Goal: Information Seeking & Learning: Learn about a topic

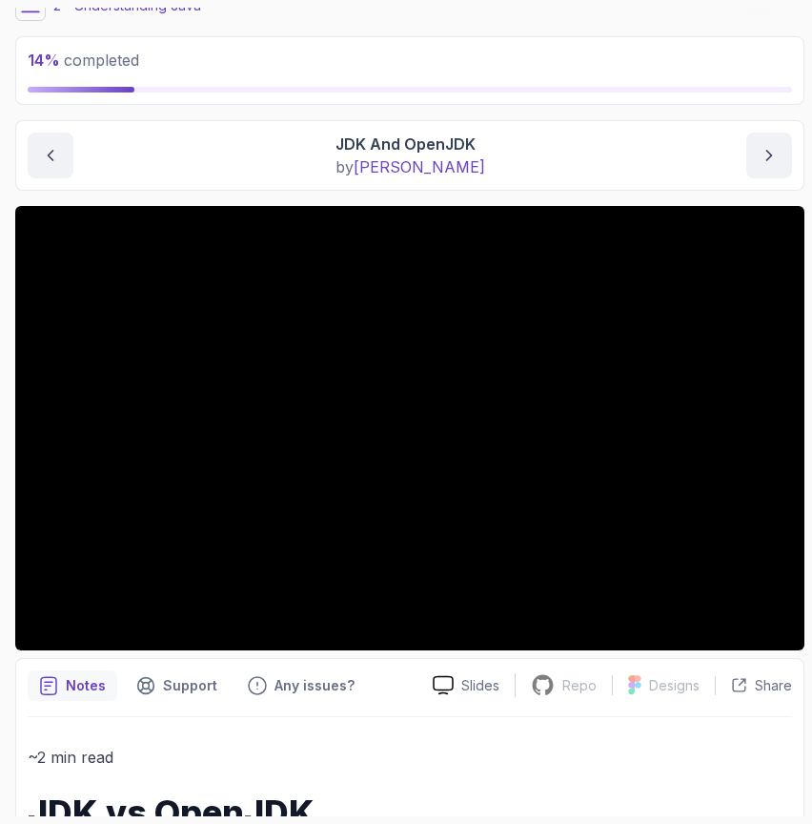
scroll to position [112, 0]
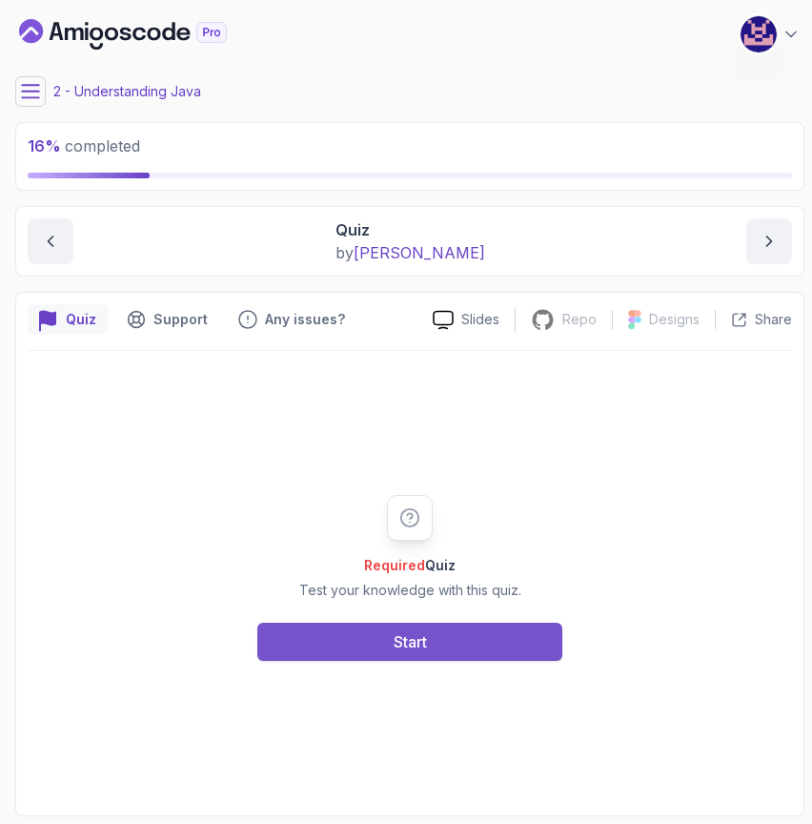
click at [418, 640] on div "Start" at bounding box center [410, 641] width 33 height 23
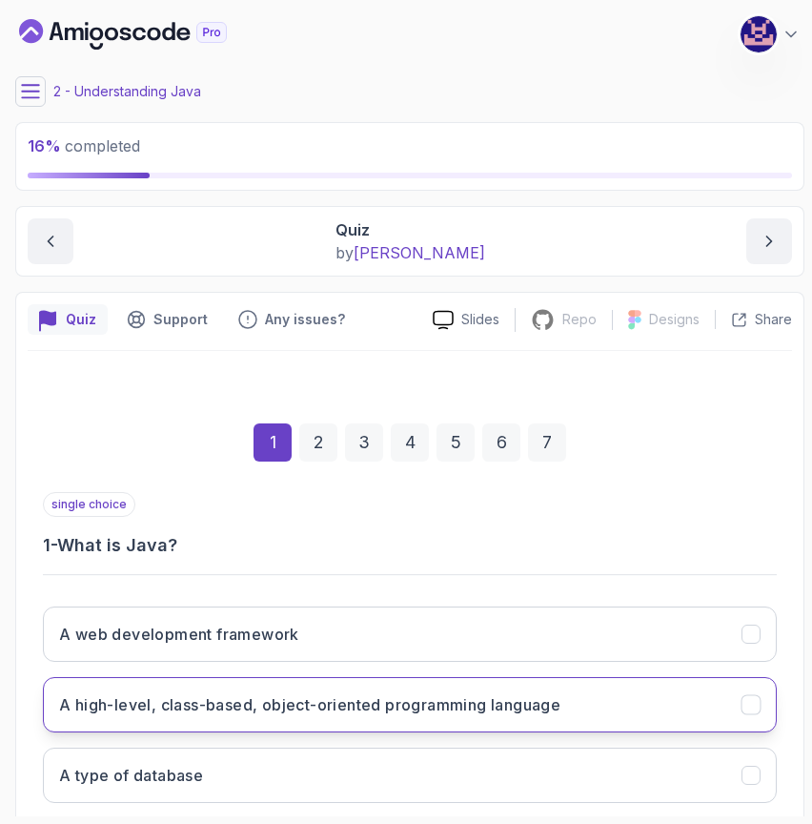
click at [400, 708] on h3 "A high-level, class-based, object-oriented programming language" at bounding box center [309, 704] width 501 height 23
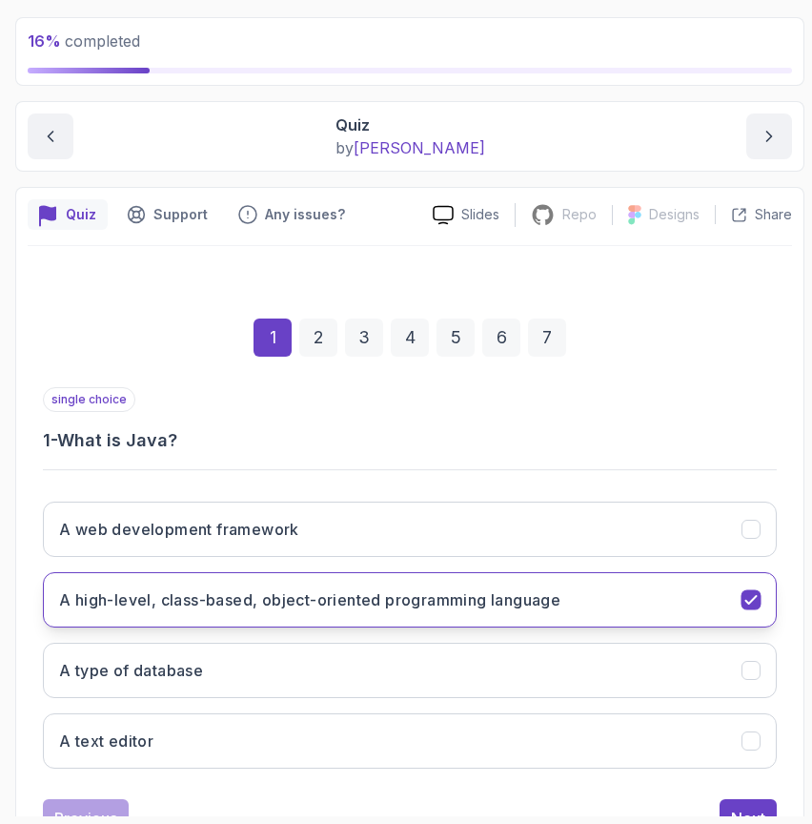
scroll to position [180, 0]
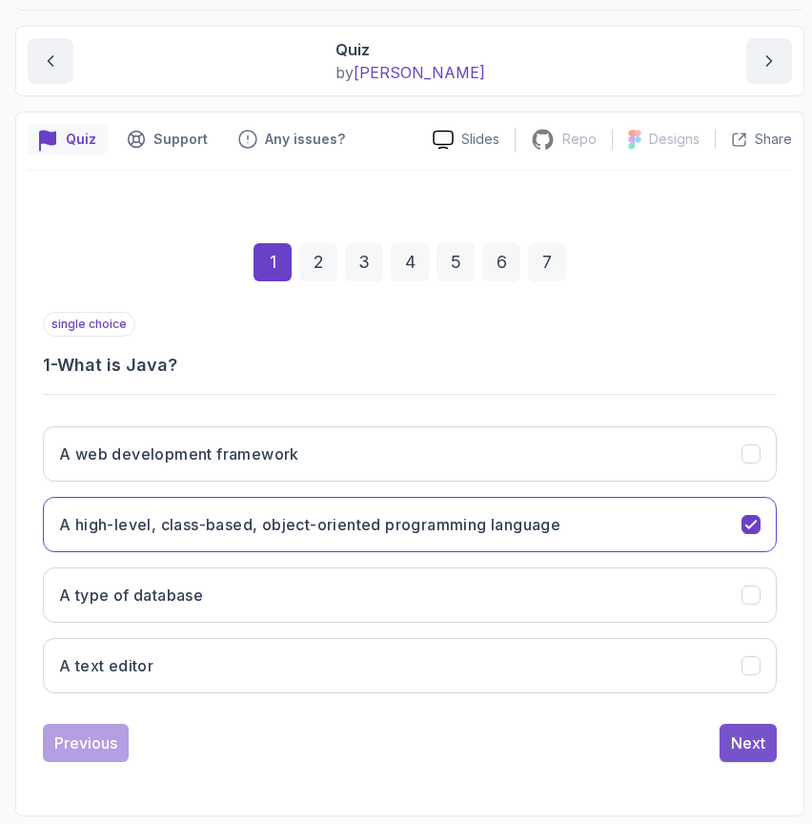
click at [754, 734] on div "Next" at bounding box center [748, 742] width 34 height 23
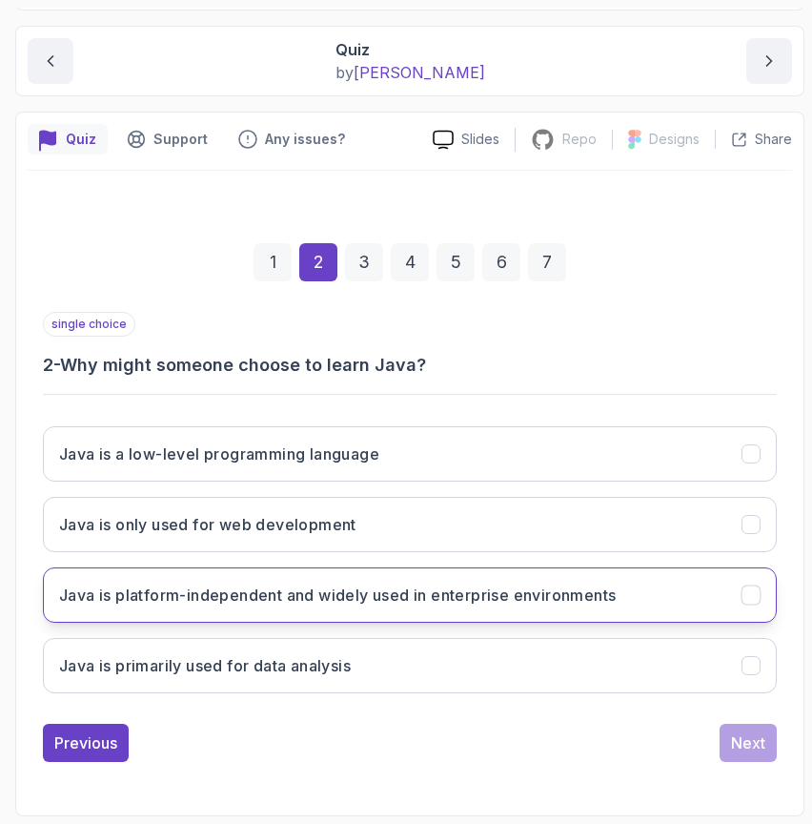
click at [432, 597] on h3 "Java is platform-independent and widely used in enterprise environments" at bounding box center [337, 594] width 557 height 23
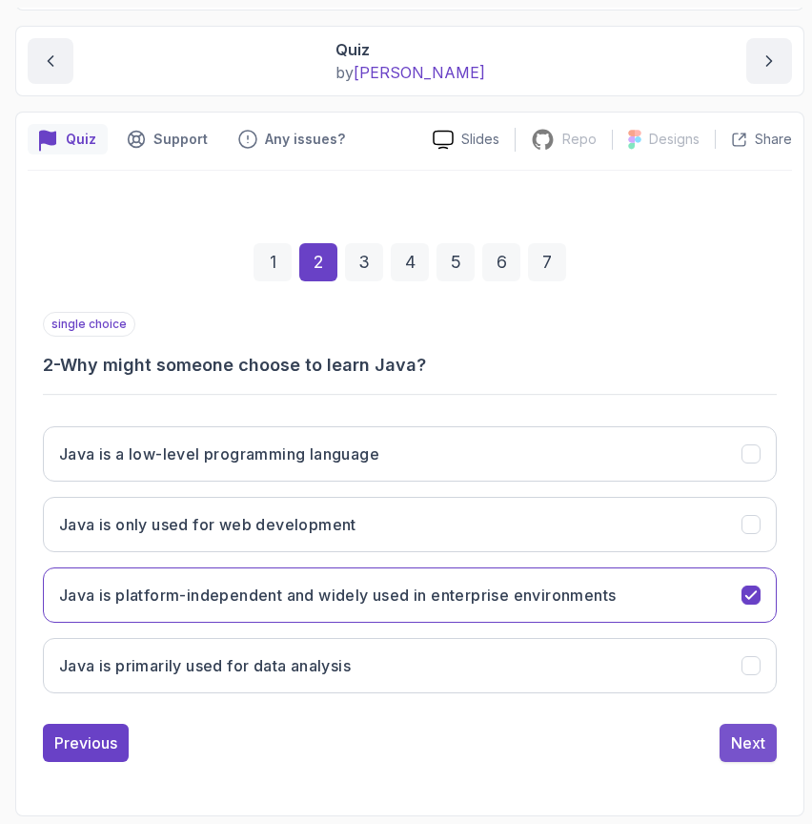
click at [754, 747] on div "Next" at bounding box center [748, 742] width 34 height 23
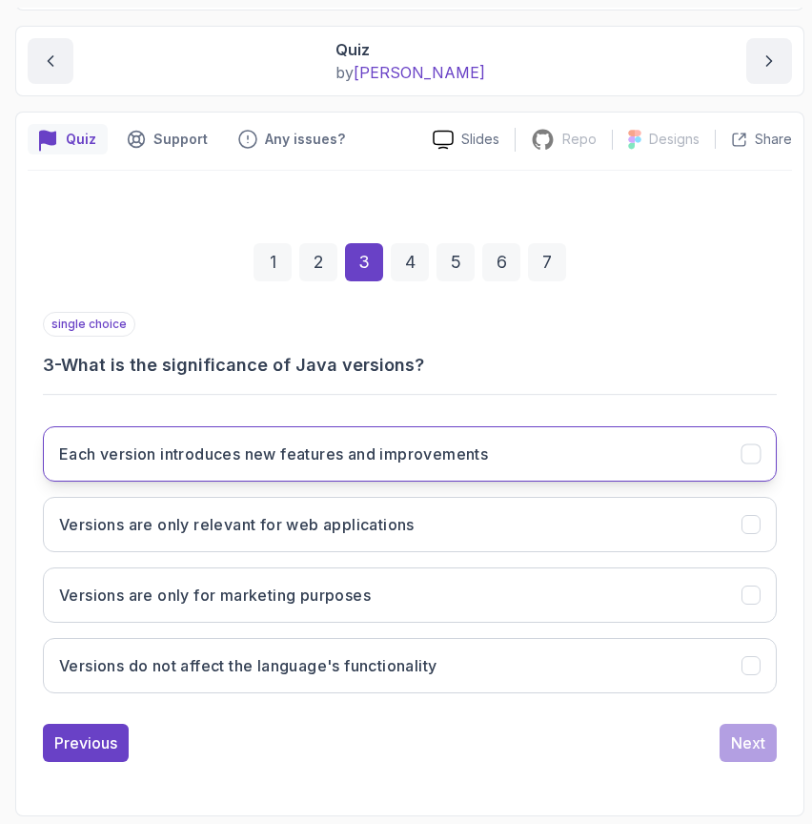
click at [365, 473] on button "Each version introduces new features and improvements" at bounding box center [410, 453] width 734 height 55
click at [749, 747] on div "Next" at bounding box center [748, 742] width 34 height 23
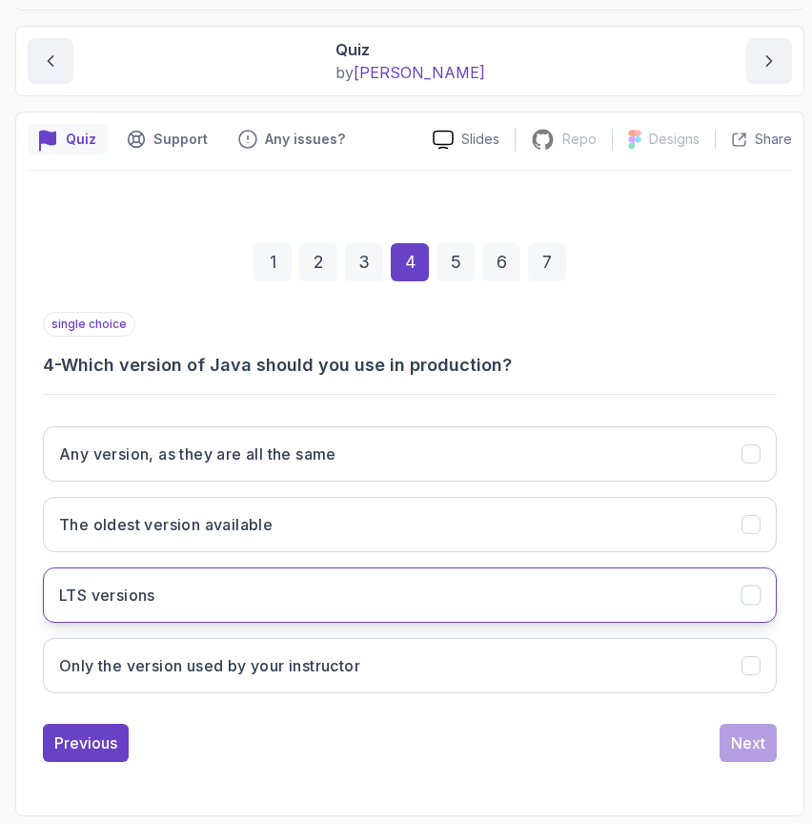
click at [276, 611] on button "LTS versions" at bounding box center [410, 594] width 734 height 55
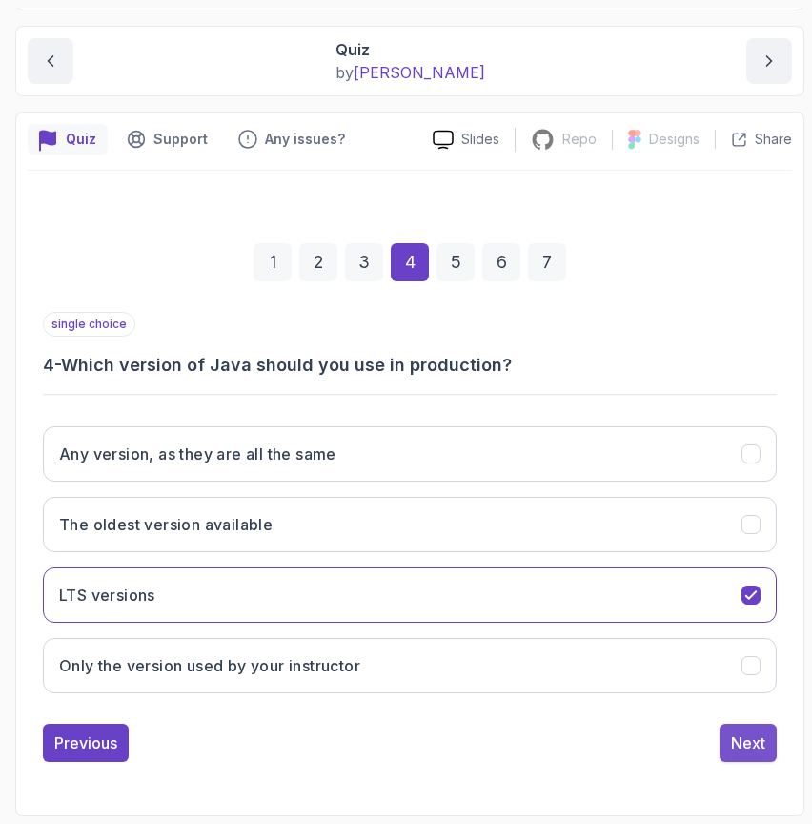
click at [747, 735] on div "Next" at bounding box center [748, 742] width 34 height 23
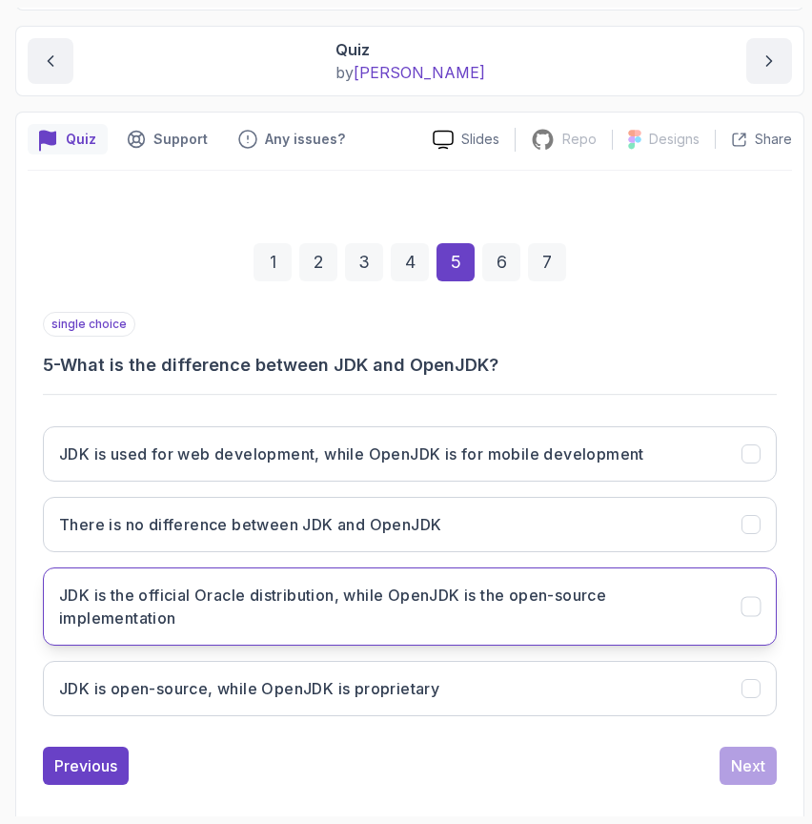
click at [501, 617] on h3 "JDK is the official Oracle distribution, while OpenJDK is the open-source imple…" at bounding box center [389, 606] width 660 height 46
click at [751, 764] on div "Next" at bounding box center [748, 765] width 34 height 23
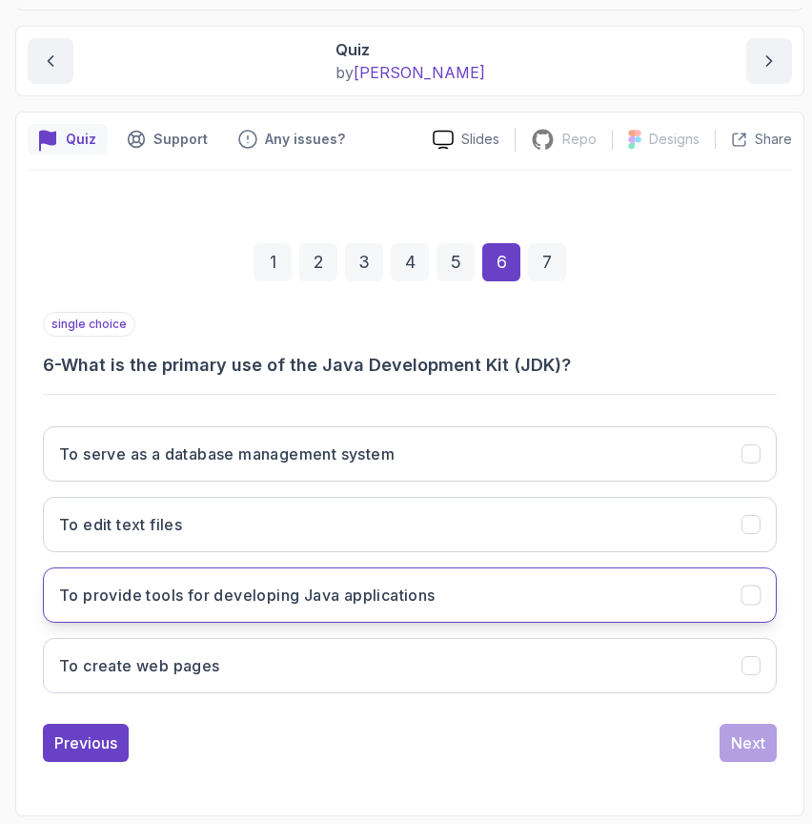
click at [443, 589] on button "To provide tools for developing Java applications" at bounding box center [410, 594] width 734 height 55
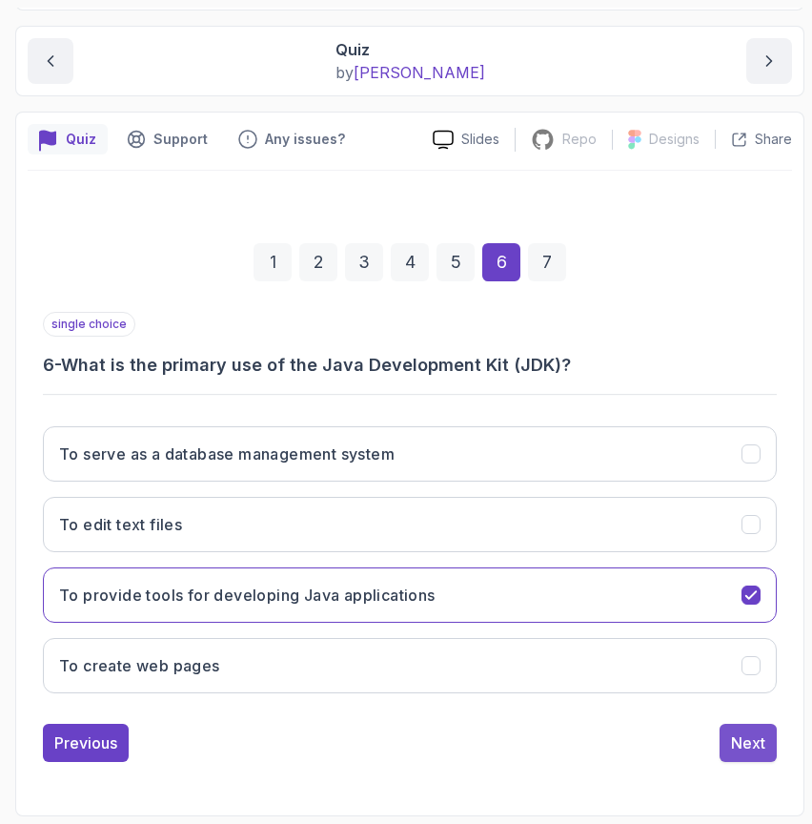
click at [751, 749] on div "Next" at bounding box center [748, 742] width 34 height 23
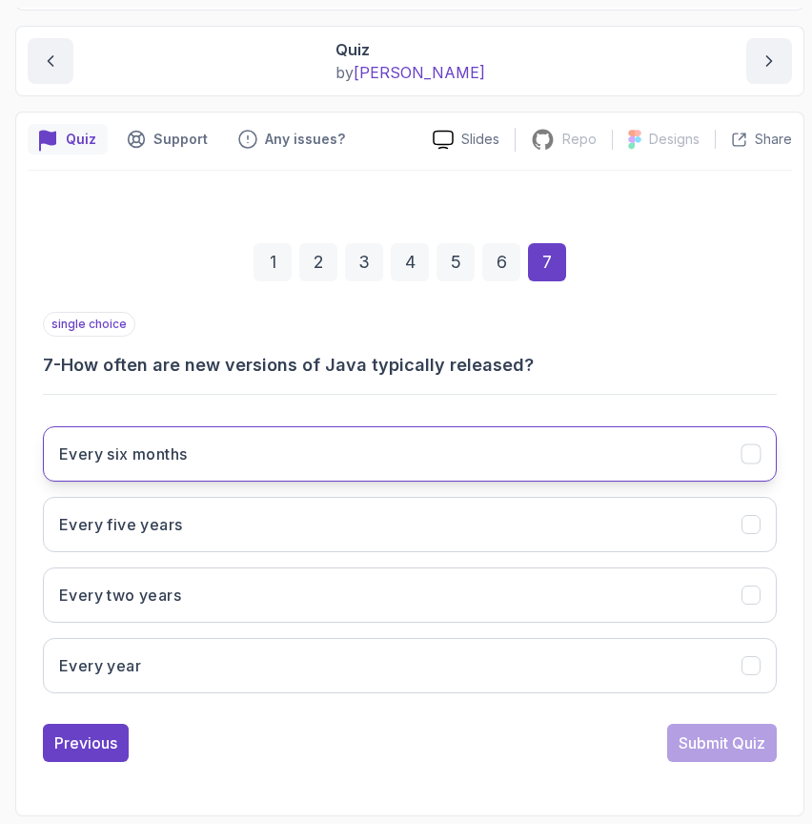
click at [469, 437] on button "Every six months" at bounding box center [410, 453] width 734 height 55
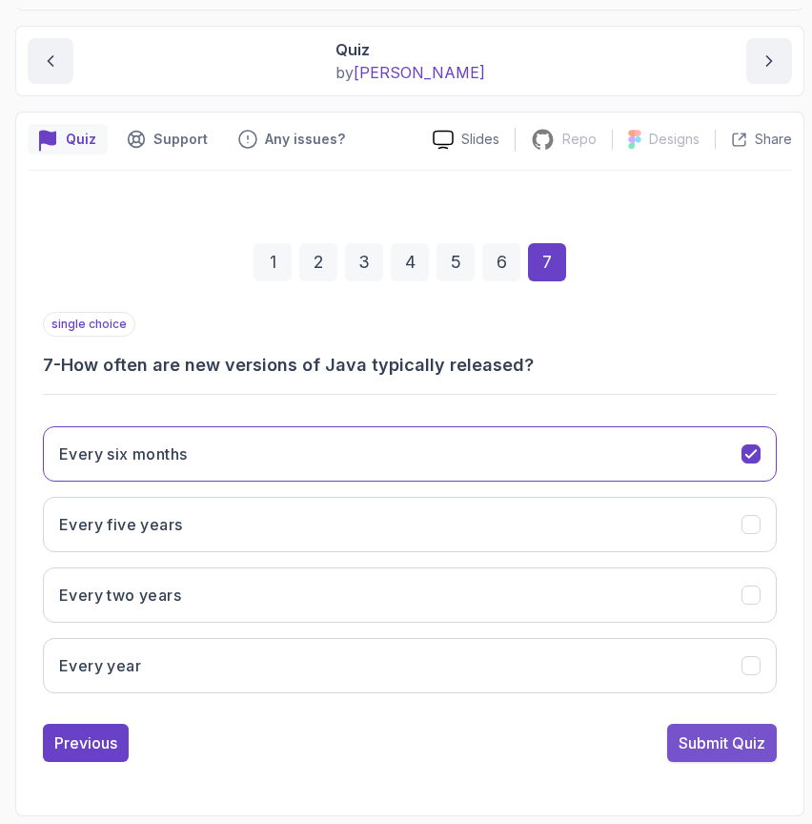
click at [734, 754] on button "Submit Quiz" at bounding box center [722, 743] width 110 height 38
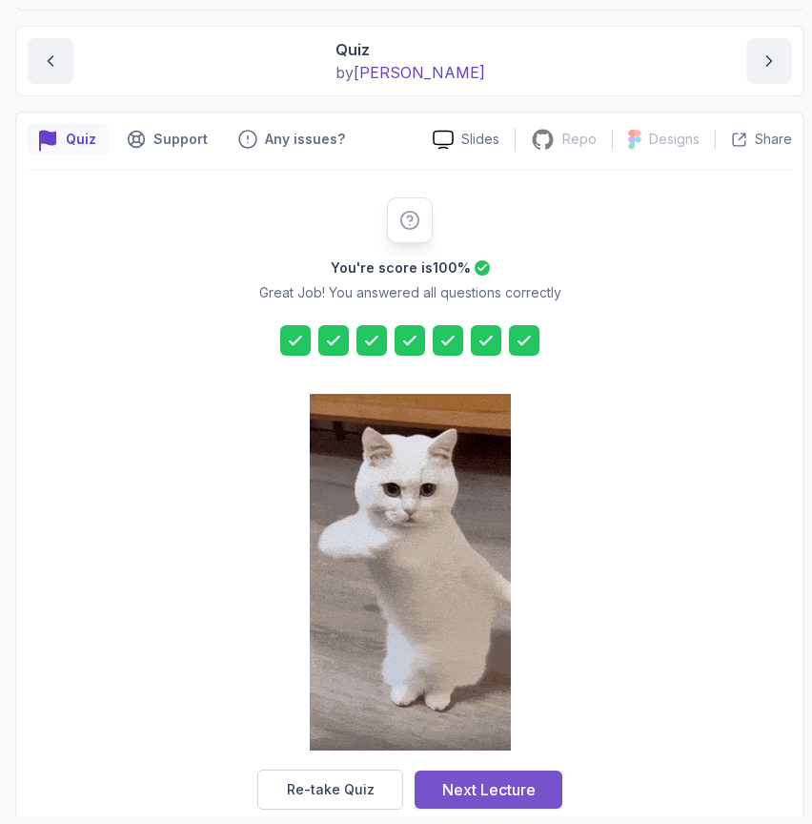
click at [517, 788] on div "Next Lecture" at bounding box center [488, 789] width 93 height 23
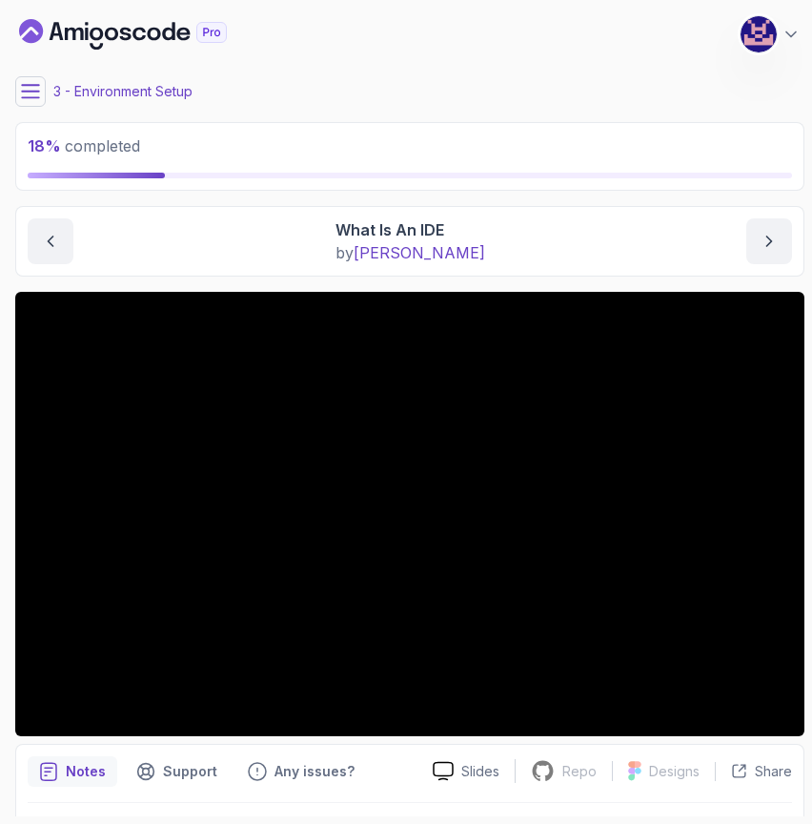
scroll to position [52, 0]
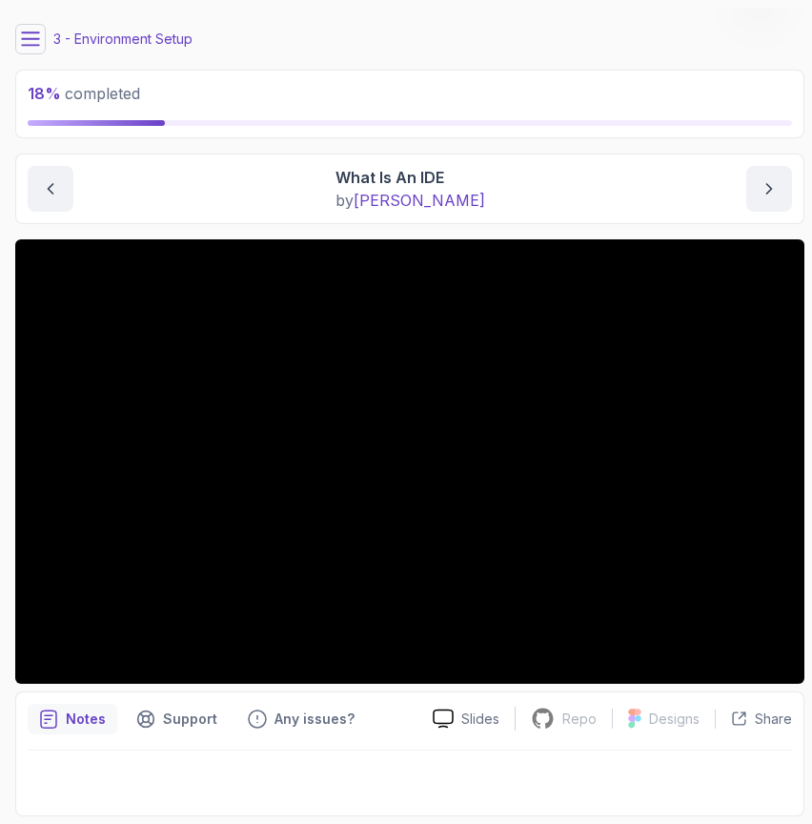
click at [27, 49] on button at bounding box center [30, 39] width 31 height 31
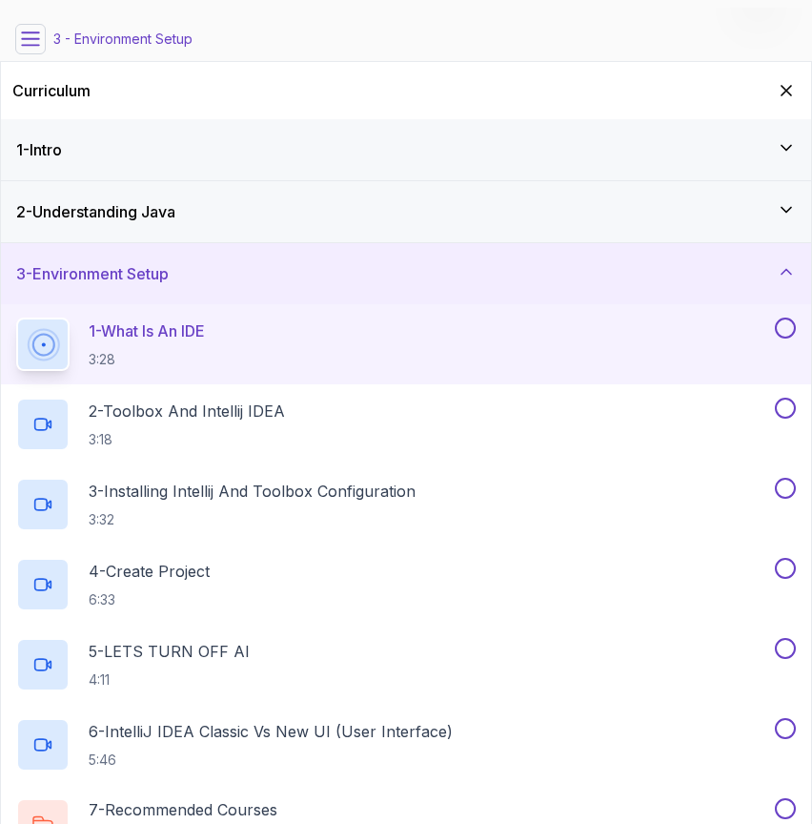
click at [205, 219] on div "2 - Understanding Java" at bounding box center [406, 211] width 780 height 23
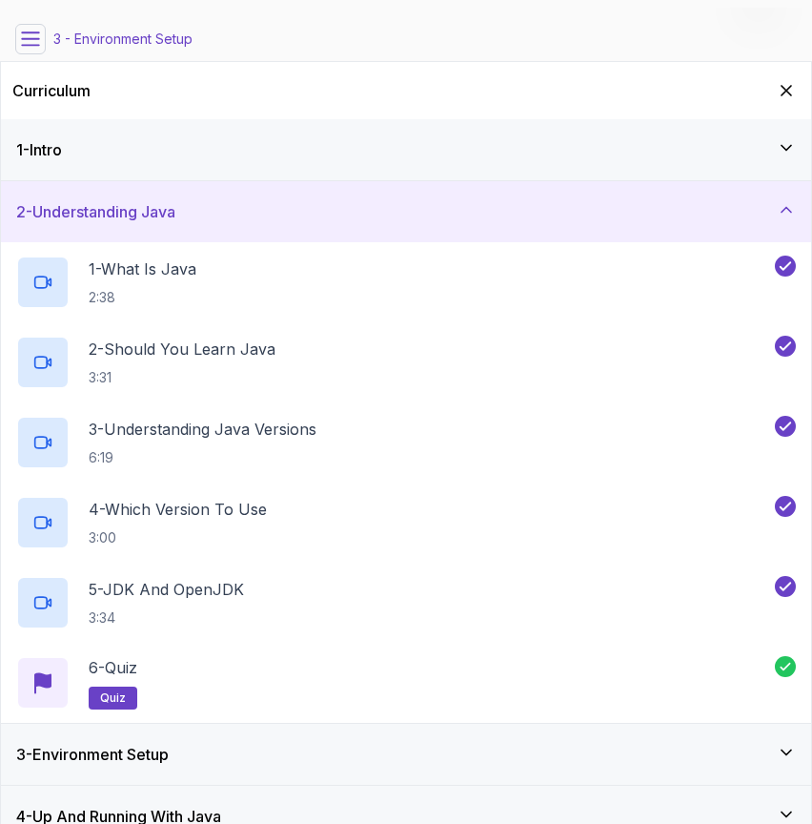
click at [194, 220] on div "2 - Understanding Java" at bounding box center [406, 211] width 780 height 23
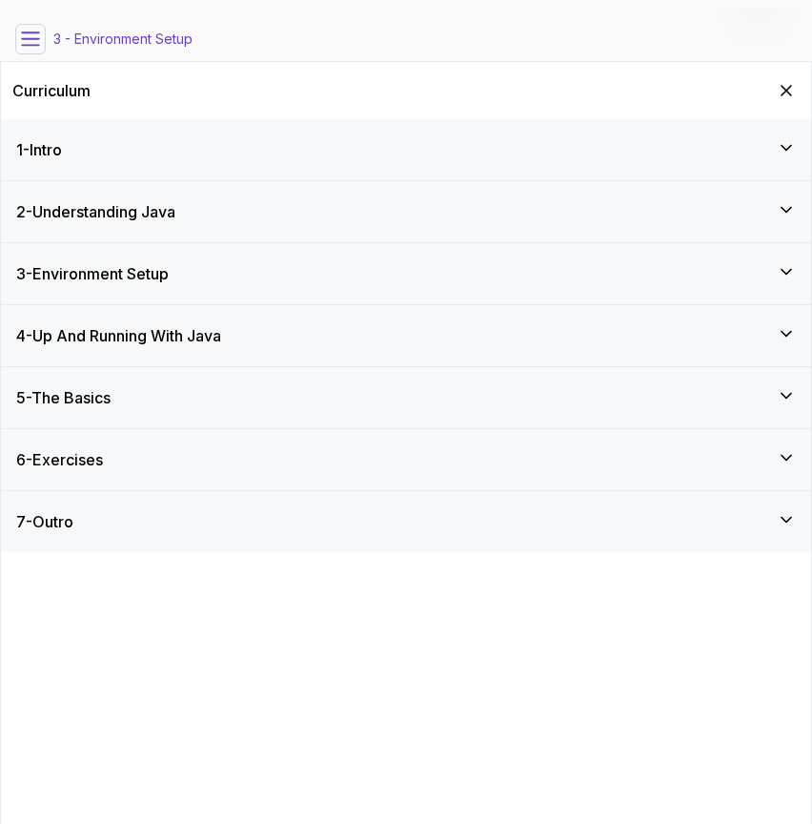
click at [196, 267] on div "3 - Environment Setup" at bounding box center [406, 273] width 780 height 23
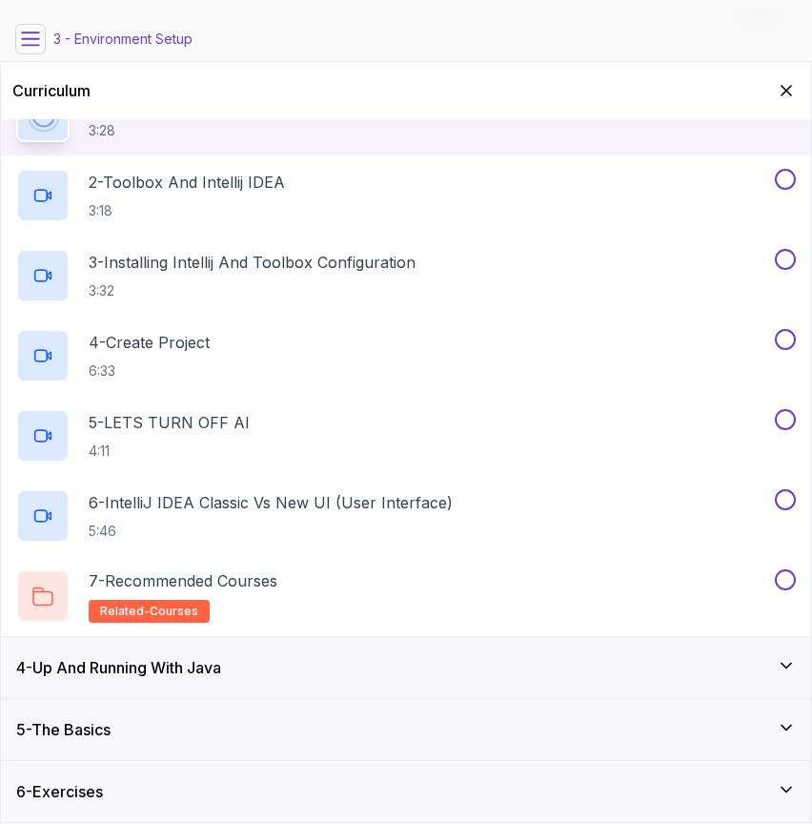
scroll to position [97, 0]
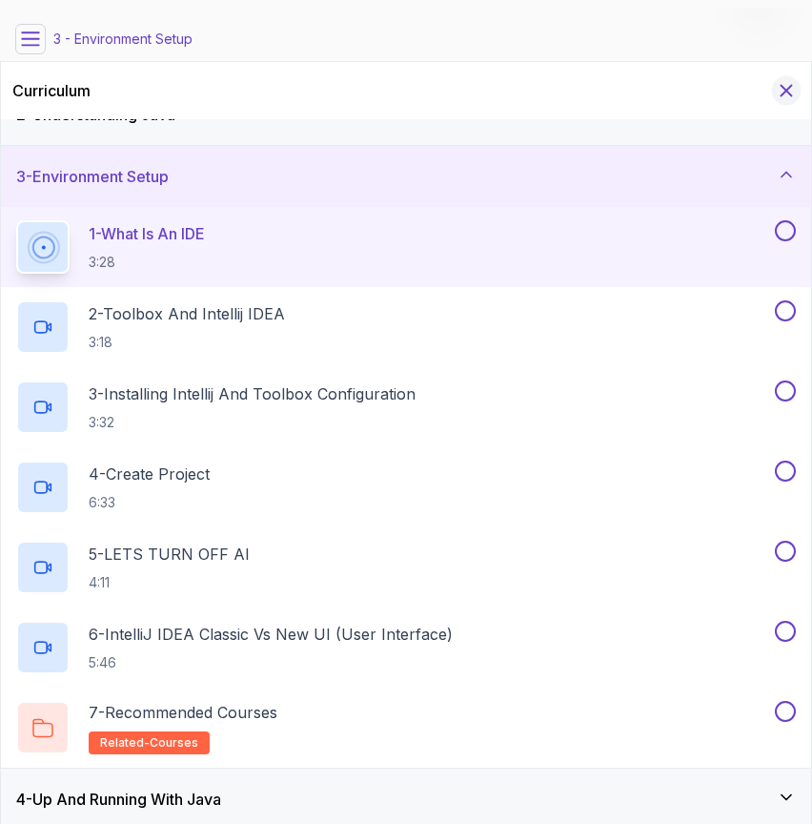
click at [795, 92] on icon "Hide Curriculum for mobile" at bounding box center [786, 90] width 21 height 21
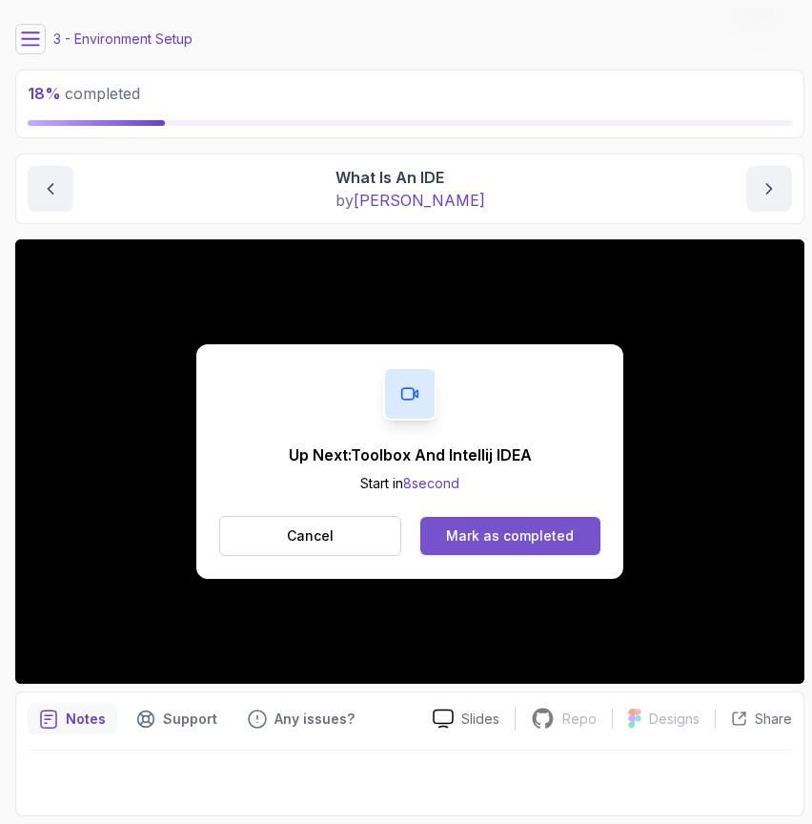
click at [489, 546] on button "Mark as completed" at bounding box center [510, 536] width 180 height 38
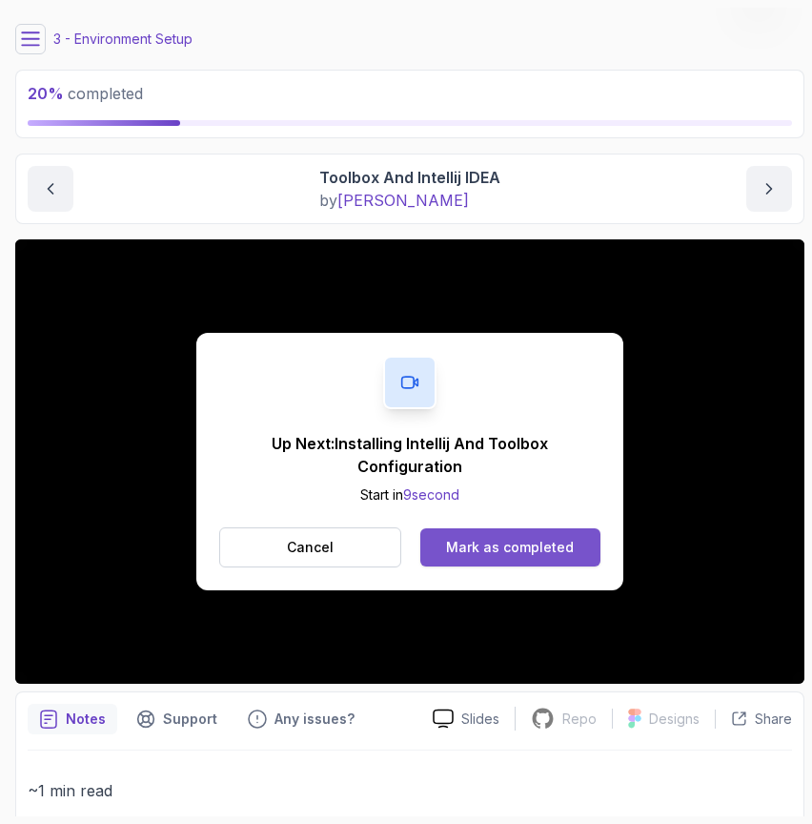
click at [551, 553] on div "Mark as completed" at bounding box center [510, 547] width 128 height 19
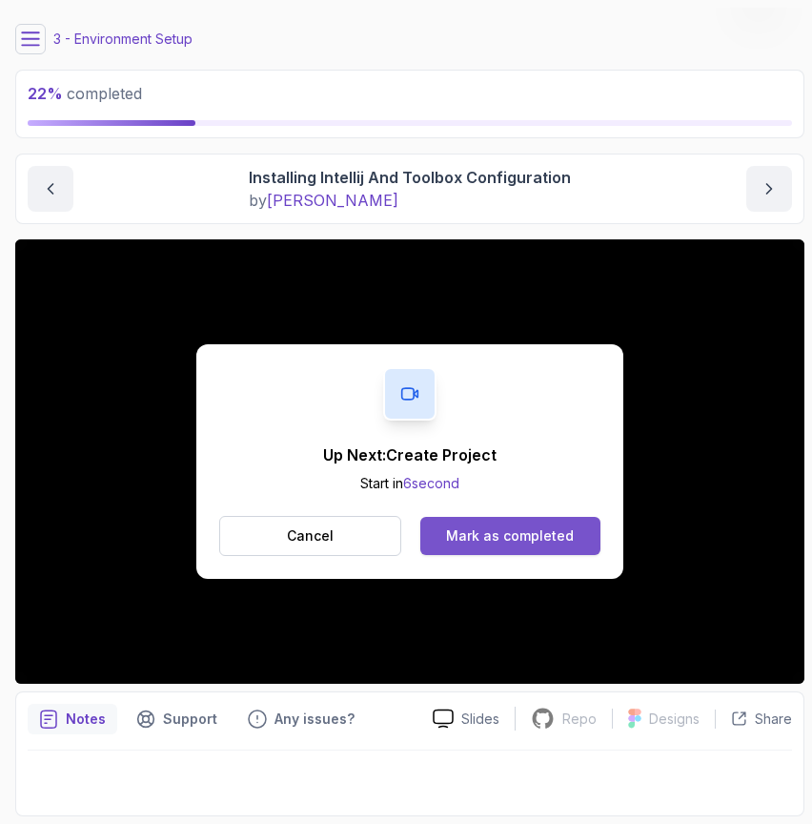
click at [508, 533] on div "Mark as completed" at bounding box center [510, 535] width 128 height 19
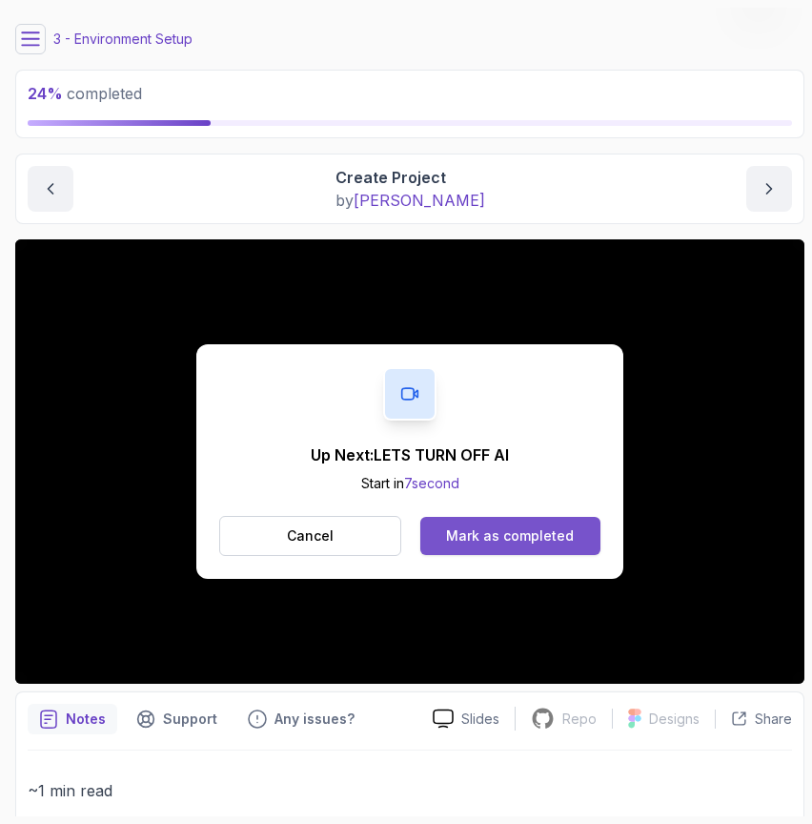
click at [500, 531] on div "Mark as completed" at bounding box center [510, 535] width 128 height 19
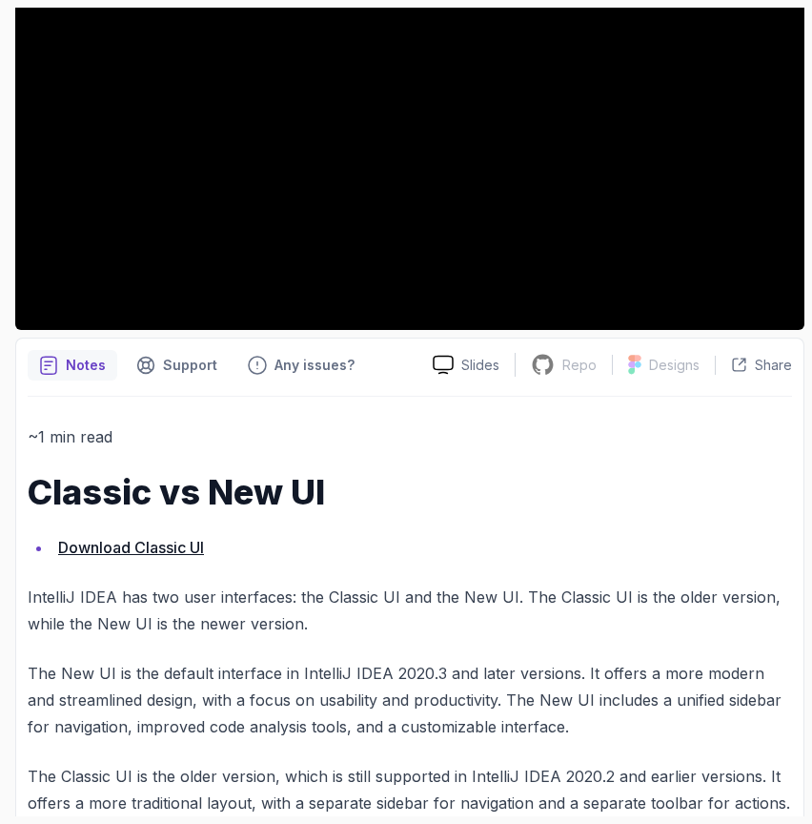
scroll to position [471, 0]
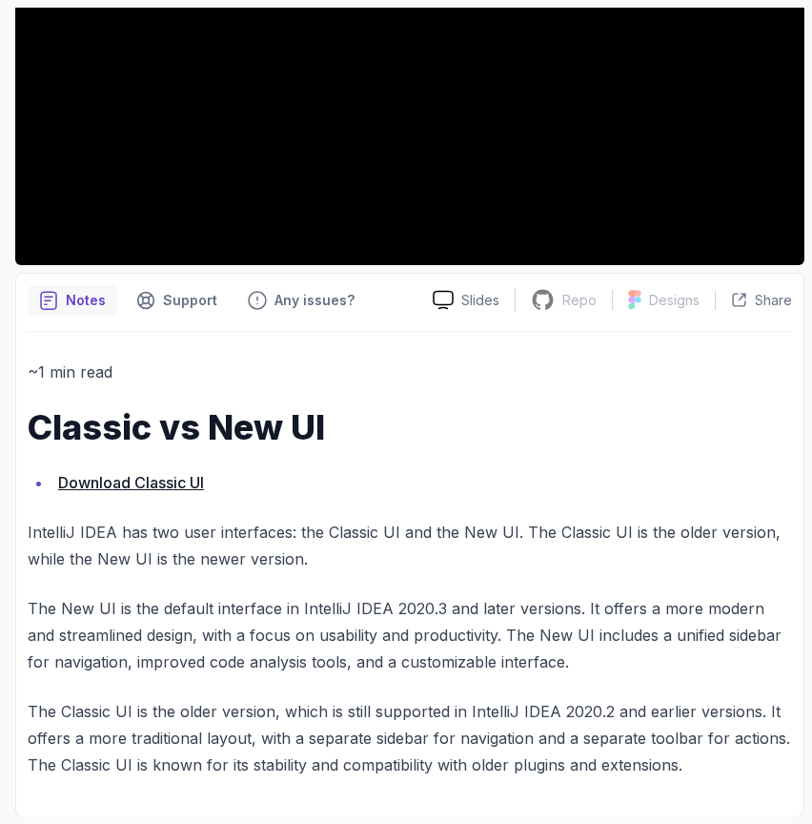
click at [154, 481] on link "Download Classic UI" at bounding box center [131, 482] width 146 height 19
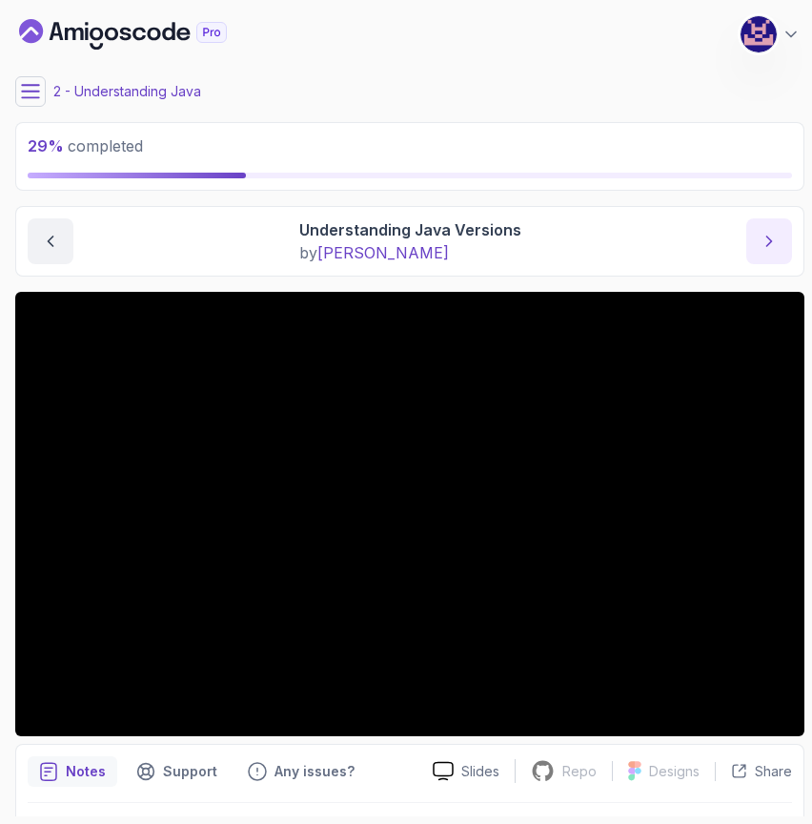
click at [774, 242] on icon "next content" at bounding box center [769, 241] width 19 height 19
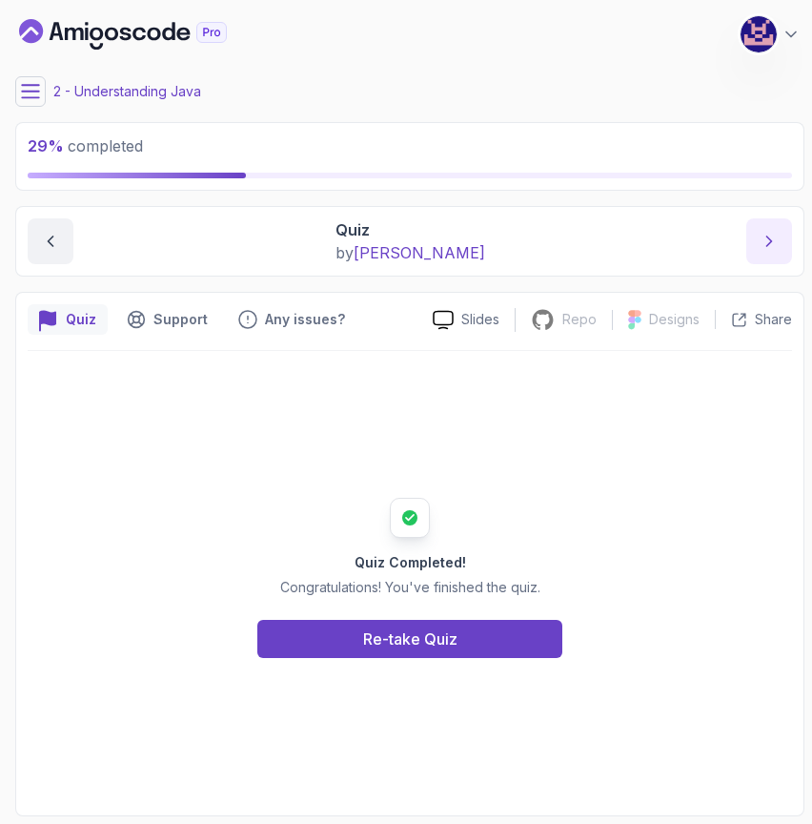
click at [774, 242] on icon "next content" at bounding box center [769, 241] width 19 height 19
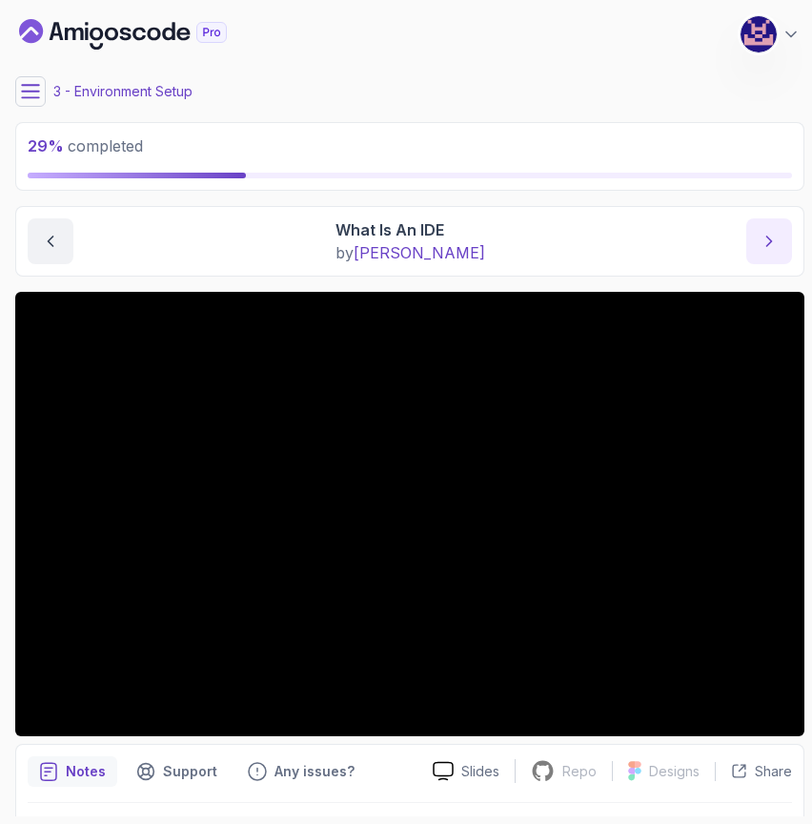
click at [774, 242] on icon "next content" at bounding box center [769, 241] width 19 height 19
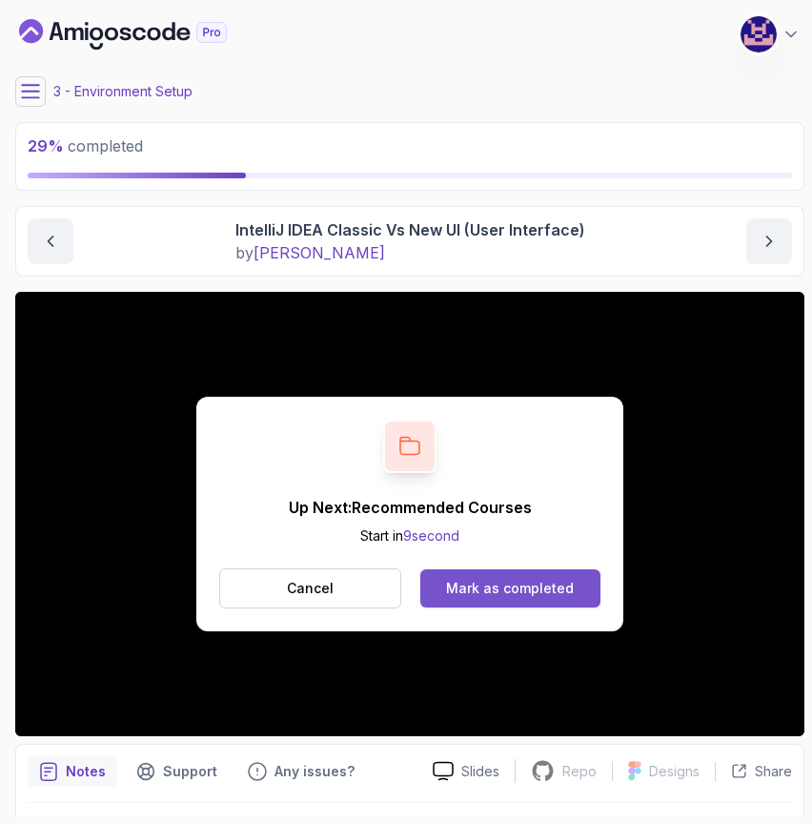
click at [500, 588] on div "Mark as completed" at bounding box center [510, 588] width 128 height 19
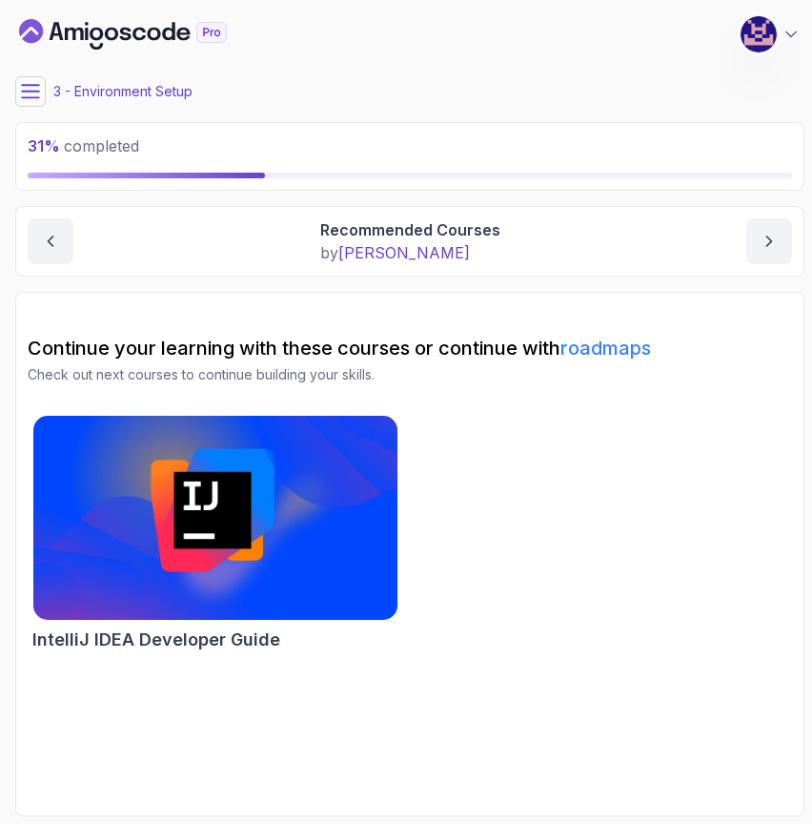
click at [34, 97] on icon at bounding box center [30, 91] width 17 height 12
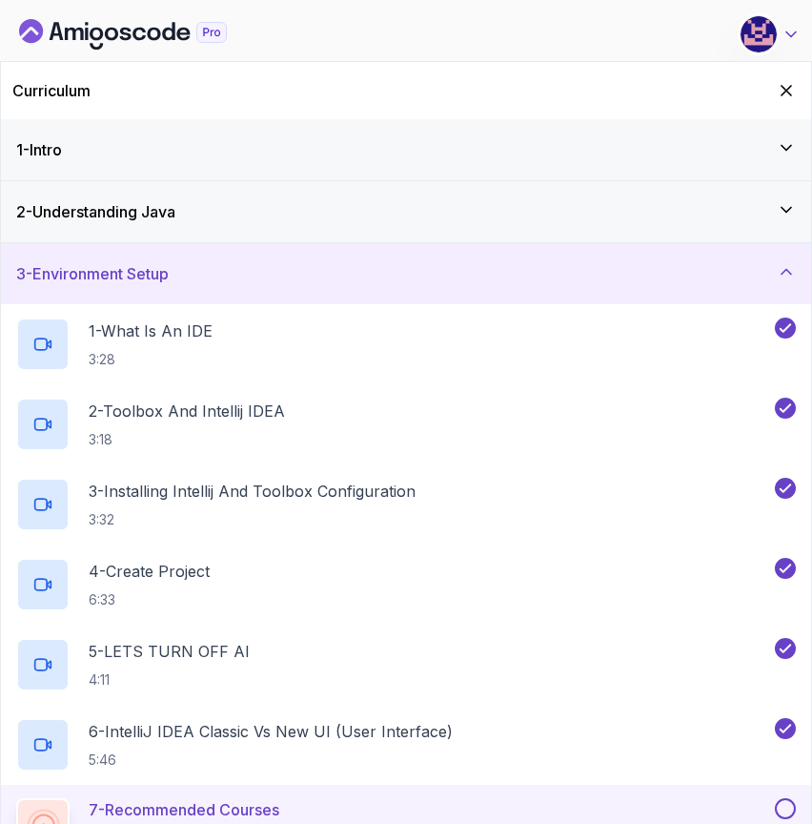
click at [795, 30] on icon at bounding box center [791, 34] width 19 height 19
click at [795, 31] on icon at bounding box center [791, 34] width 19 height 19
click at [107, 43] on icon "Dashboard" at bounding box center [123, 34] width 208 height 31
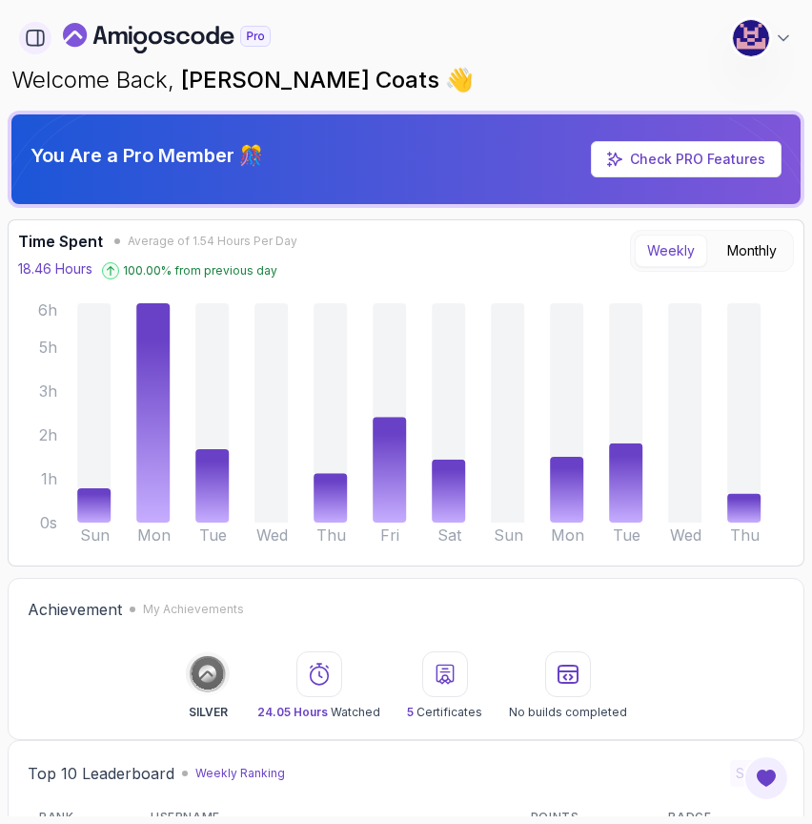
click at [35, 36] on icon "button" at bounding box center [35, 38] width 21 height 21
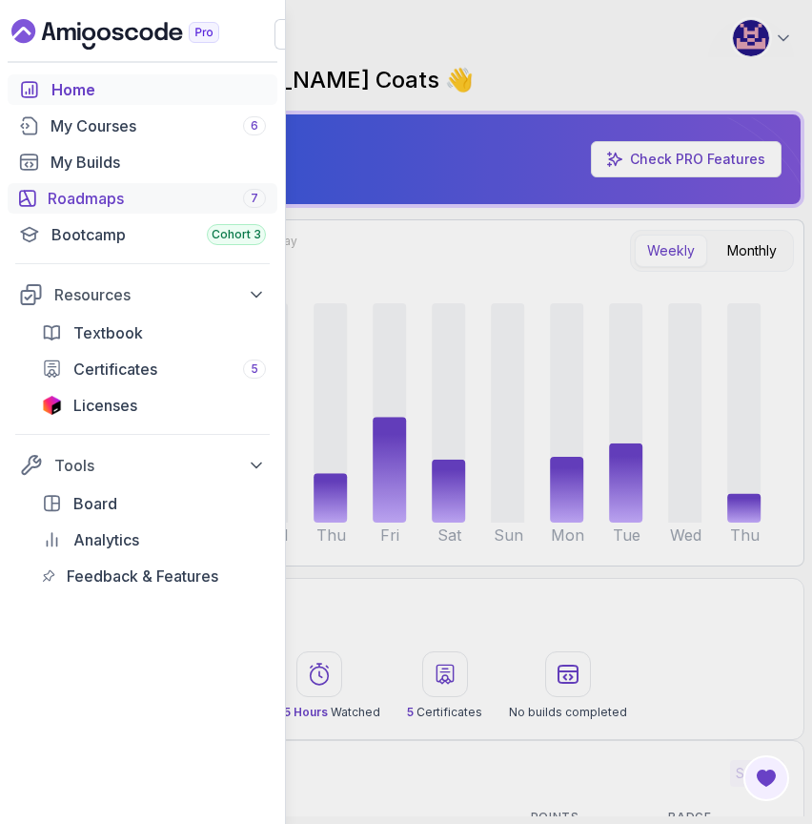
click at [102, 192] on div "Roadmaps 7" at bounding box center [157, 198] width 218 height 23
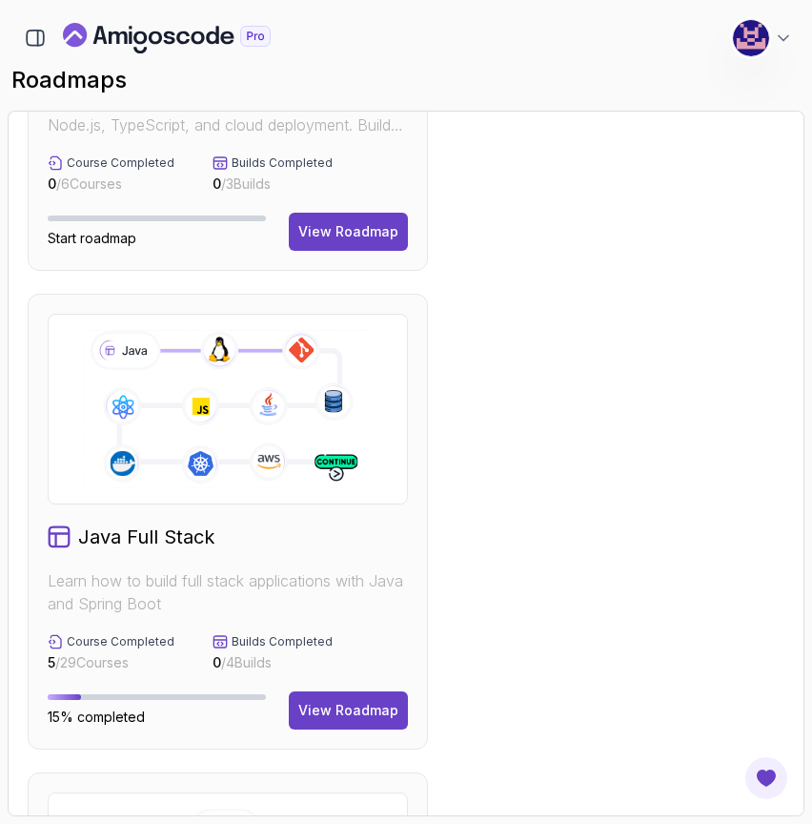
scroll to position [388, 0]
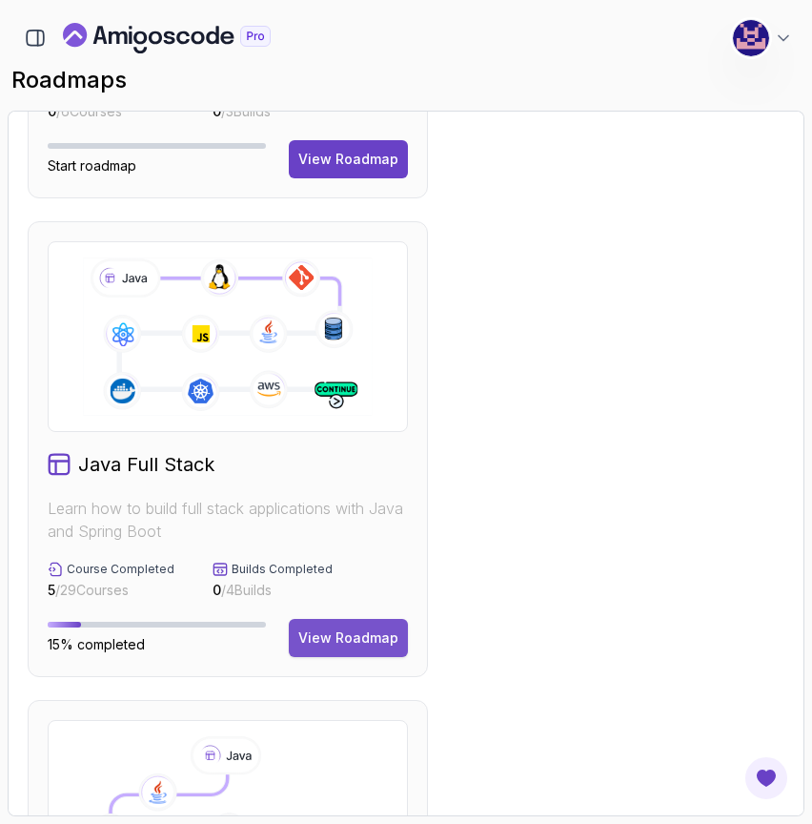
click at [345, 637] on div "View Roadmap" at bounding box center [348, 637] width 100 height 19
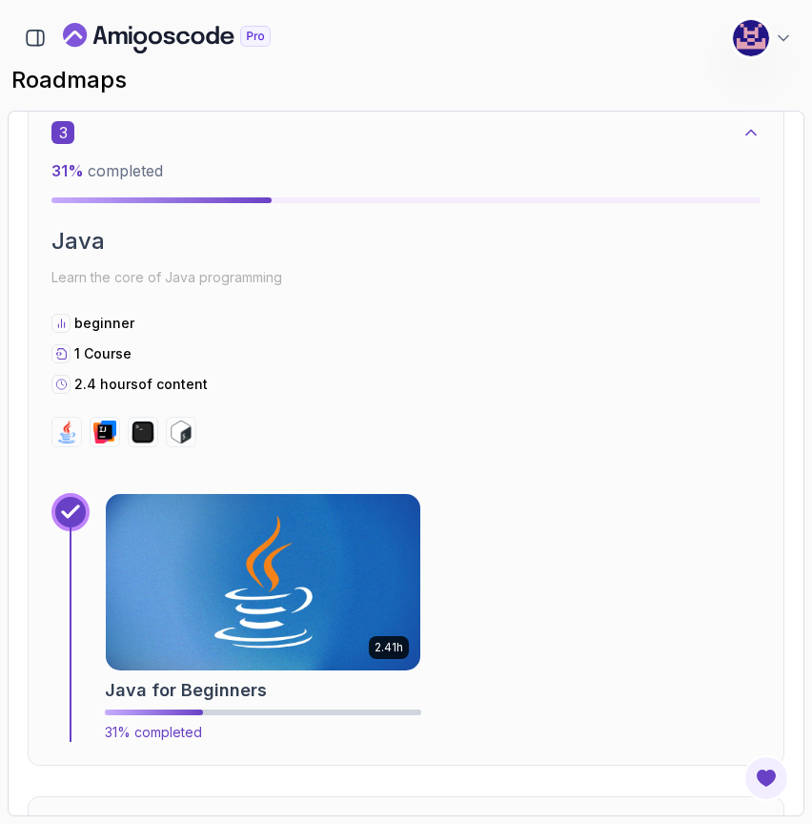
scroll to position [2207, 0]
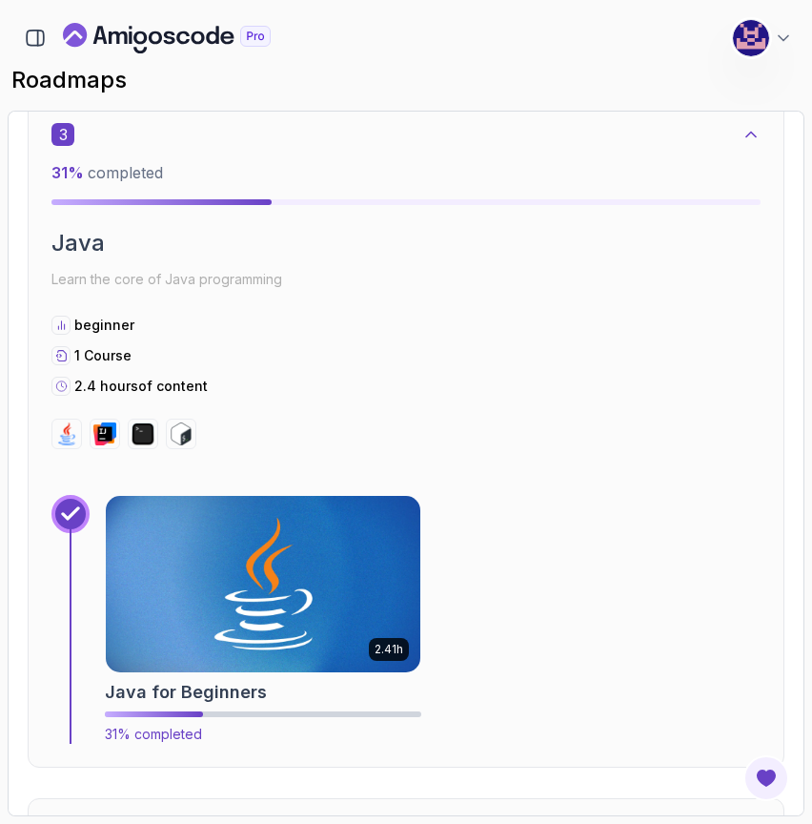
click at [259, 587] on img at bounding box center [263, 584] width 331 height 185
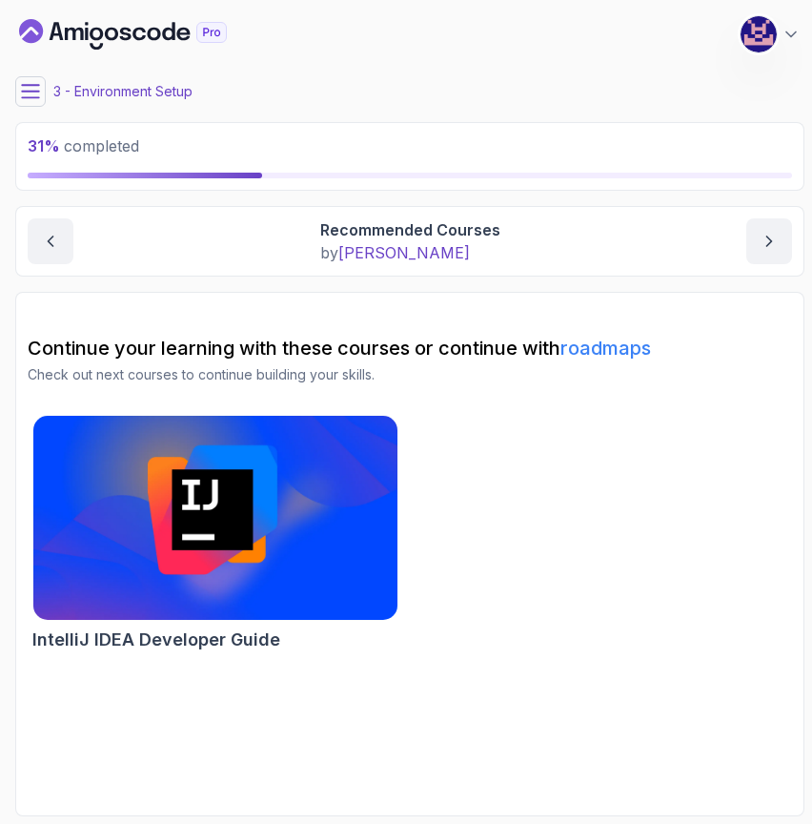
click at [242, 523] on img at bounding box center [215, 518] width 382 height 215
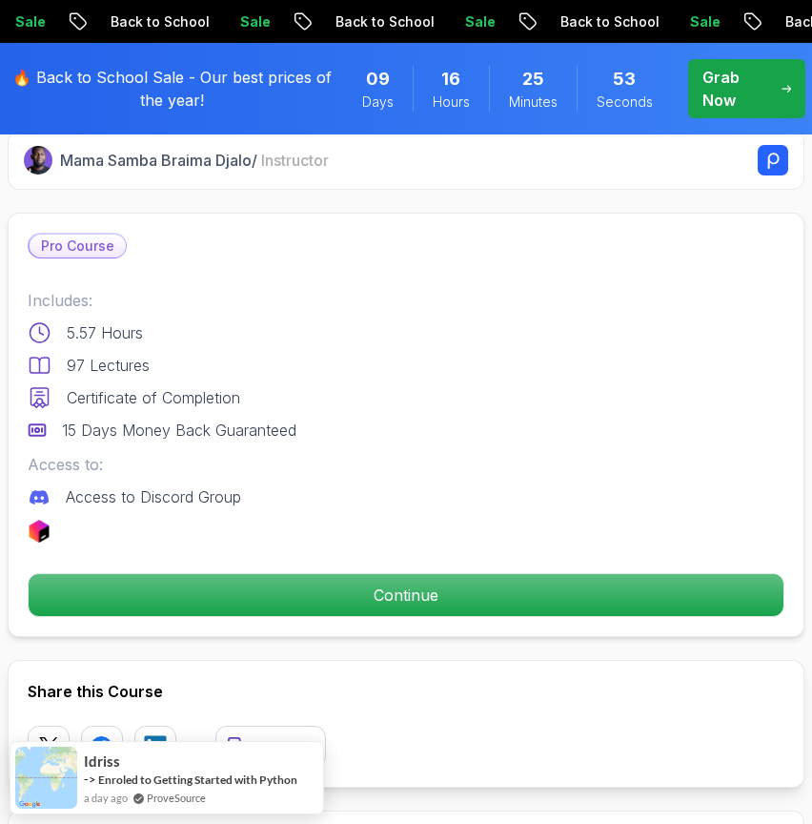
scroll to position [689, 0]
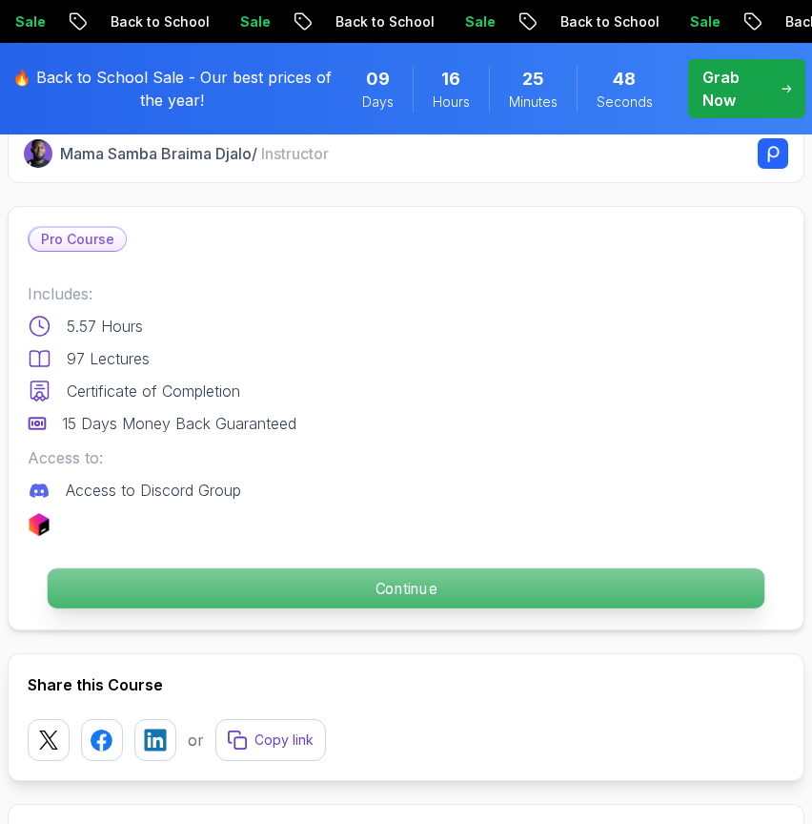
click at [316, 590] on p "Continue" at bounding box center [406, 588] width 717 height 40
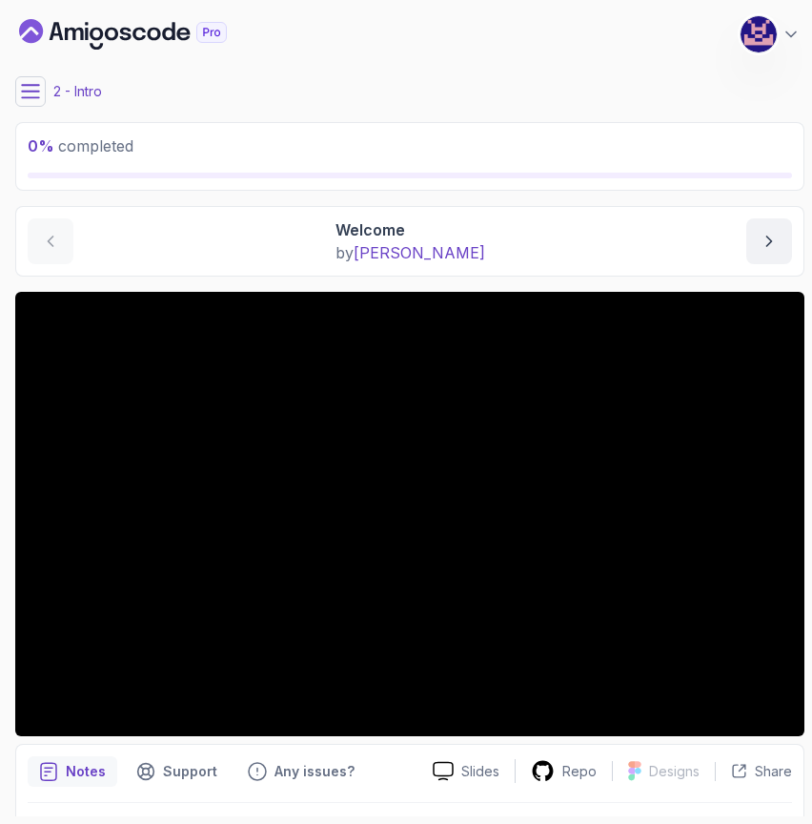
click at [518, 241] on div "Welcome by [PERSON_NAME]" at bounding box center [410, 241] width 765 height 46
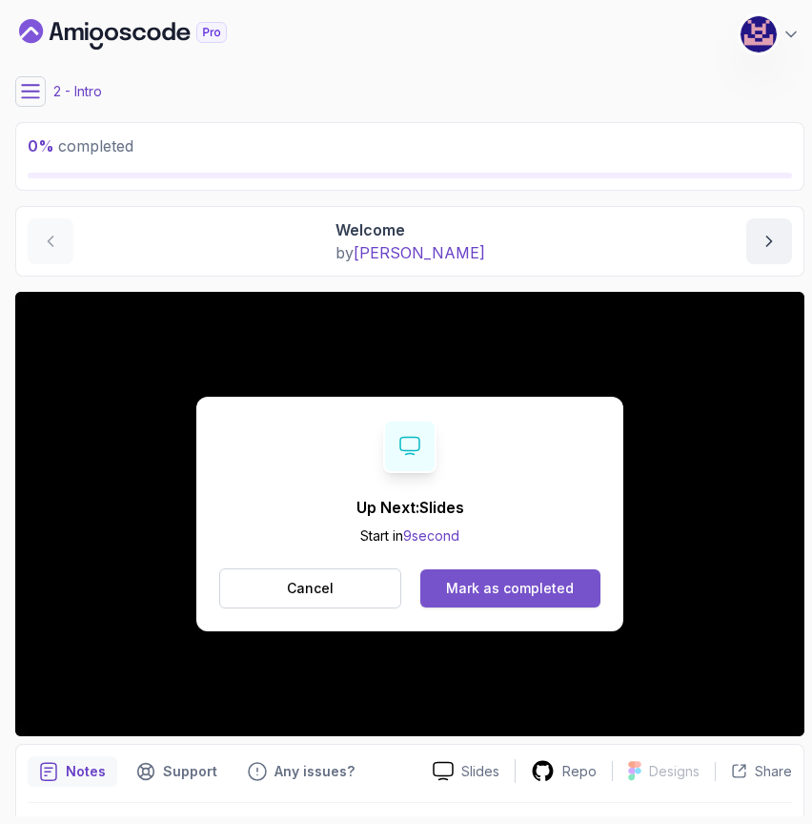
click at [496, 587] on div "Mark as completed" at bounding box center [510, 588] width 128 height 19
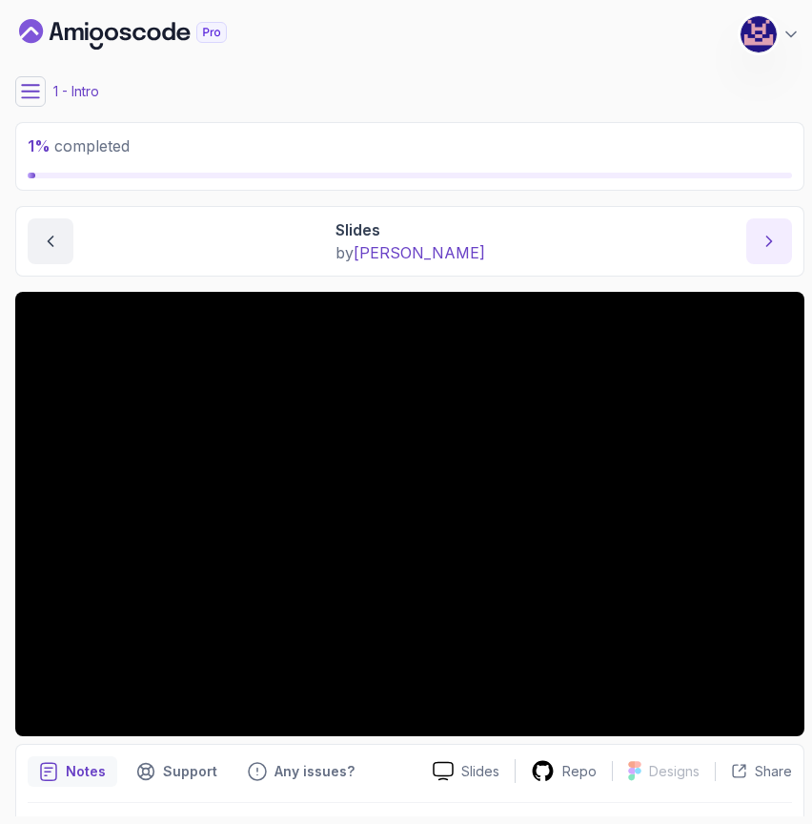
click at [758, 235] on button "next content" at bounding box center [770, 241] width 46 height 46
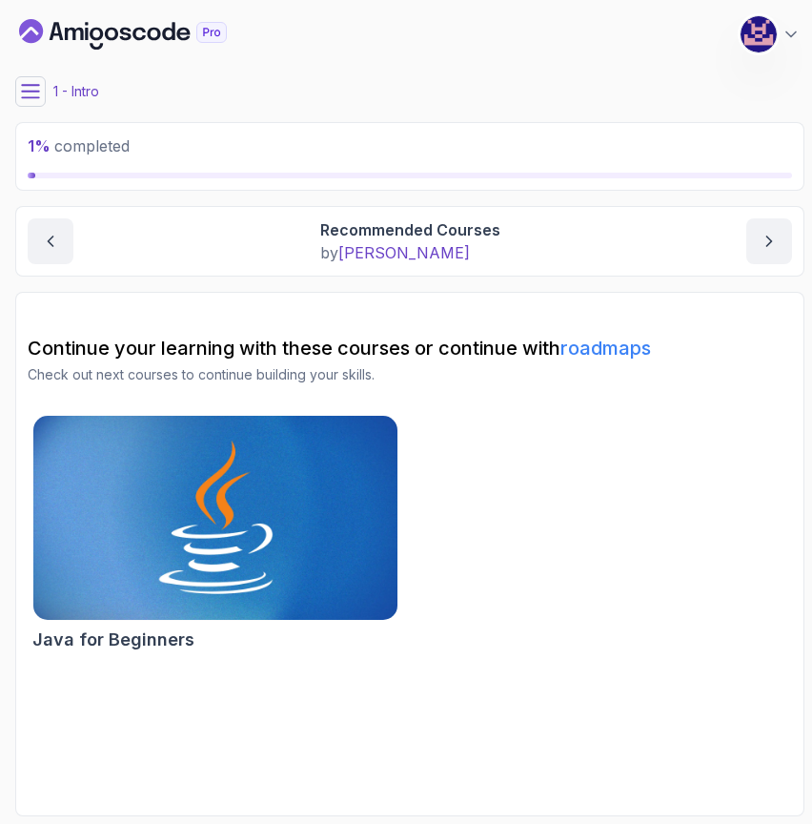
click at [322, 509] on img at bounding box center [215, 518] width 382 height 215
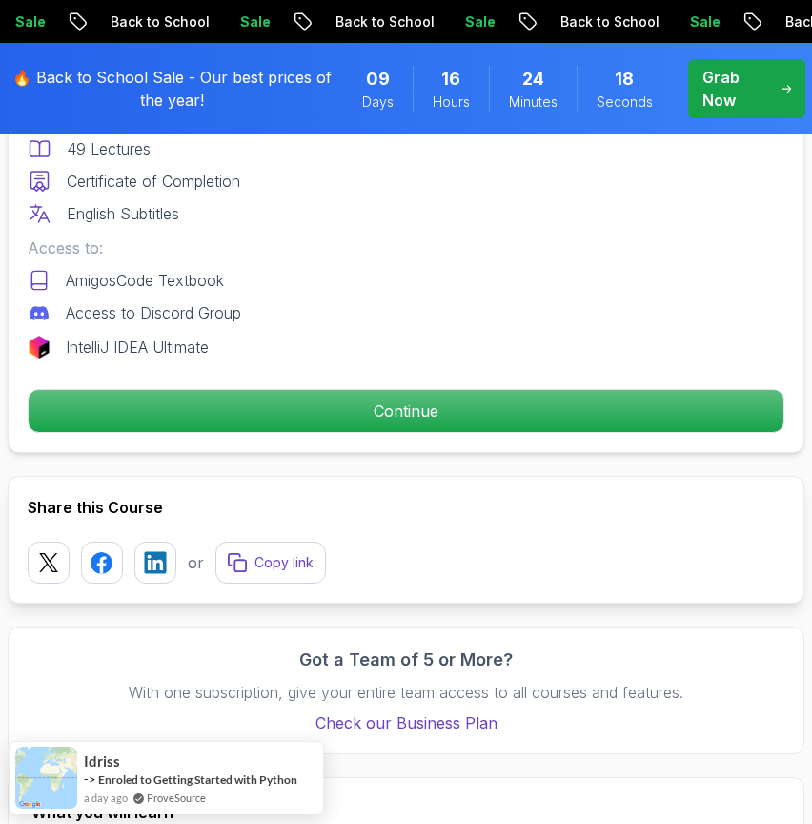
scroll to position [915, 0]
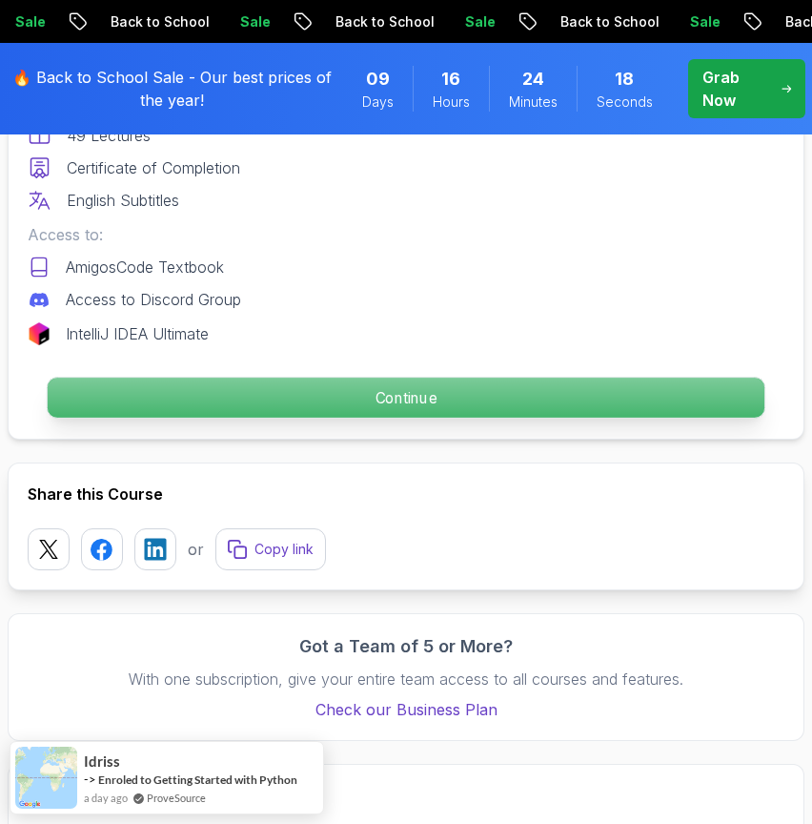
click at [450, 390] on p "Continue" at bounding box center [406, 398] width 717 height 40
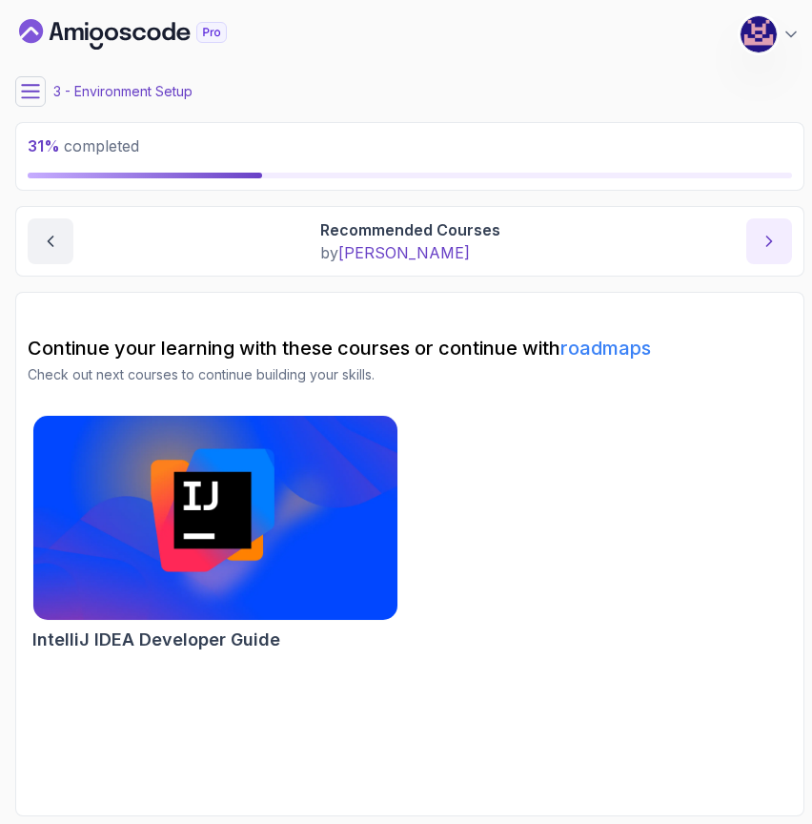
click at [789, 239] on button "next content" at bounding box center [770, 241] width 46 height 46
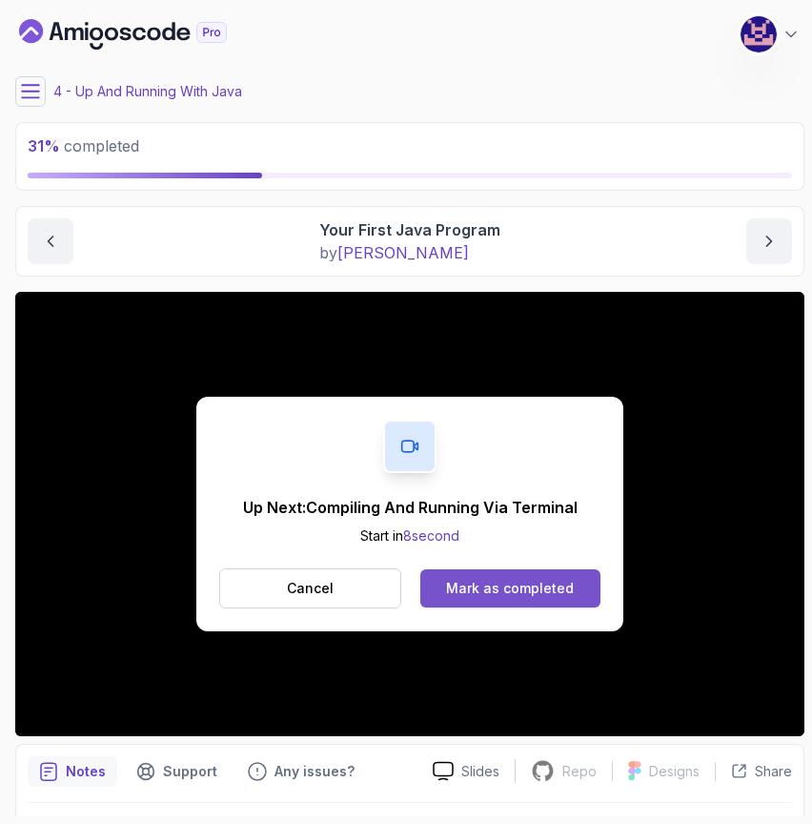
click at [513, 590] on div "Mark as completed" at bounding box center [510, 588] width 128 height 19
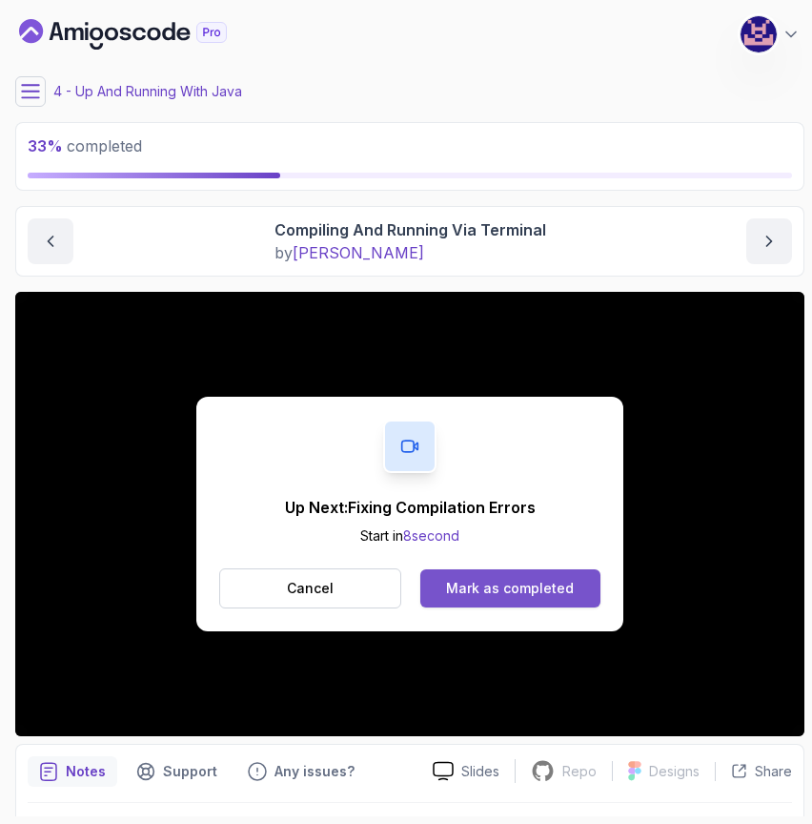
click at [509, 581] on div "Mark as completed" at bounding box center [510, 588] width 128 height 19
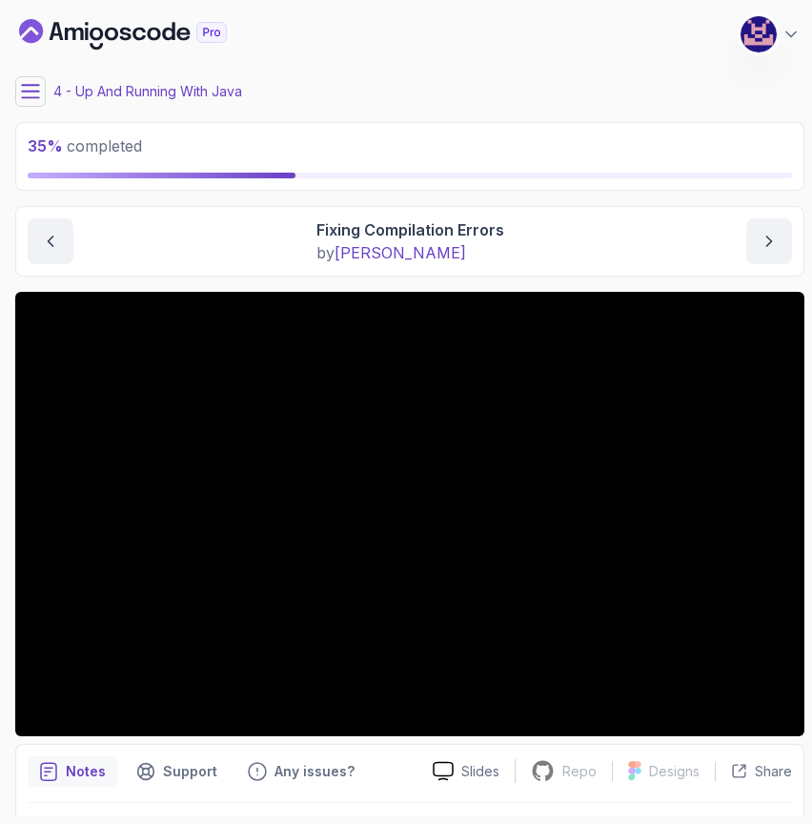
click at [36, 94] on icon at bounding box center [30, 91] width 19 height 19
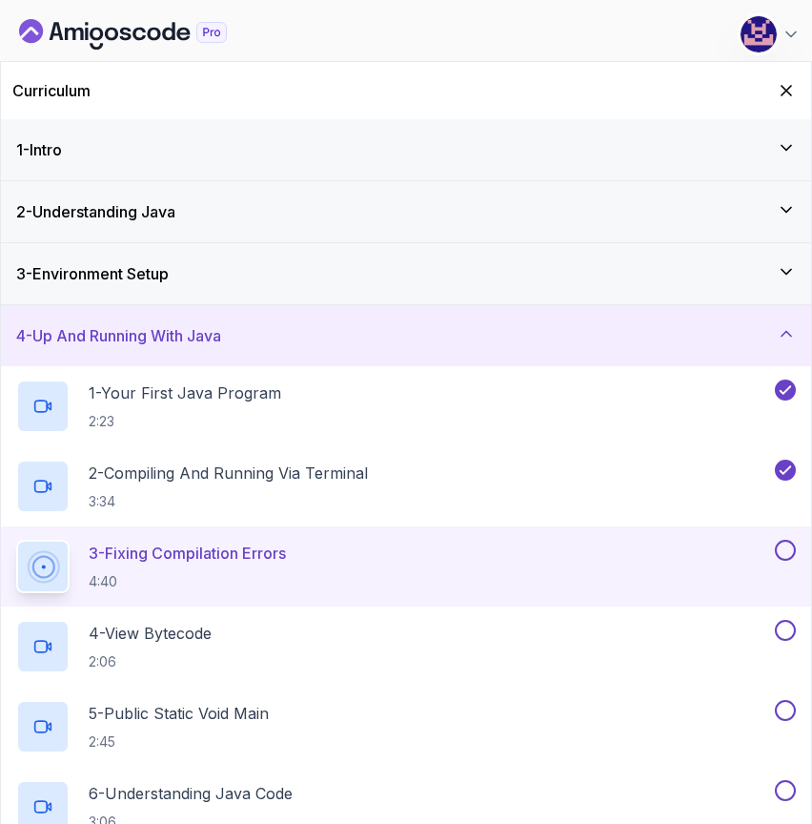
click at [236, 565] on h2 "3 - Fixing Compilation Errors 4:40" at bounding box center [187, 567] width 197 height 50
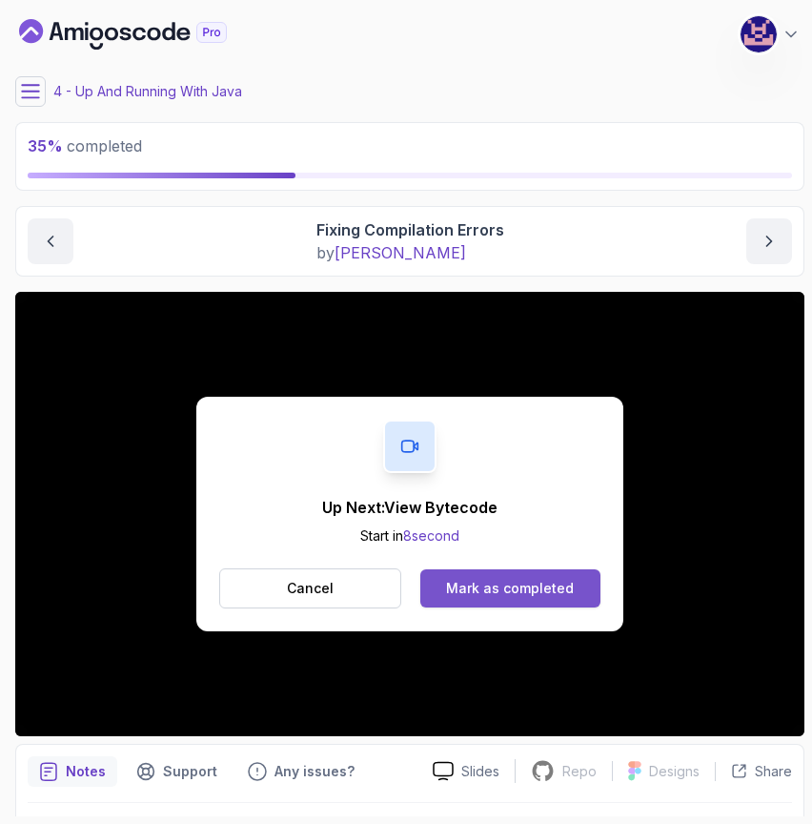
click at [509, 583] on div "Mark as completed" at bounding box center [510, 588] width 128 height 19
click at [497, 585] on div "Mark as completed" at bounding box center [510, 588] width 128 height 19
click at [484, 586] on div "Mark as completed" at bounding box center [510, 588] width 128 height 19
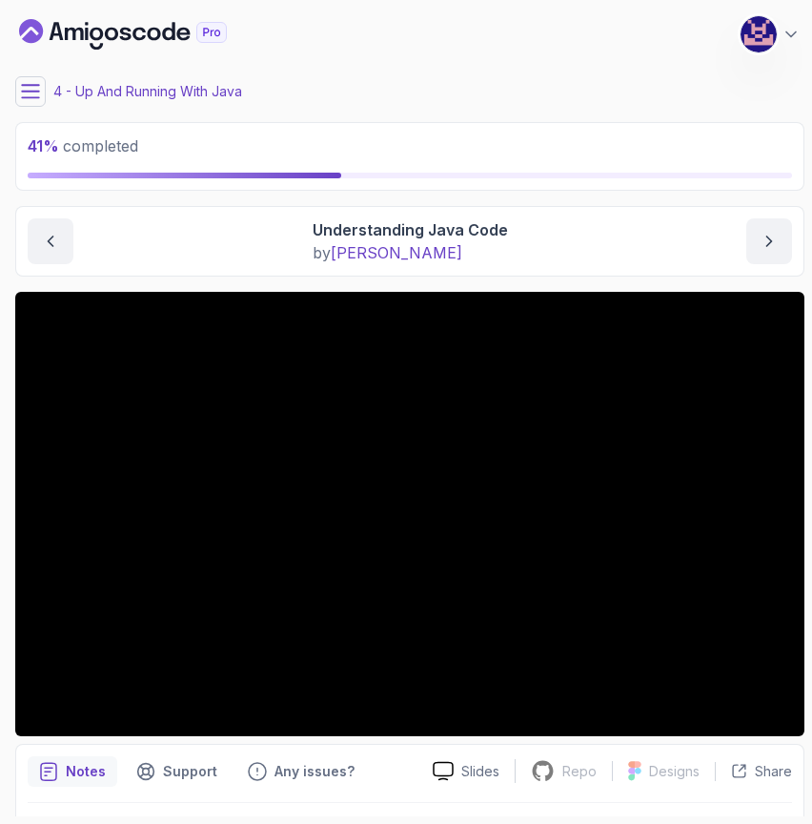
click at [590, 276] on div "Up And Running With Java Understanding Java Code Understanding Java Code by nel…" at bounding box center [409, 241] width 789 height 71
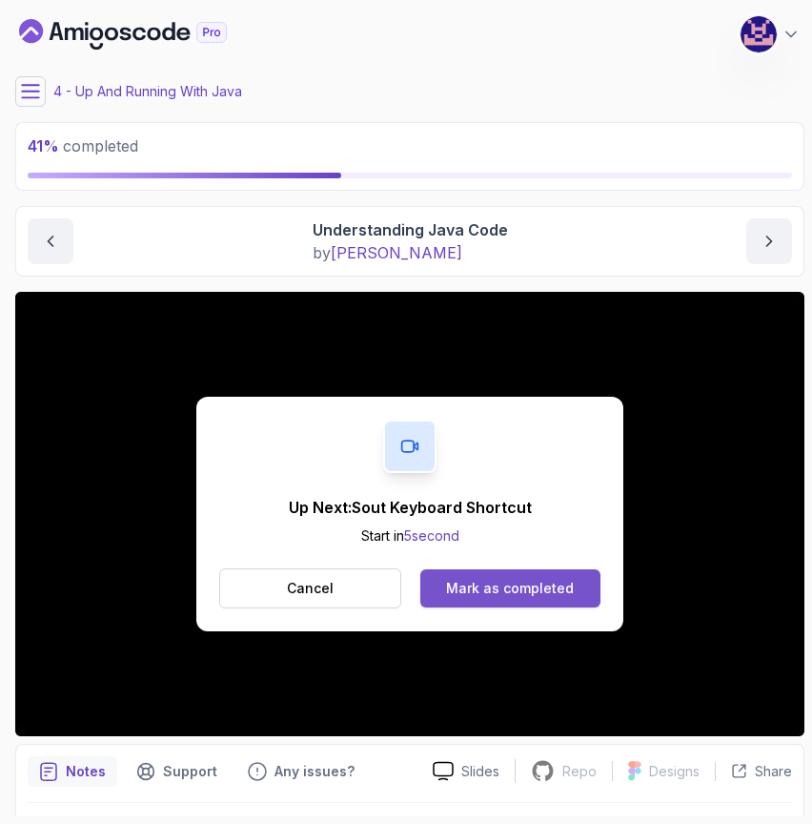
click at [521, 585] on div "Mark as completed" at bounding box center [510, 588] width 128 height 19
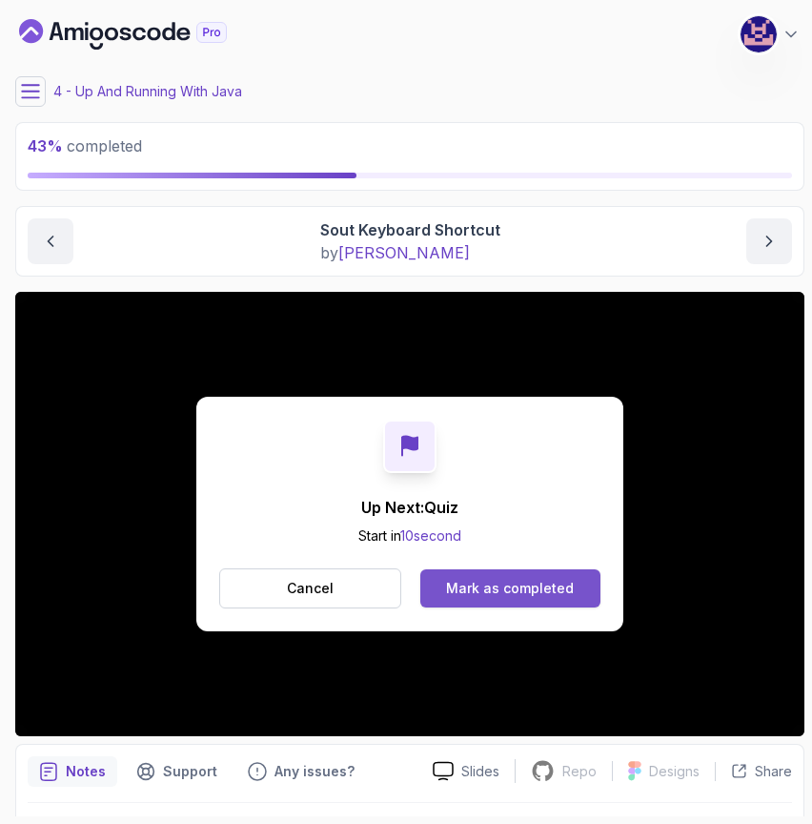
click at [540, 589] on div "Mark as completed" at bounding box center [510, 588] width 128 height 19
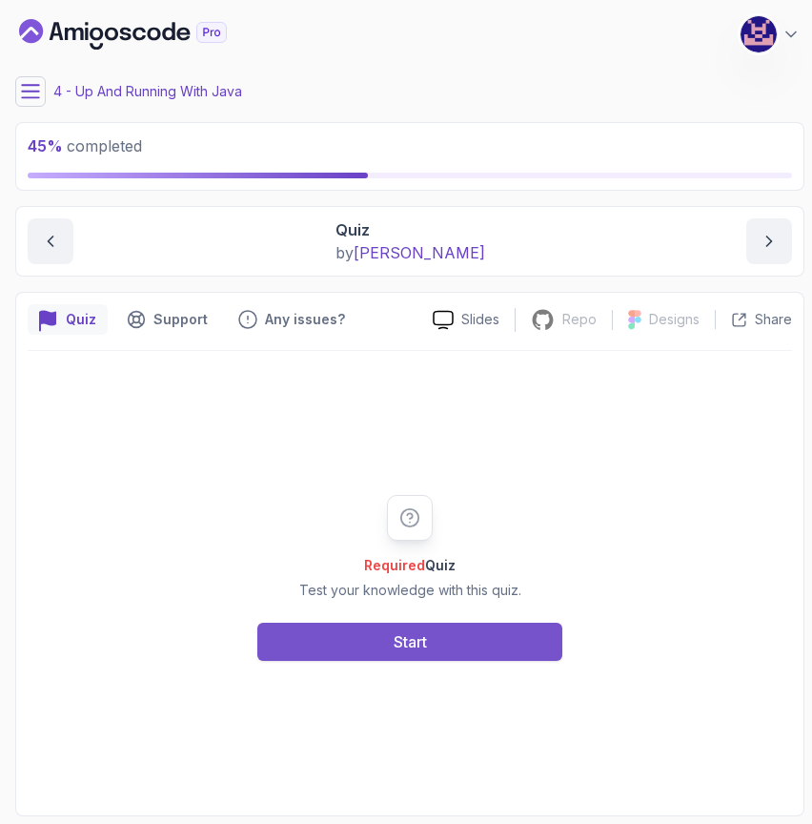
click at [493, 641] on button "Start" at bounding box center [409, 642] width 305 height 38
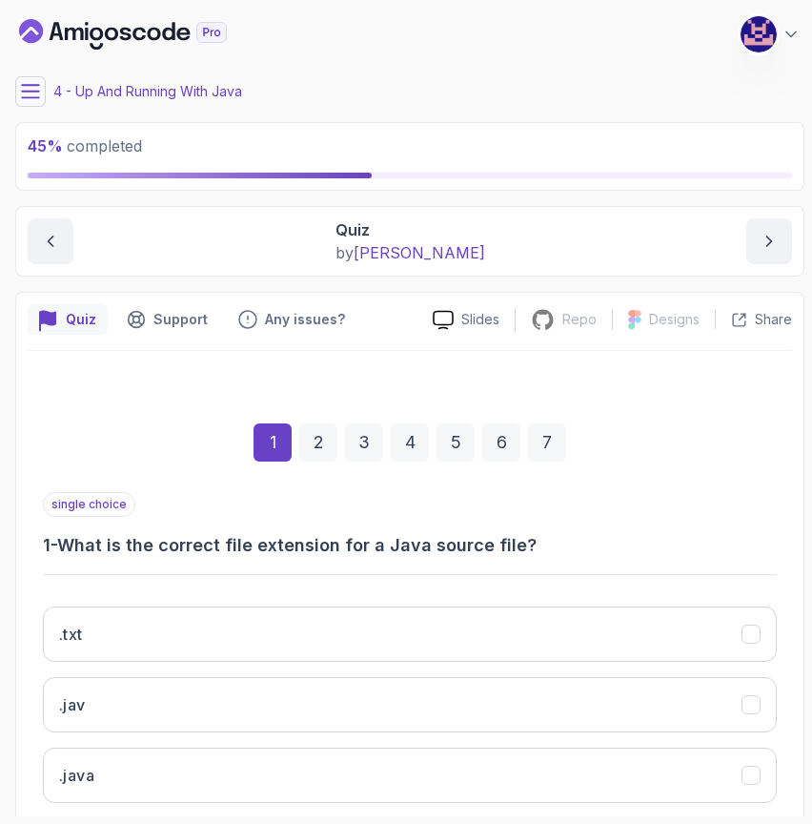
scroll to position [180, 0]
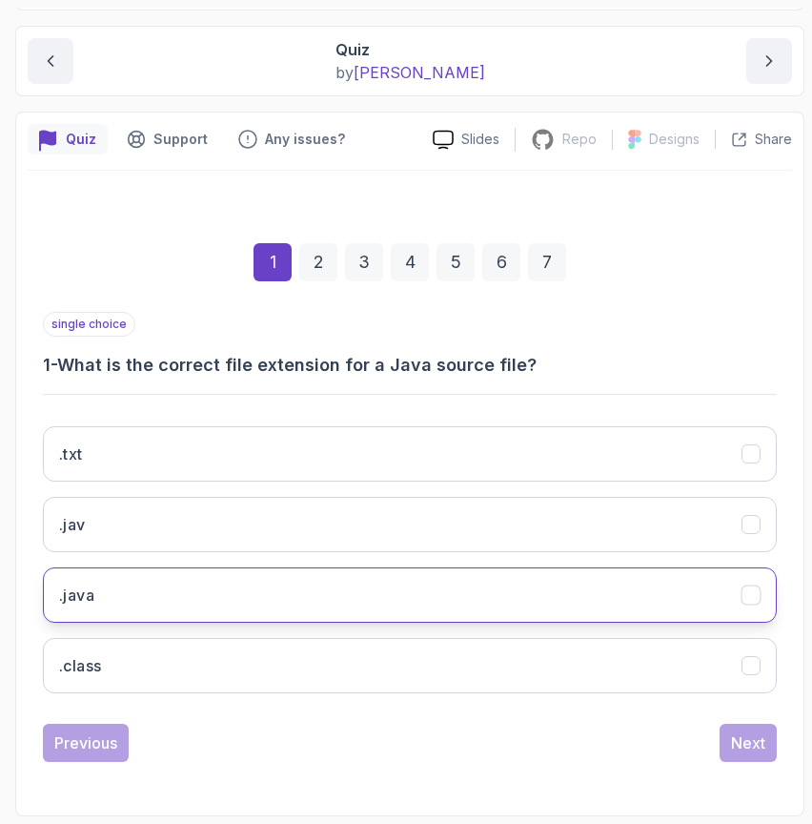
click at [414, 584] on button ".java" at bounding box center [410, 594] width 734 height 55
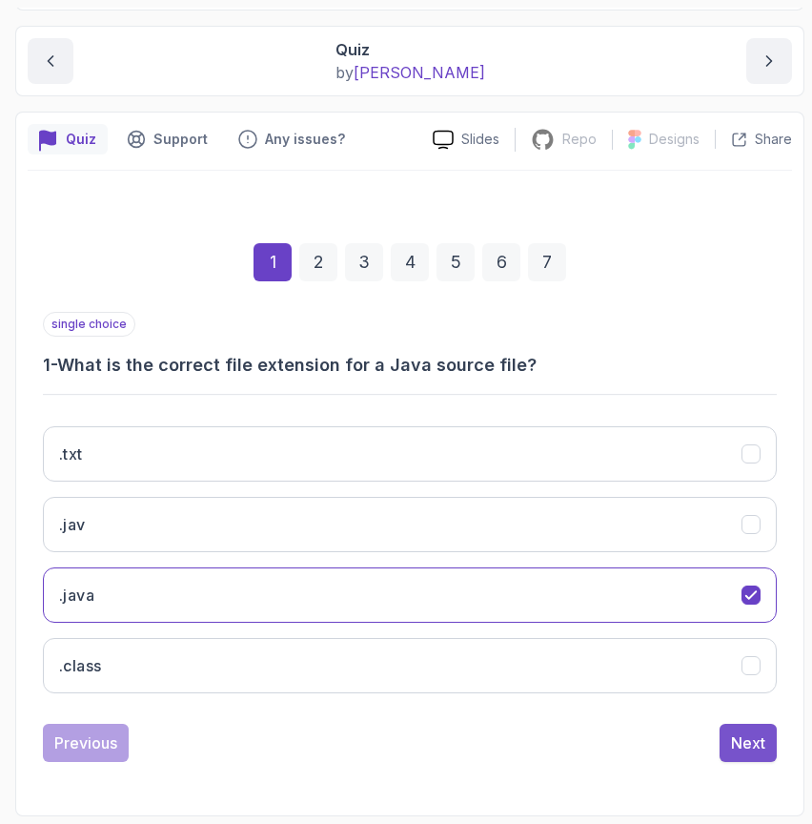
click at [746, 745] on div "Next" at bounding box center [748, 742] width 34 height 23
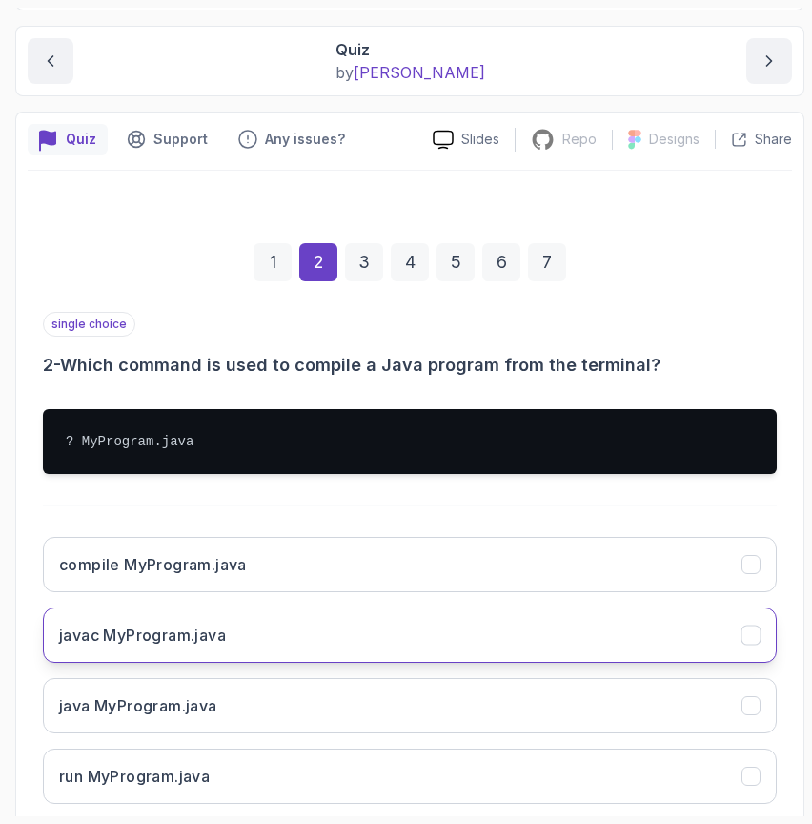
click at [367, 624] on button "javac MyProgram.java" at bounding box center [410, 634] width 734 height 55
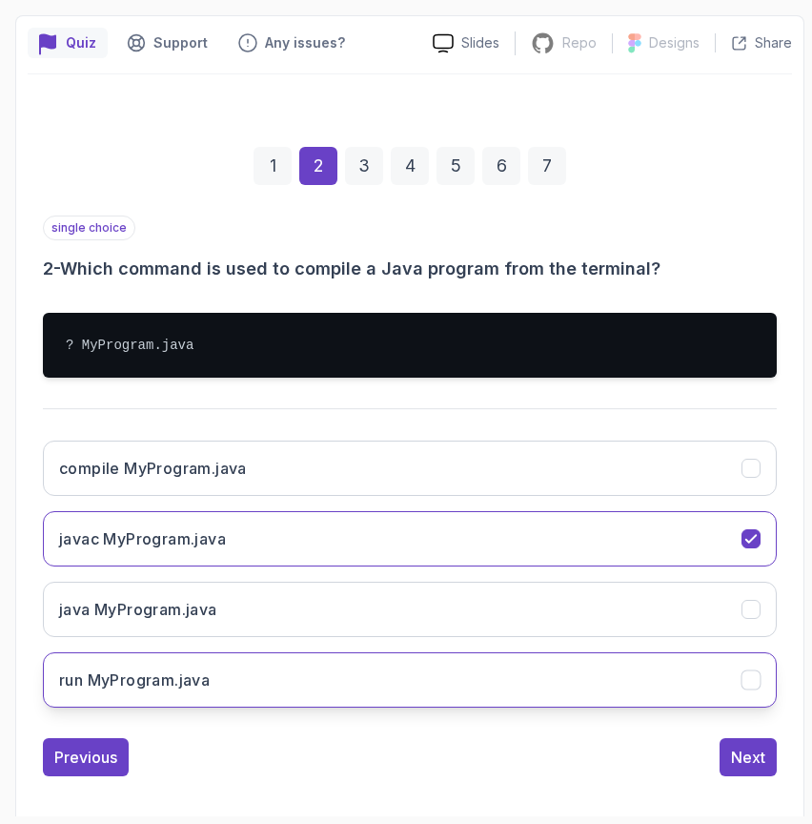
scroll to position [291, 0]
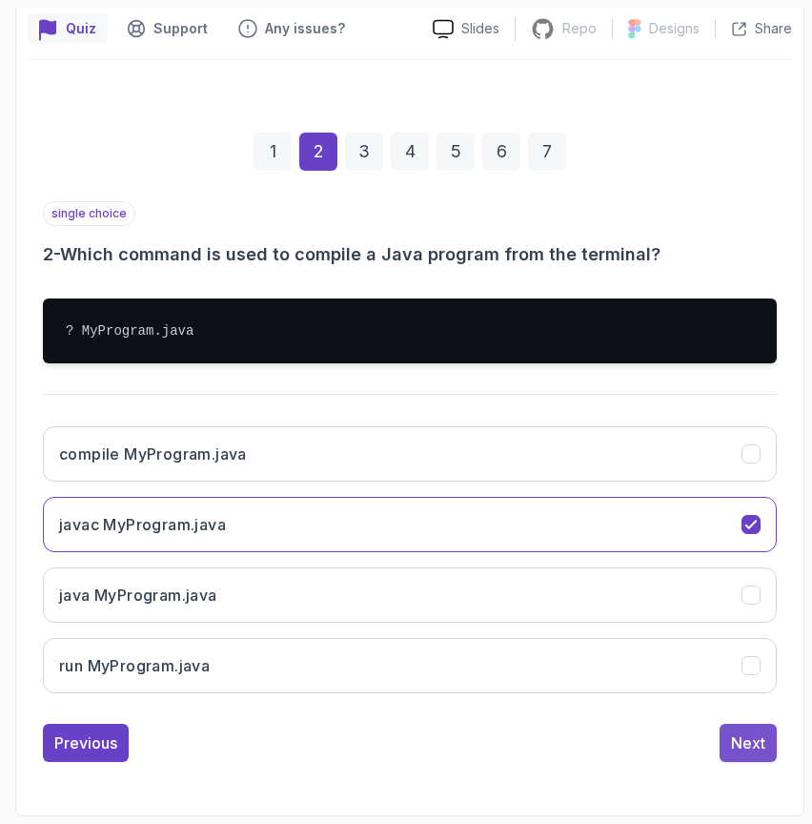
click at [756, 747] on div "Next" at bounding box center [748, 742] width 34 height 23
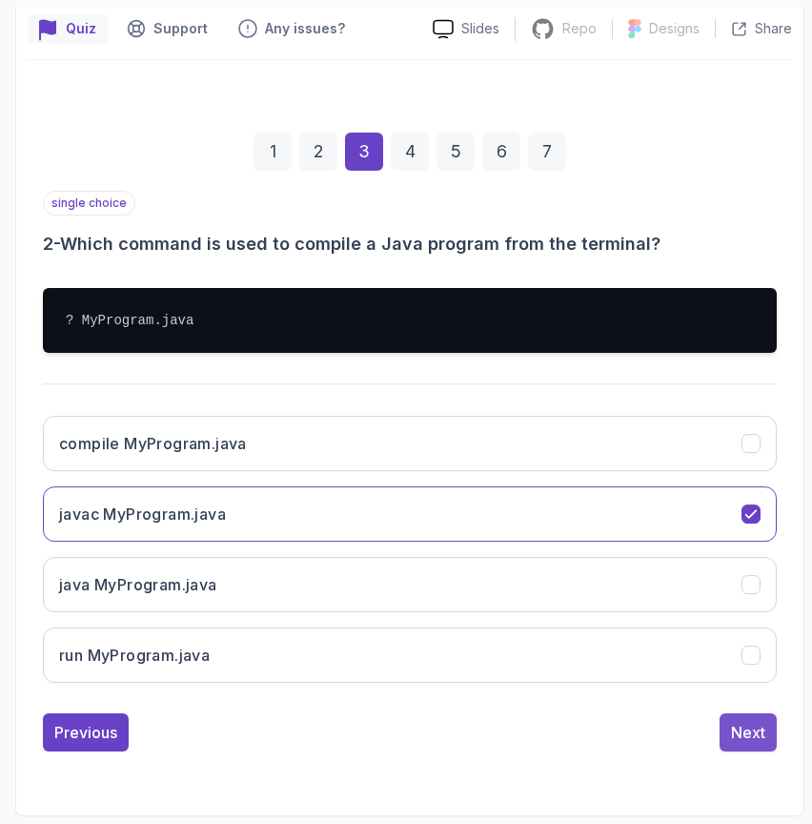
scroll to position [180, 0]
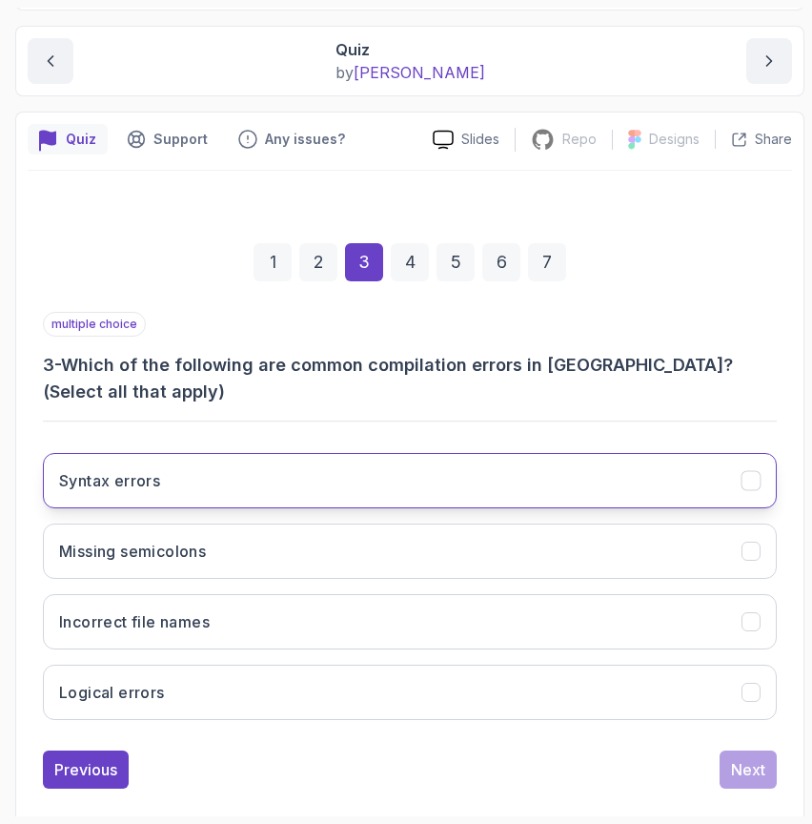
click at [520, 457] on button "Syntax errors" at bounding box center [410, 480] width 734 height 55
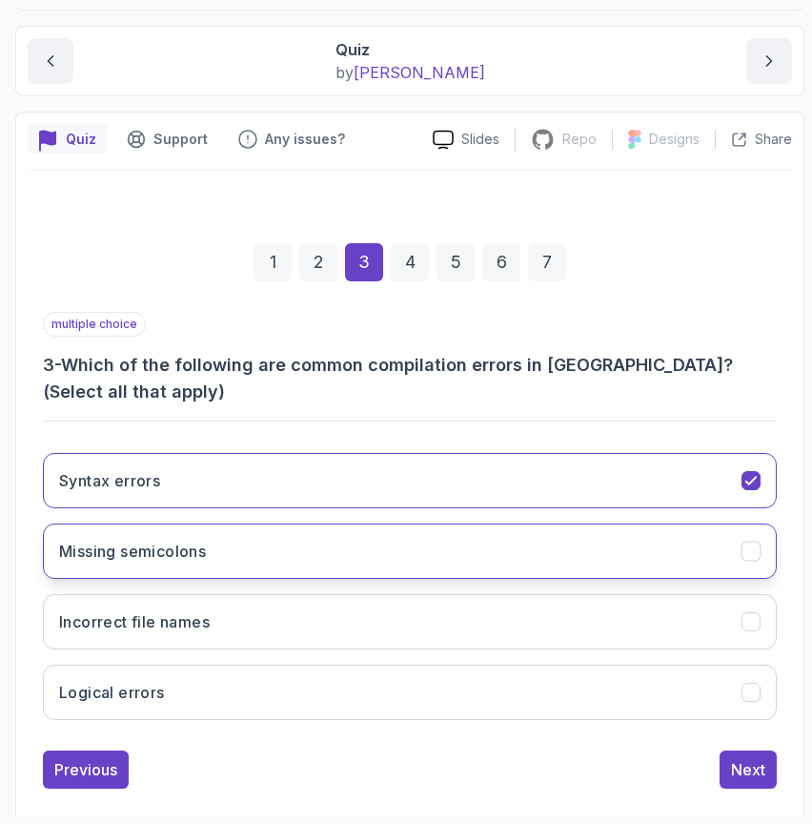
click at [485, 538] on button "Missing semicolons" at bounding box center [410, 550] width 734 height 55
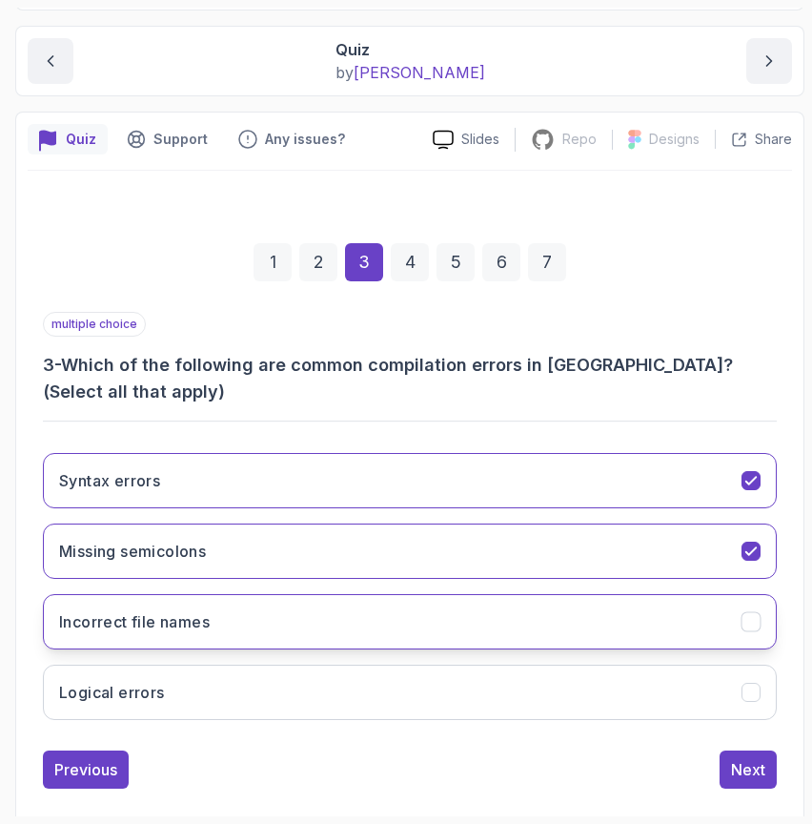
click at [451, 600] on button "Incorrect file names" at bounding box center [410, 621] width 734 height 55
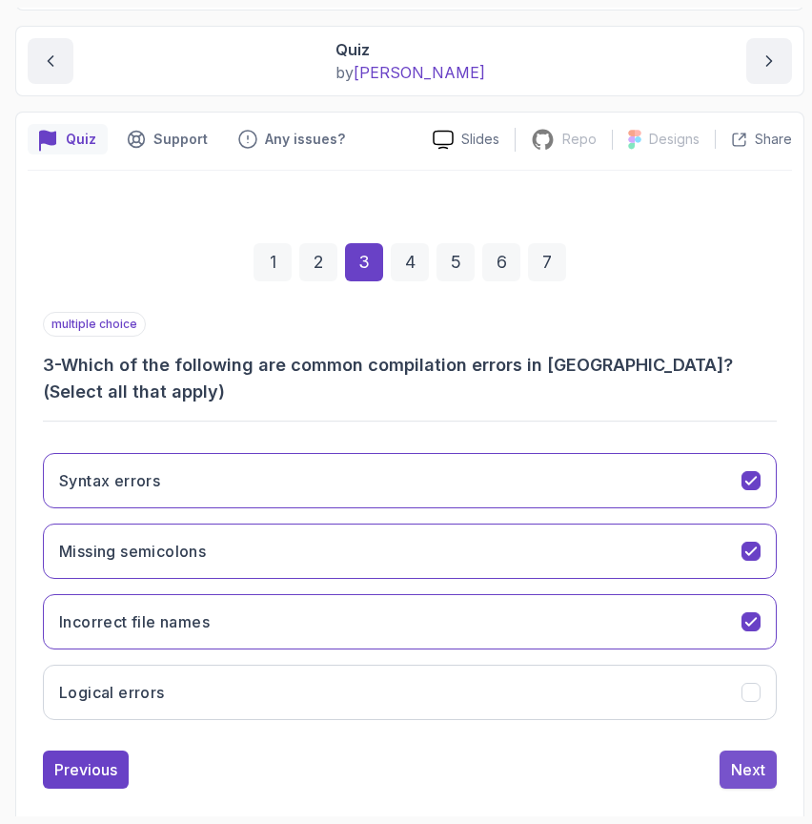
click at [758, 758] on div "Next" at bounding box center [748, 769] width 34 height 23
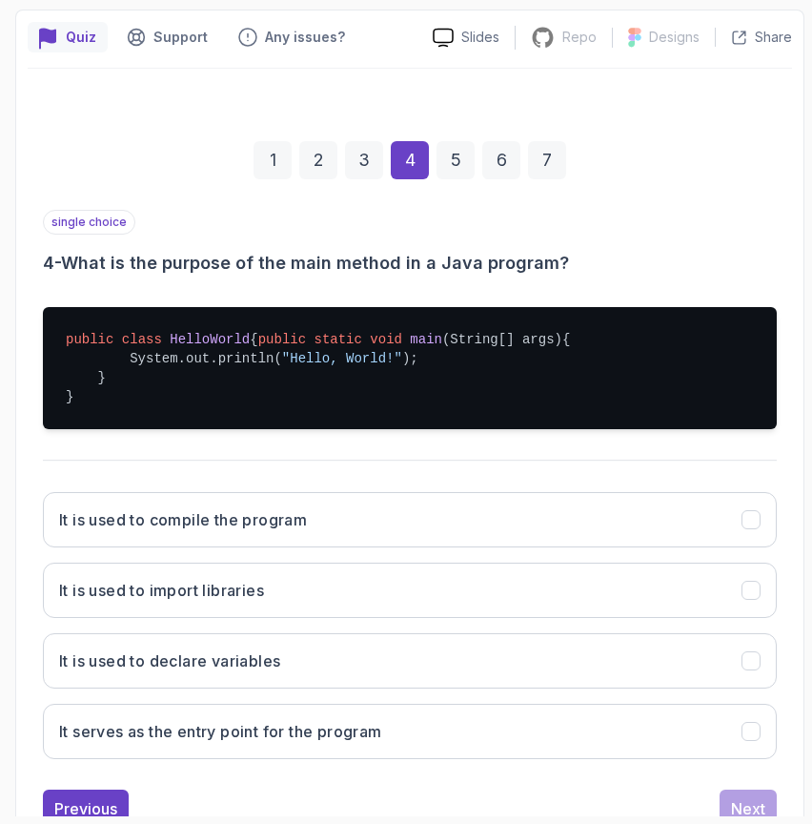
scroll to position [367, 0]
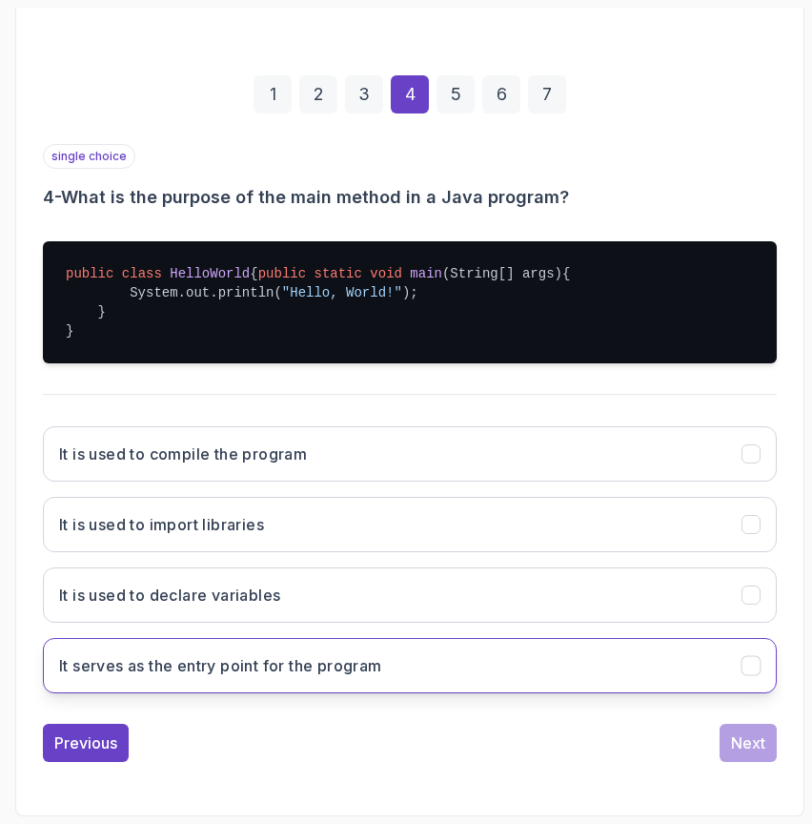
click at [435, 655] on button "It serves as the entry point for the program" at bounding box center [410, 665] width 734 height 55
click at [752, 748] on div "Next" at bounding box center [748, 742] width 34 height 23
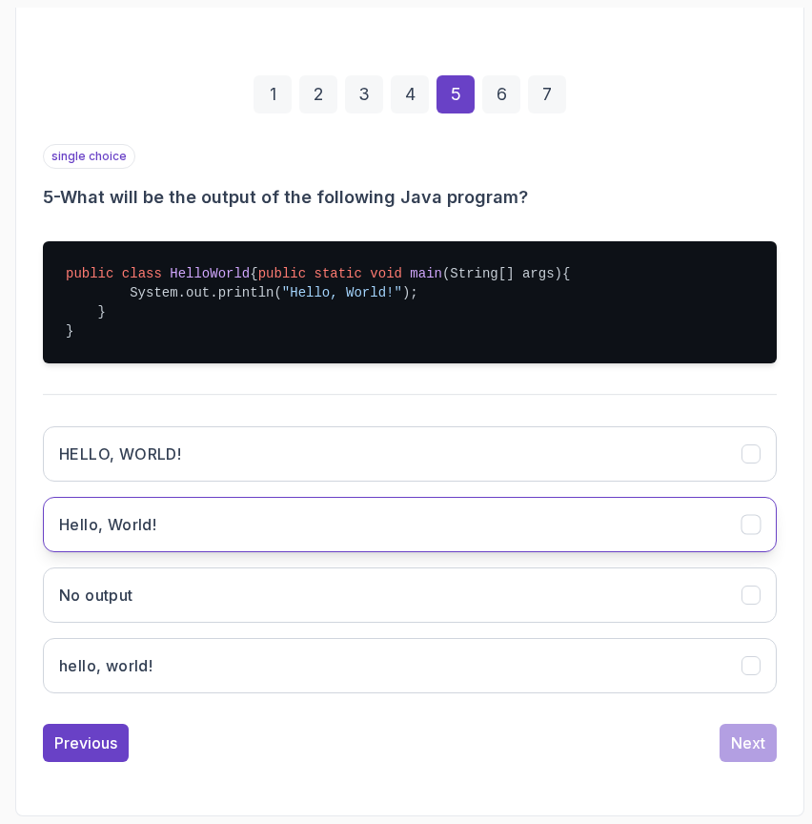
click at [344, 539] on button "Hello, World!" at bounding box center [410, 524] width 734 height 55
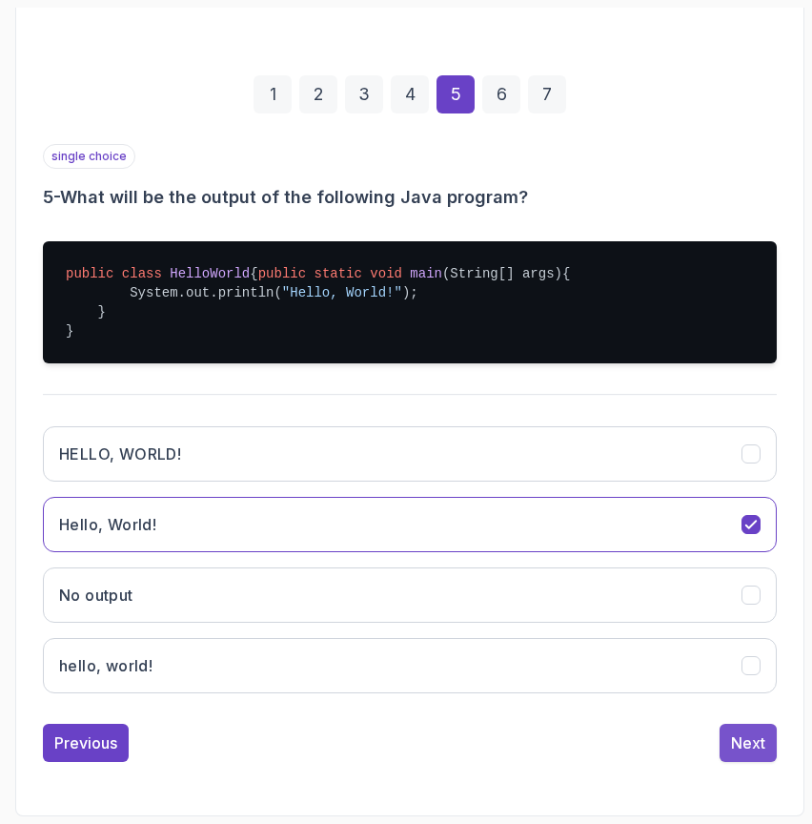
click at [747, 747] on div "Next" at bounding box center [748, 742] width 34 height 23
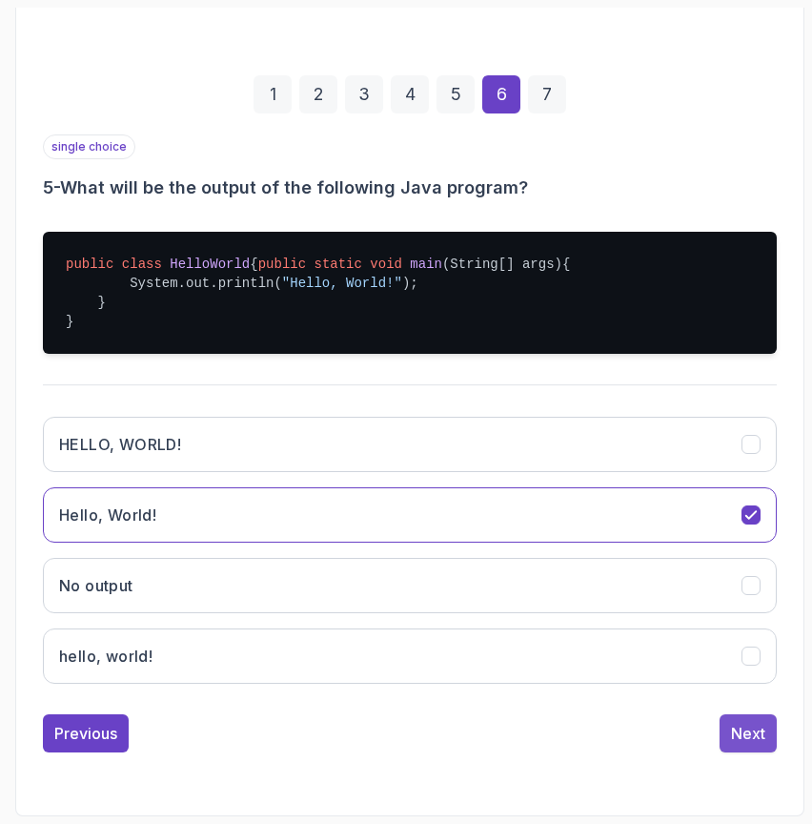
scroll to position [180, 0]
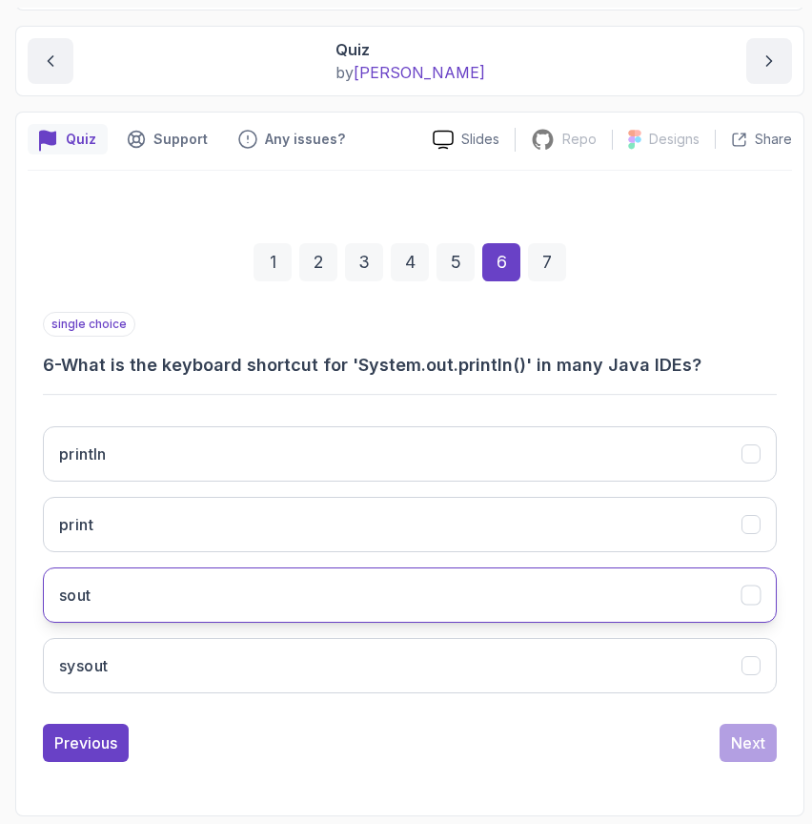
click at [462, 599] on button "sout" at bounding box center [410, 594] width 734 height 55
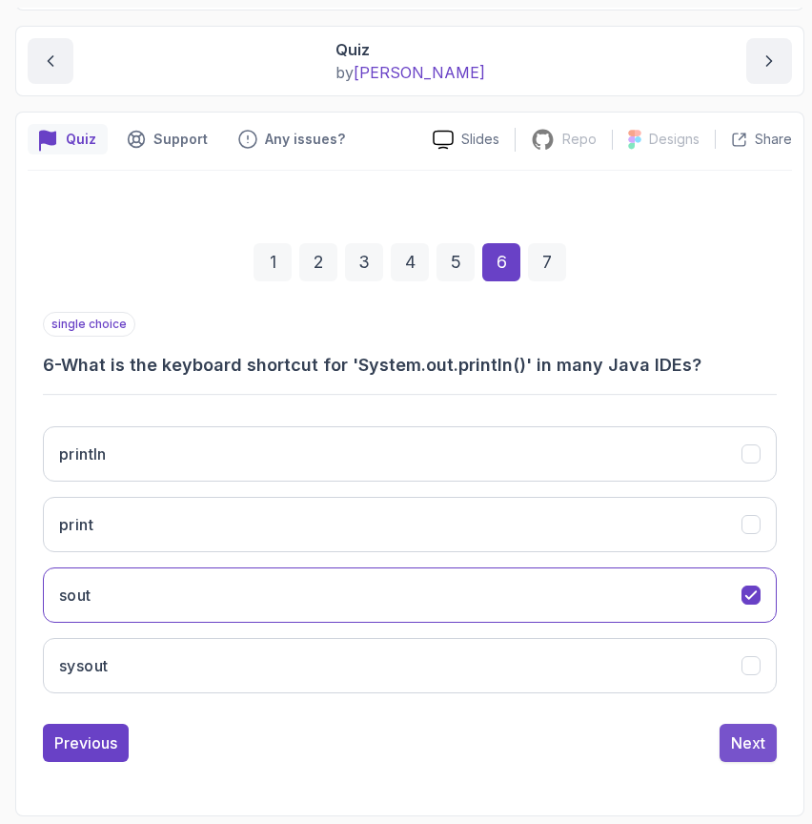
click at [750, 748] on div "Next" at bounding box center [748, 742] width 34 height 23
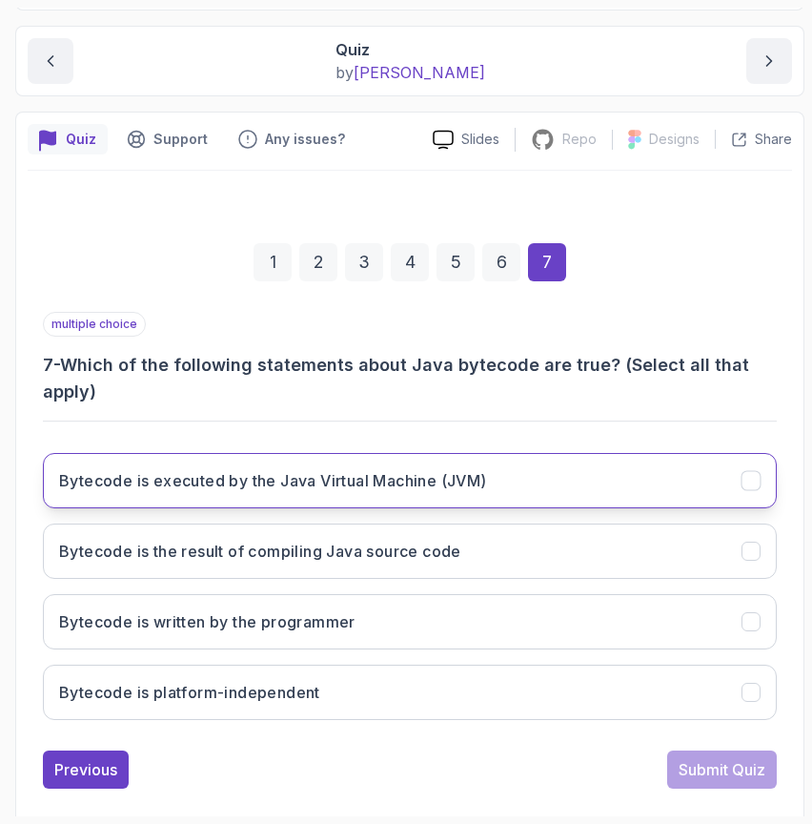
click at [550, 473] on button "Bytecode is executed by the Java Virtual Machine (JVM)" at bounding box center [410, 480] width 734 height 55
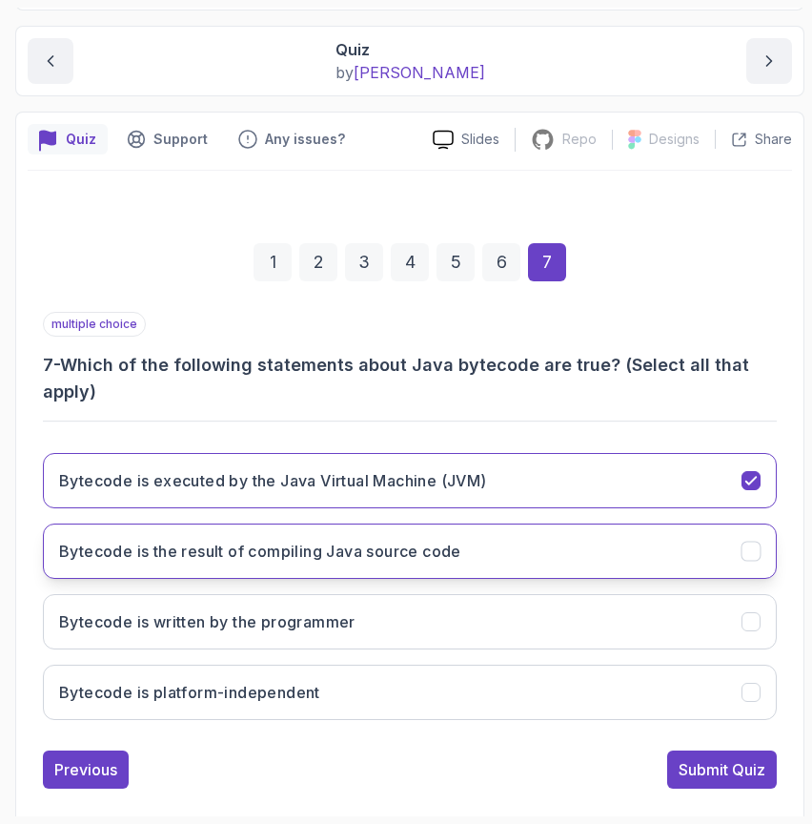
click at [514, 572] on button "Bytecode is the result of compiling Java source code" at bounding box center [410, 550] width 734 height 55
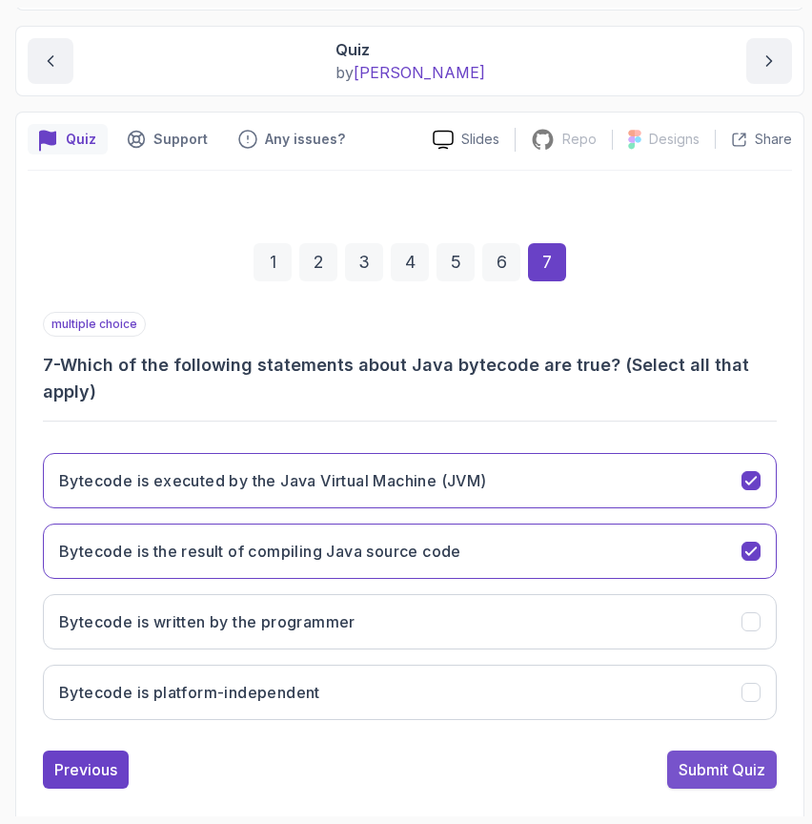
click at [735, 773] on div "Submit Quiz" at bounding box center [722, 769] width 87 height 23
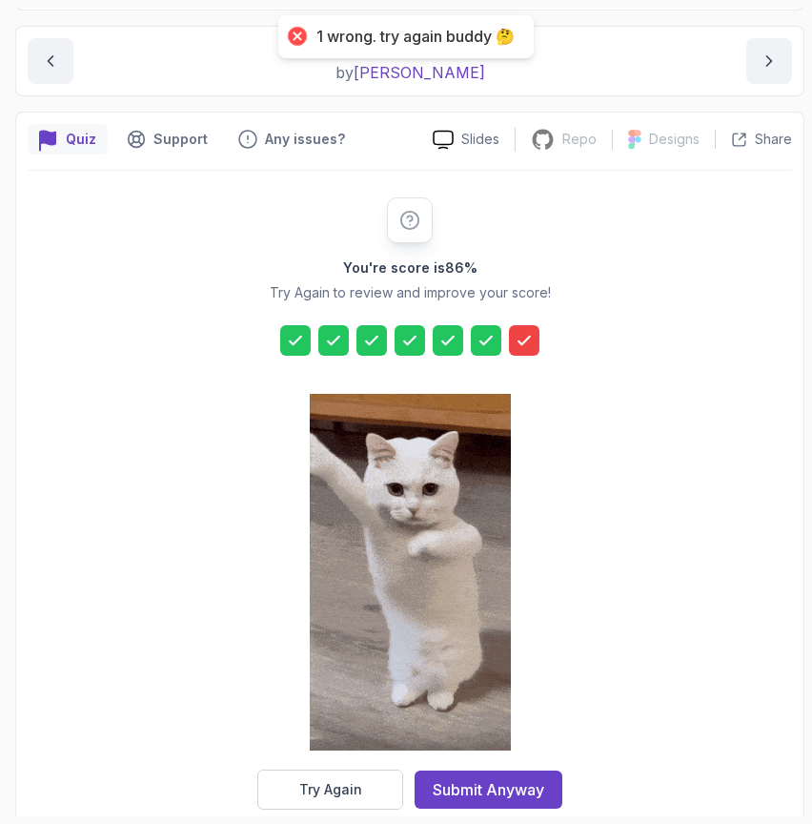
click at [525, 347] on icon at bounding box center [524, 340] width 19 height 19
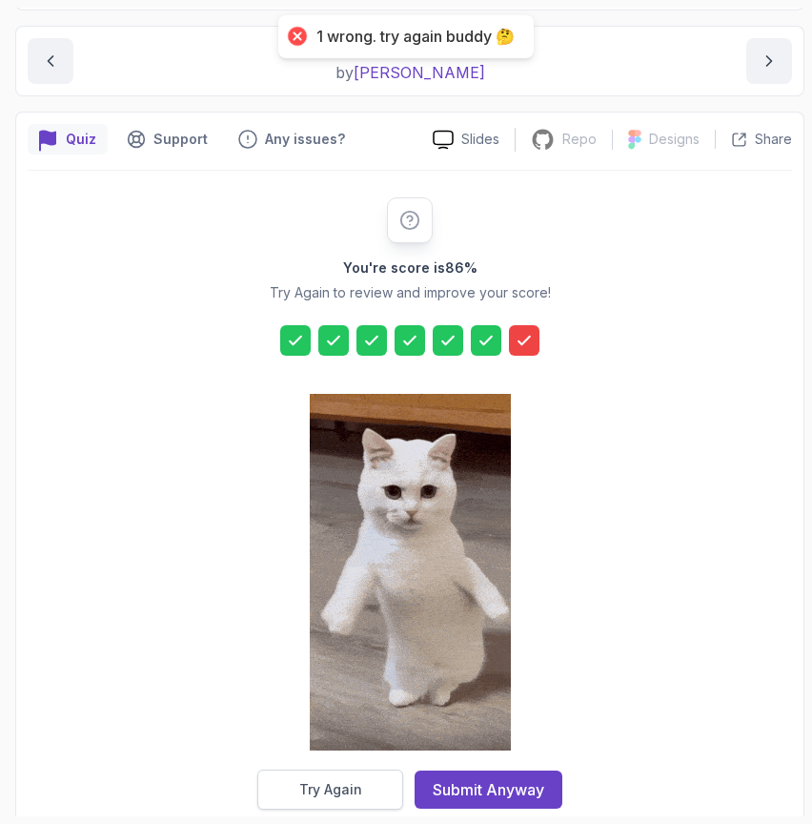
click at [380, 787] on button "Try Again" at bounding box center [330, 789] width 146 height 40
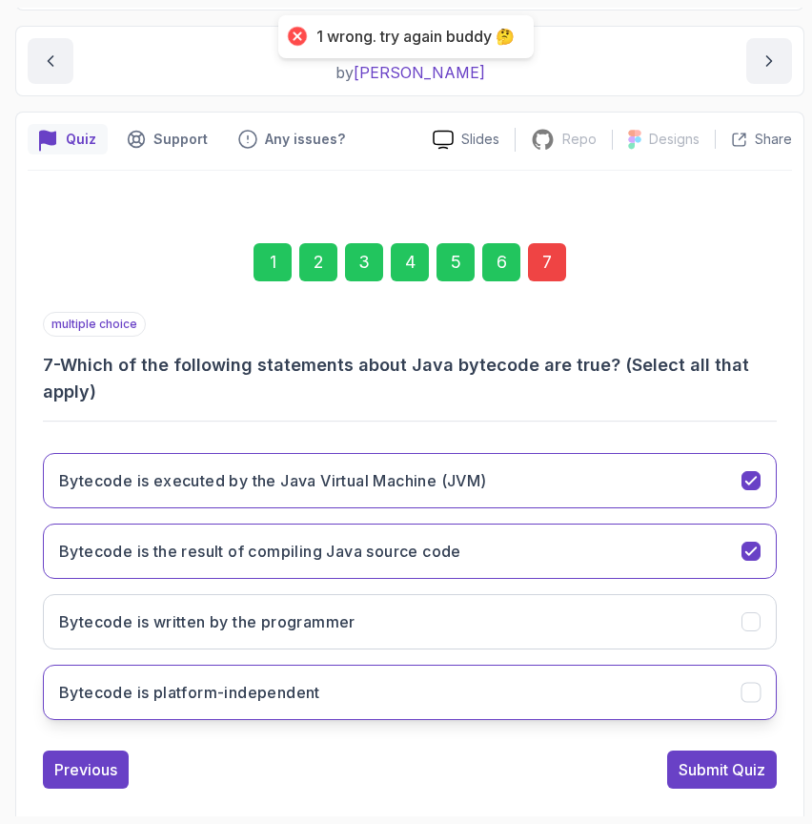
click at [523, 691] on button "Bytecode is platform-independent" at bounding box center [410, 692] width 734 height 55
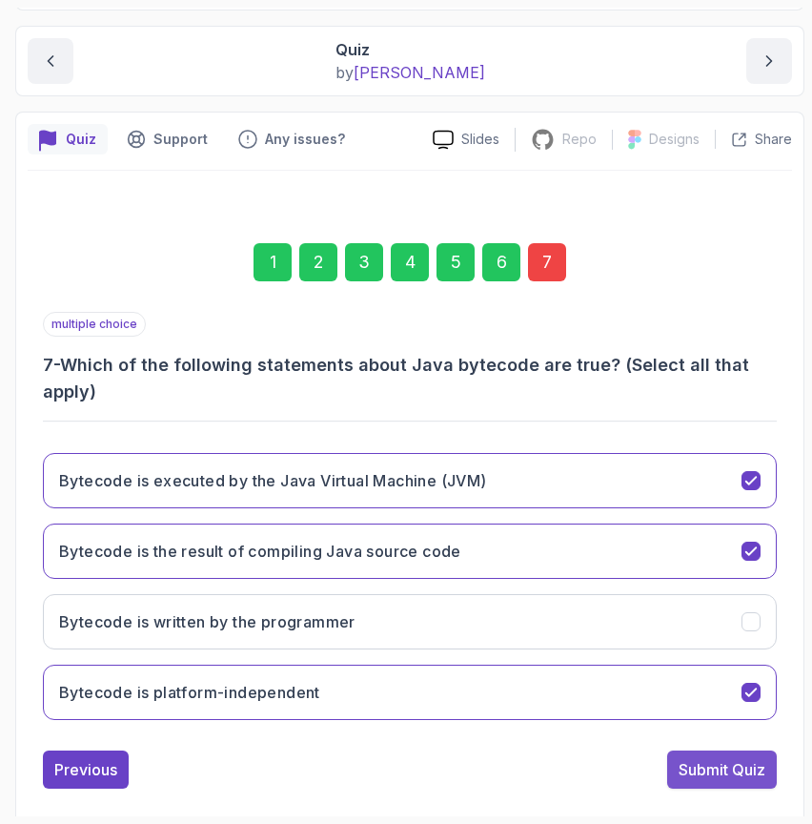
click at [741, 766] on div "Submit Quiz" at bounding box center [722, 769] width 87 height 23
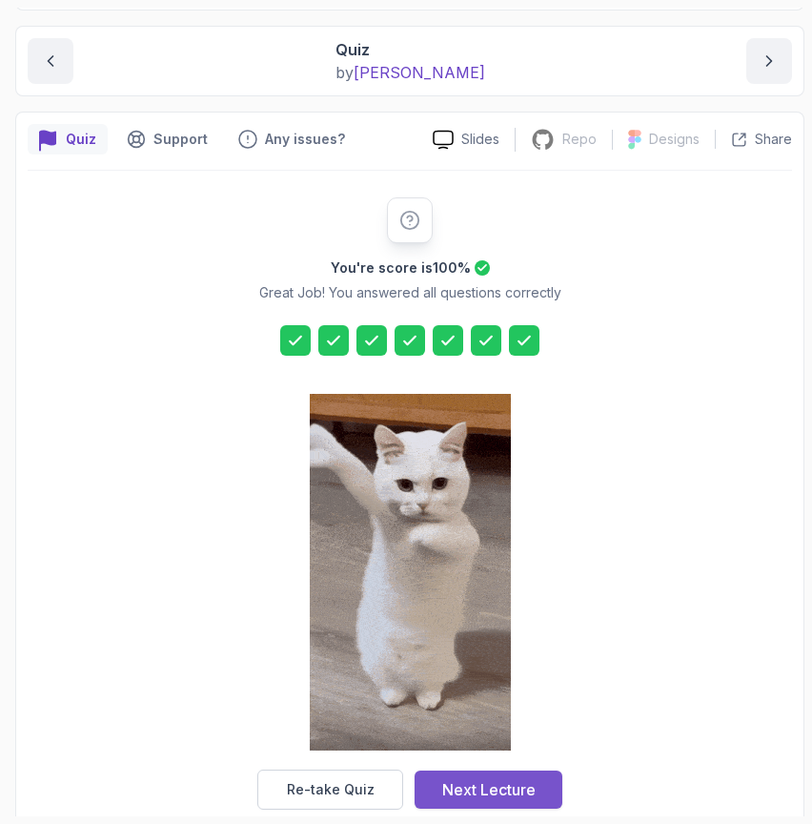
click at [501, 791] on div "Next Lecture" at bounding box center [488, 789] width 93 height 23
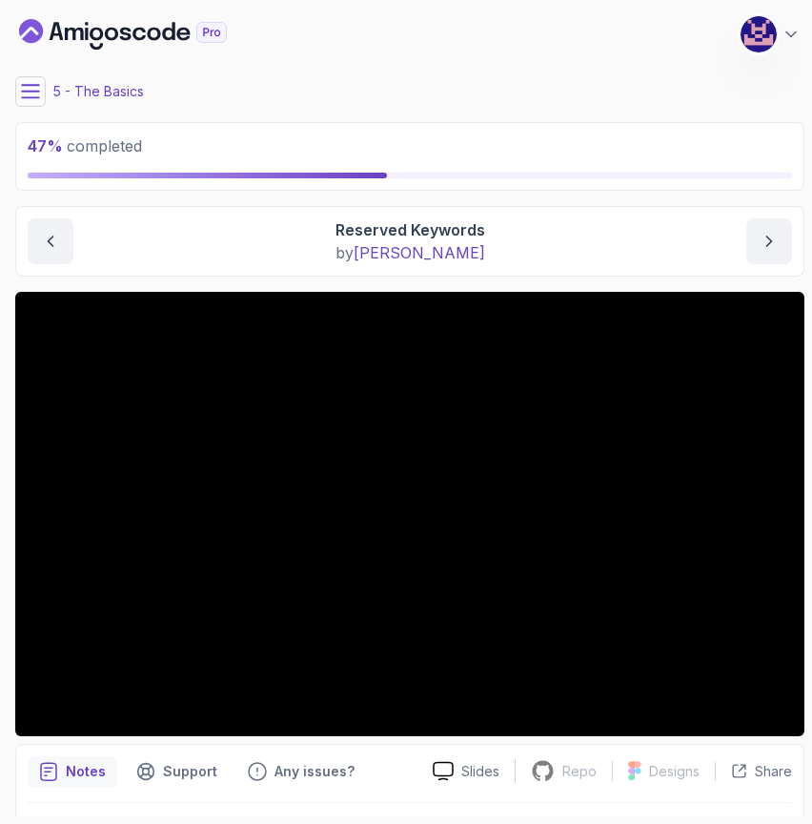
click at [445, 284] on main "My Courses Java for Beginners 511 Points M. Koby Coats Software Engineer 5 - Th…" at bounding box center [409, 412] width 789 height 808
click at [31, 95] on icon at bounding box center [30, 91] width 19 height 19
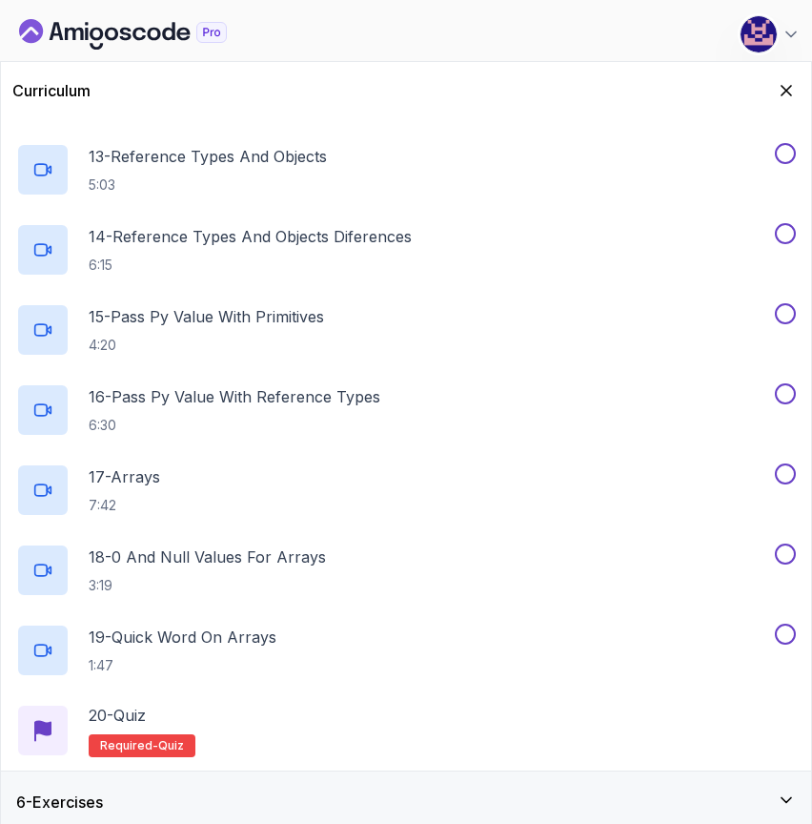
scroll to position [1270, 0]
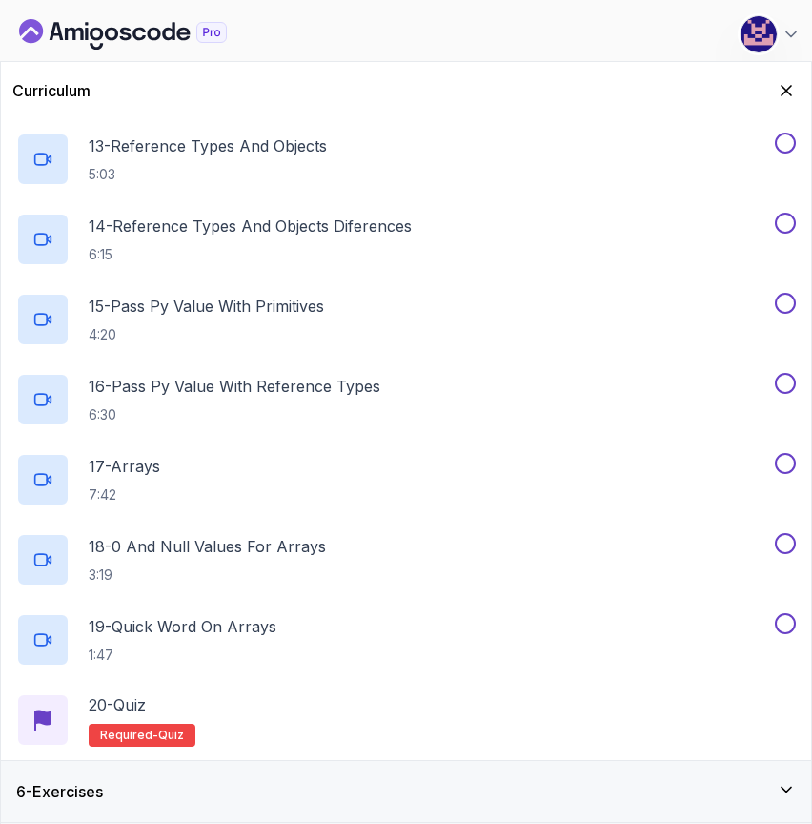
click at [270, 789] on div "6 - Exercises" at bounding box center [406, 791] width 780 height 23
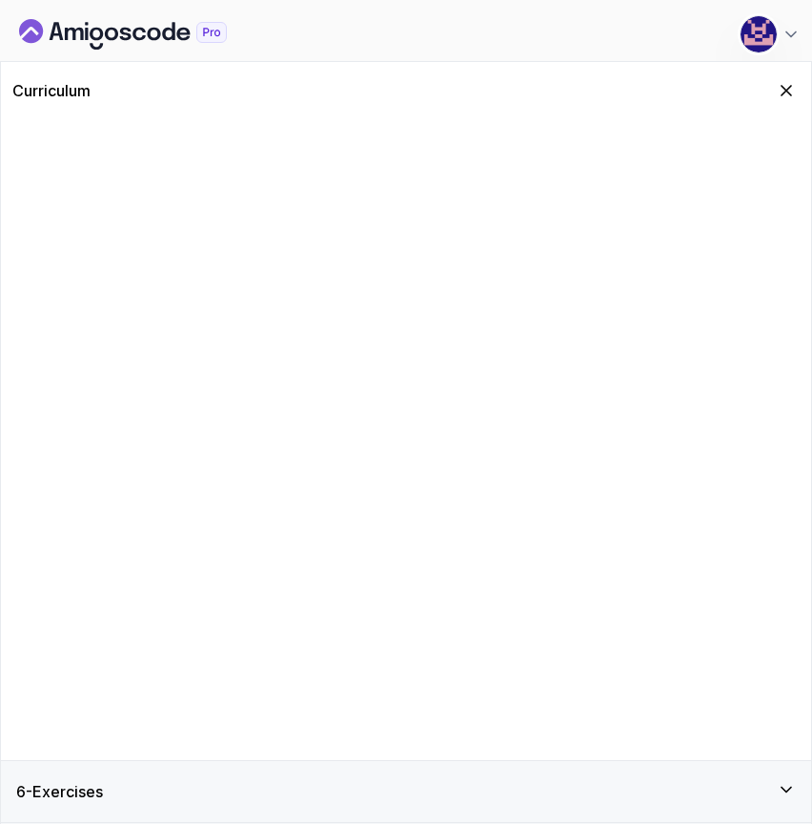
scroll to position [0, 0]
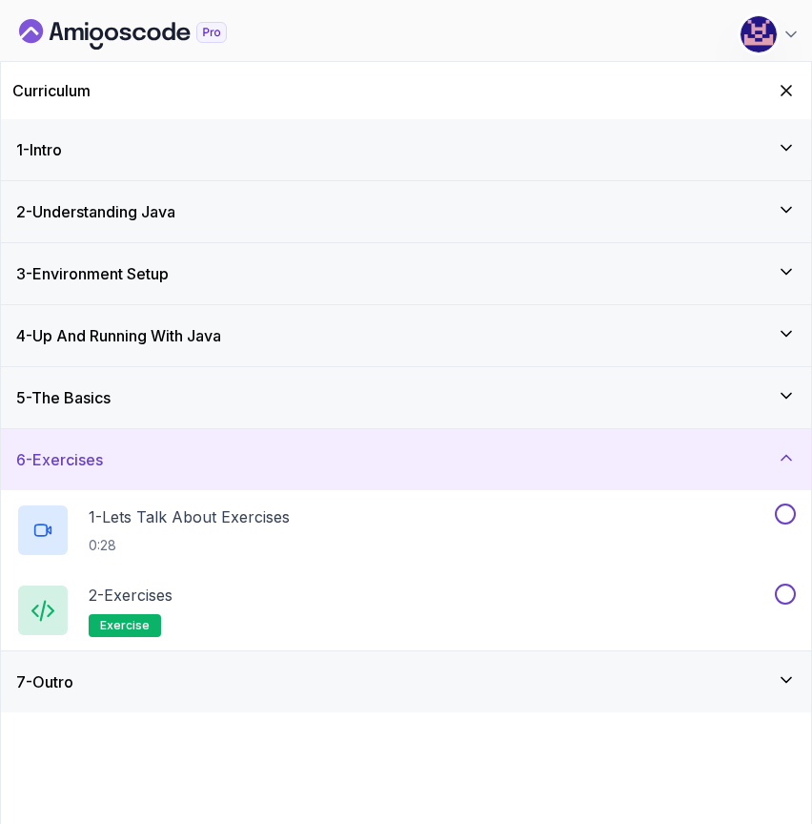
click at [185, 458] on div "6 - Exercises" at bounding box center [406, 459] width 780 height 23
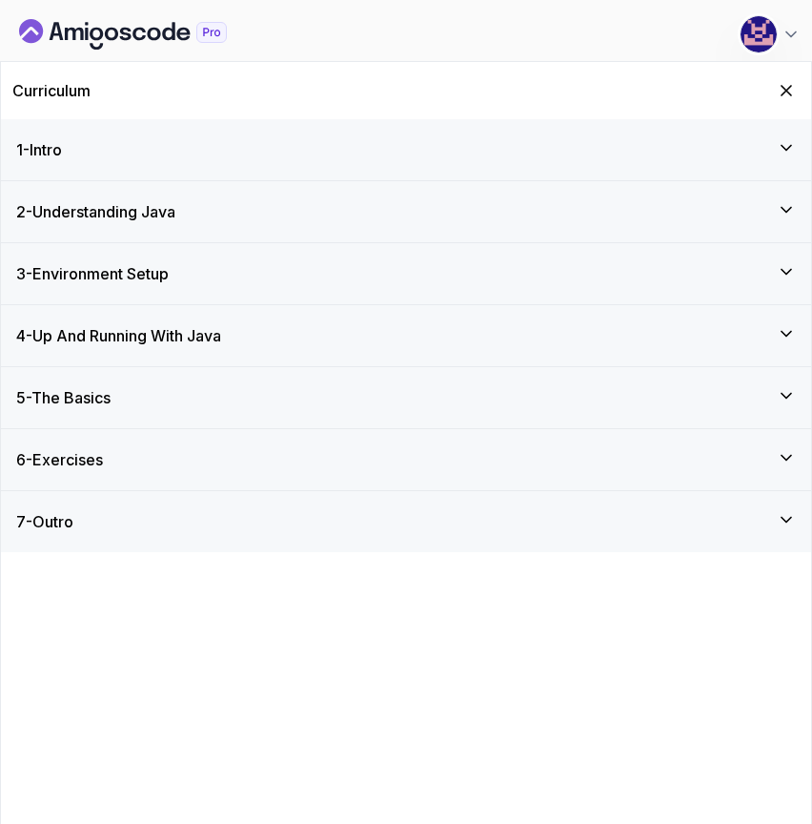
click at [167, 402] on div "5 - The Basics" at bounding box center [406, 397] width 780 height 23
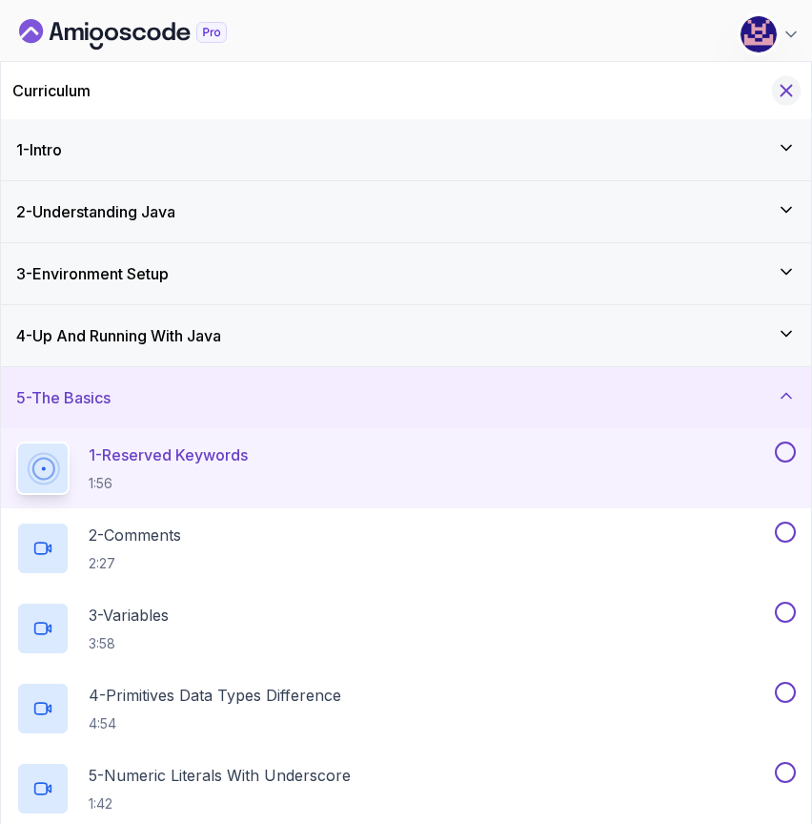
click at [791, 87] on icon "Hide Curriculum for mobile" at bounding box center [786, 90] width 21 height 21
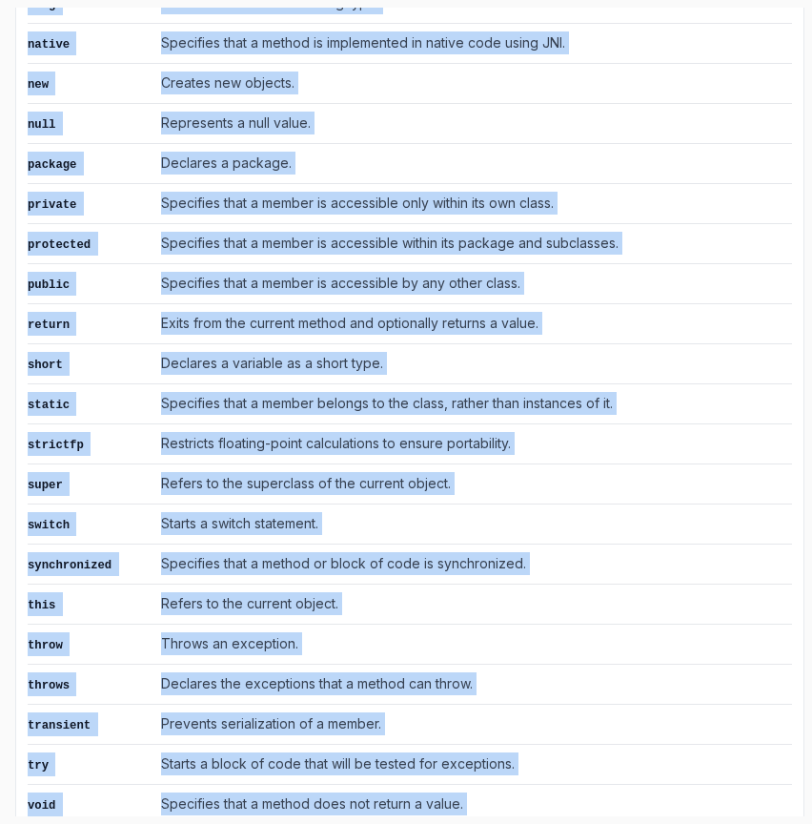
scroll to position [2187, 0]
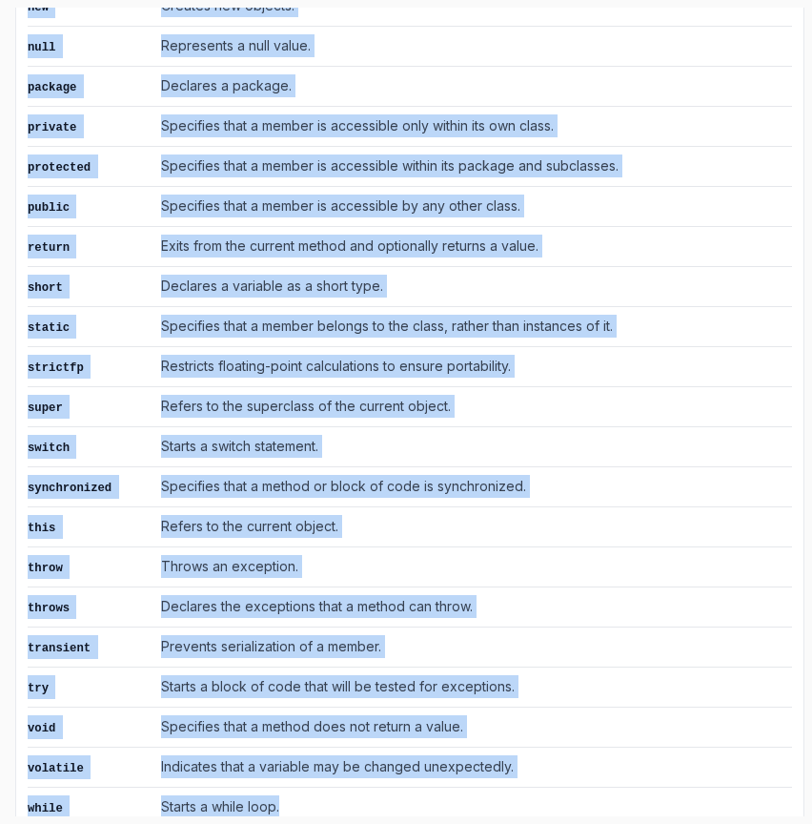
drag, startPoint x: 31, startPoint y: 176, endPoint x: 314, endPoint y: 768, distance: 656.3
copy div "List of Reserved Keywords Keyword Description abstract Specifies that a class o…"
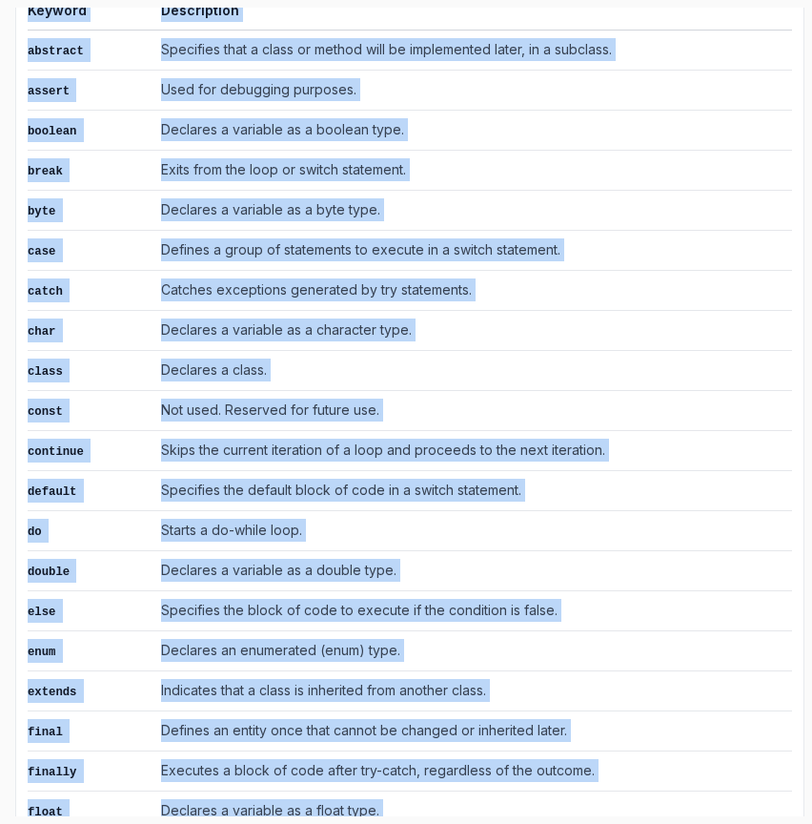
scroll to position [0, 0]
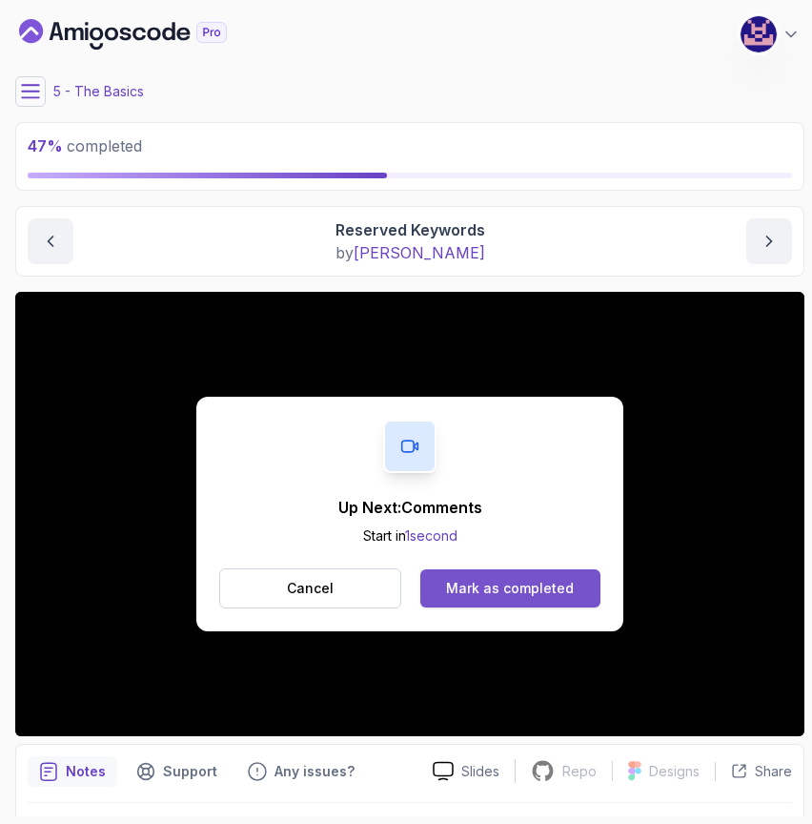
click at [488, 573] on button "Mark as completed" at bounding box center [510, 588] width 180 height 38
click at [500, 589] on div "Mark as completed" at bounding box center [510, 588] width 128 height 19
click at [505, 587] on div "Mark as completed" at bounding box center [510, 588] width 128 height 19
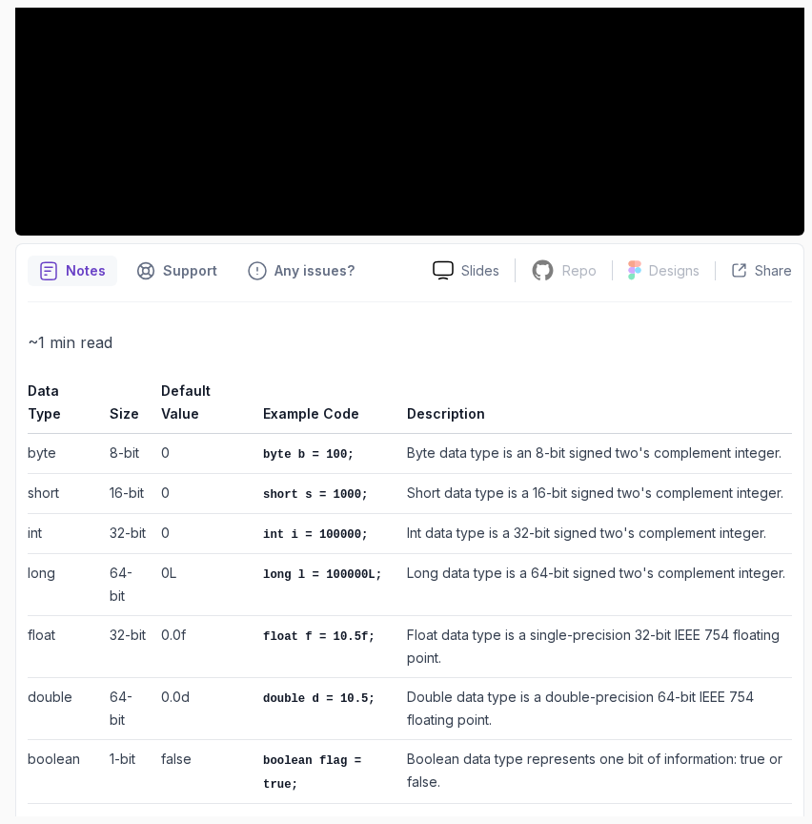
scroll to position [497, 0]
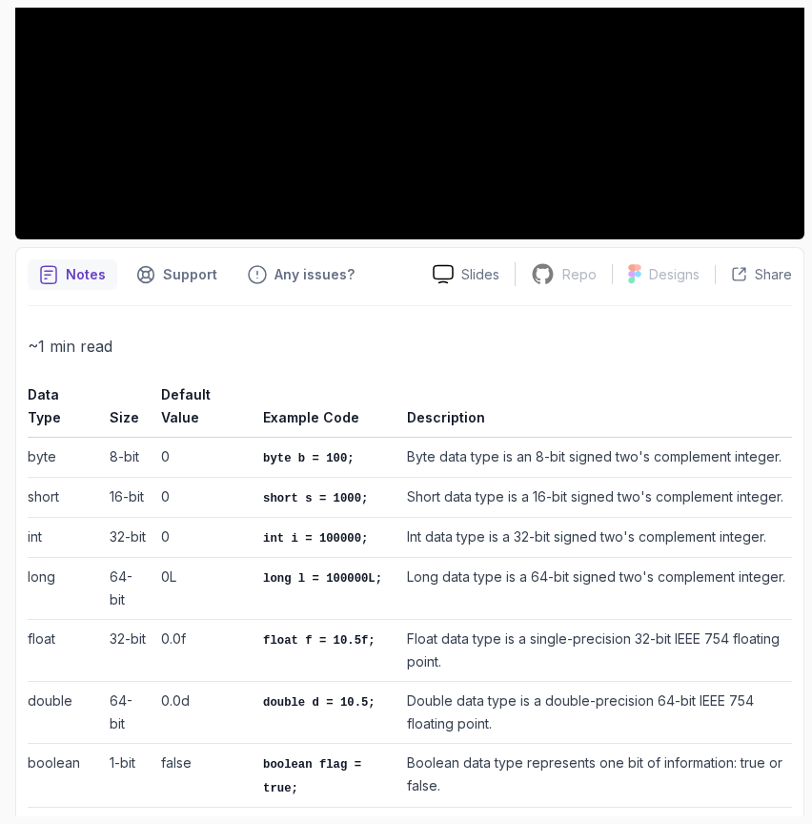
click at [52, 397] on th "Data Type" at bounding box center [65, 409] width 74 height 55
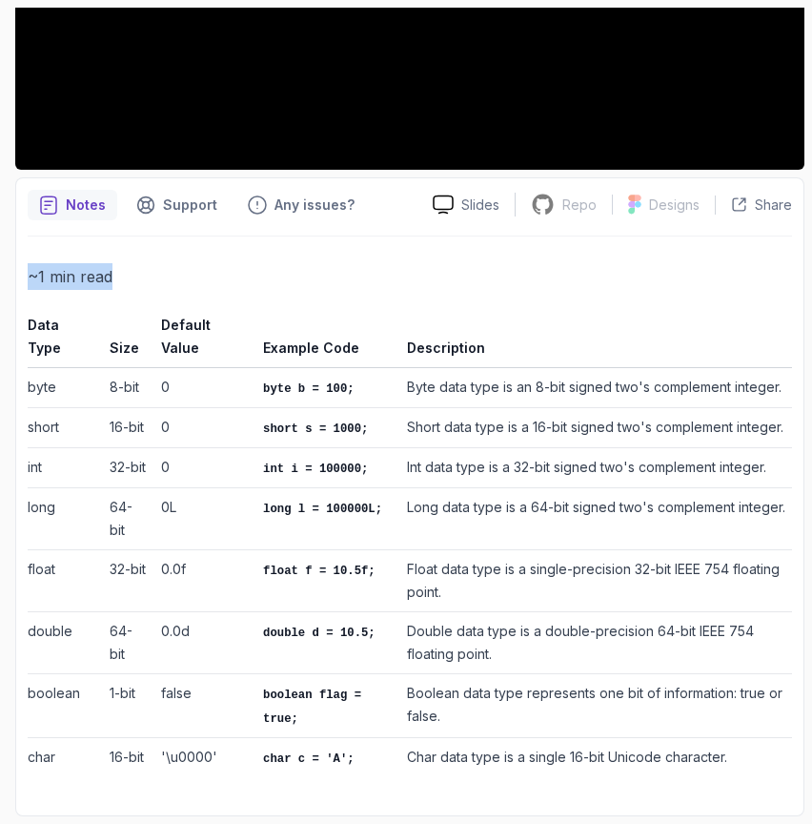
drag, startPoint x: 26, startPoint y: 371, endPoint x: 677, endPoint y: 785, distance: 771.5
click at [677, 785] on div "Notes Support Any issues? Slides Repo Repository not available Designs Design n…" at bounding box center [409, 496] width 789 height 639
copy p "~1 min read"
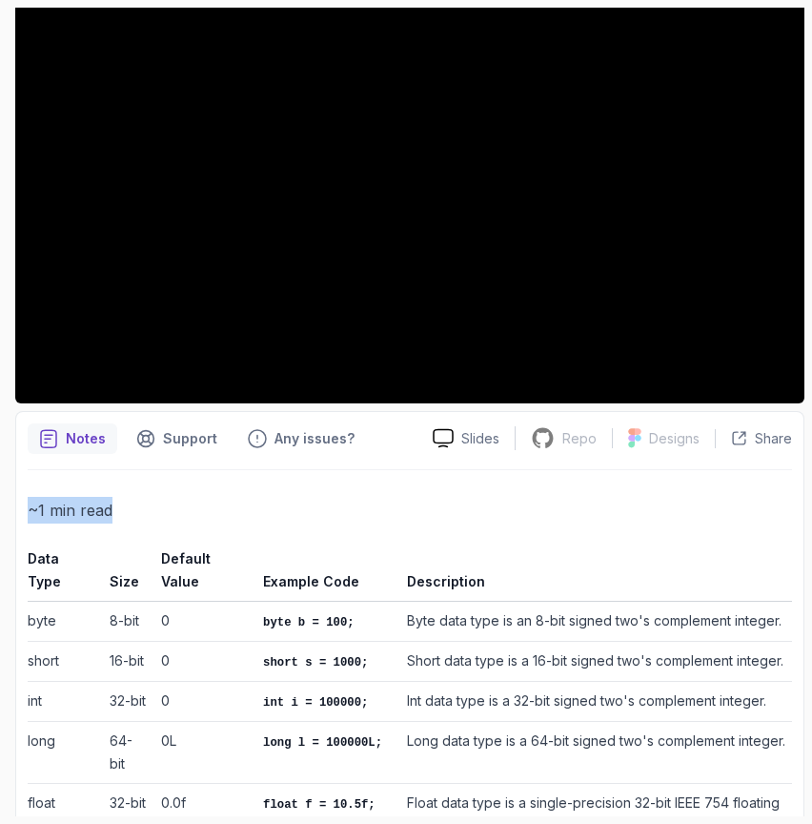
scroll to position [368, 0]
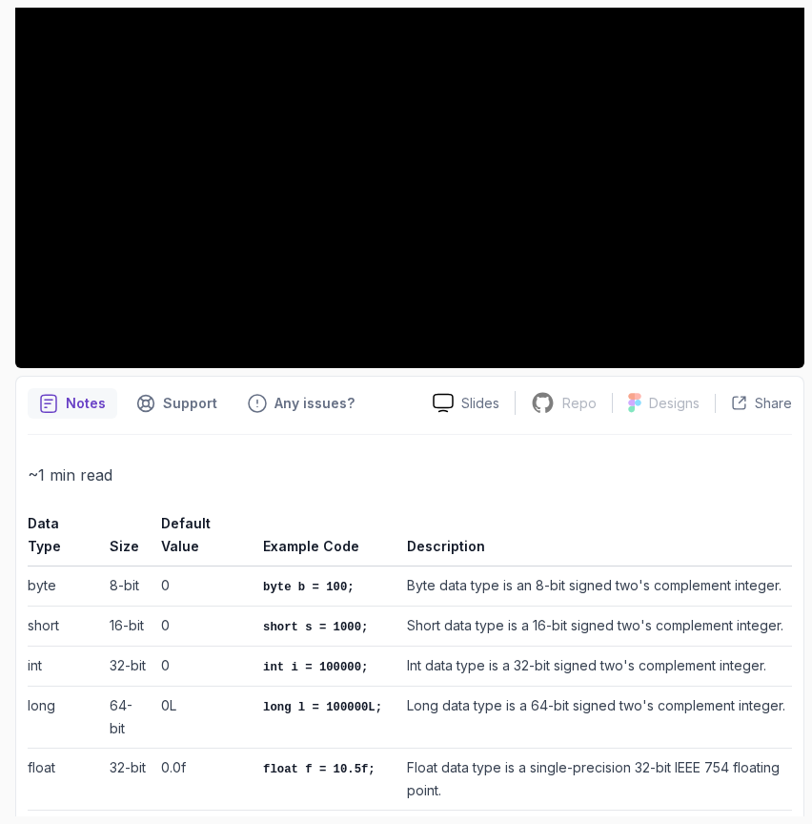
click at [235, 441] on div "~1 min read Data Type Size Default Value Example Code Description byte 8-bit 0 …" at bounding box center [410, 718] width 765 height 567
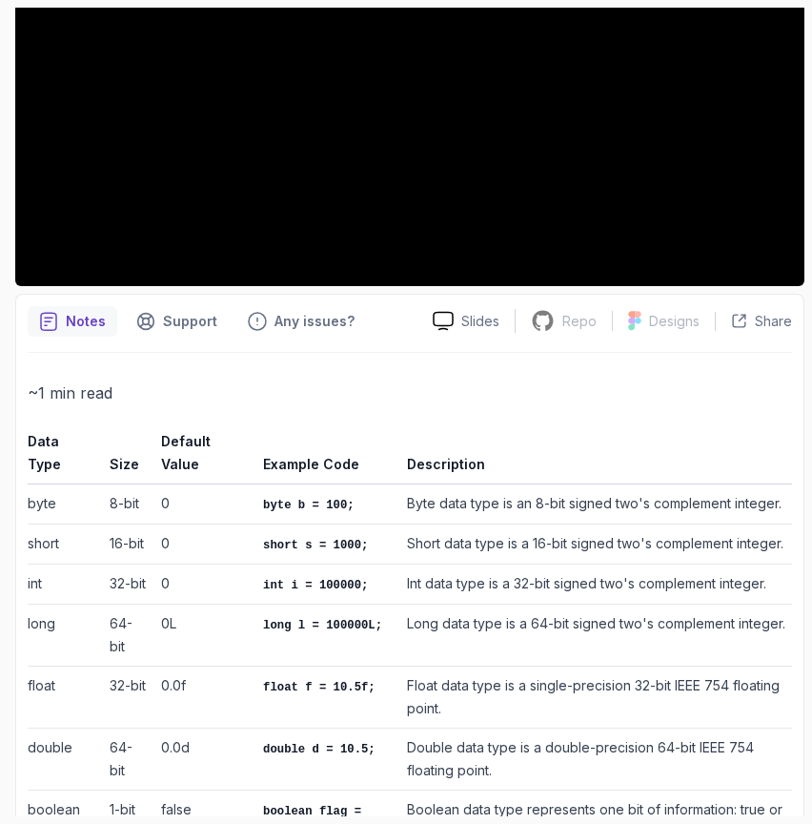
scroll to position [449, 0]
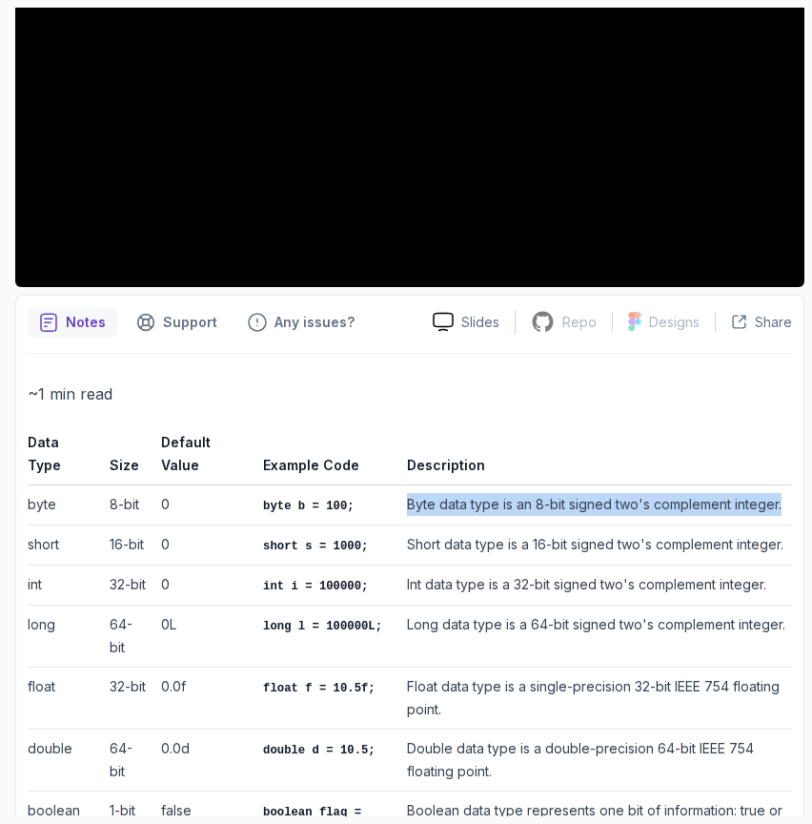
drag, startPoint x: 401, startPoint y: 505, endPoint x: 785, endPoint y: 503, distance: 383.3
click at [785, 503] on td "Byte data type is an 8-bit signed two's complement integer." at bounding box center [595, 504] width 393 height 40
copy td "Byte data type is an 8-bit signed two's complement integer."
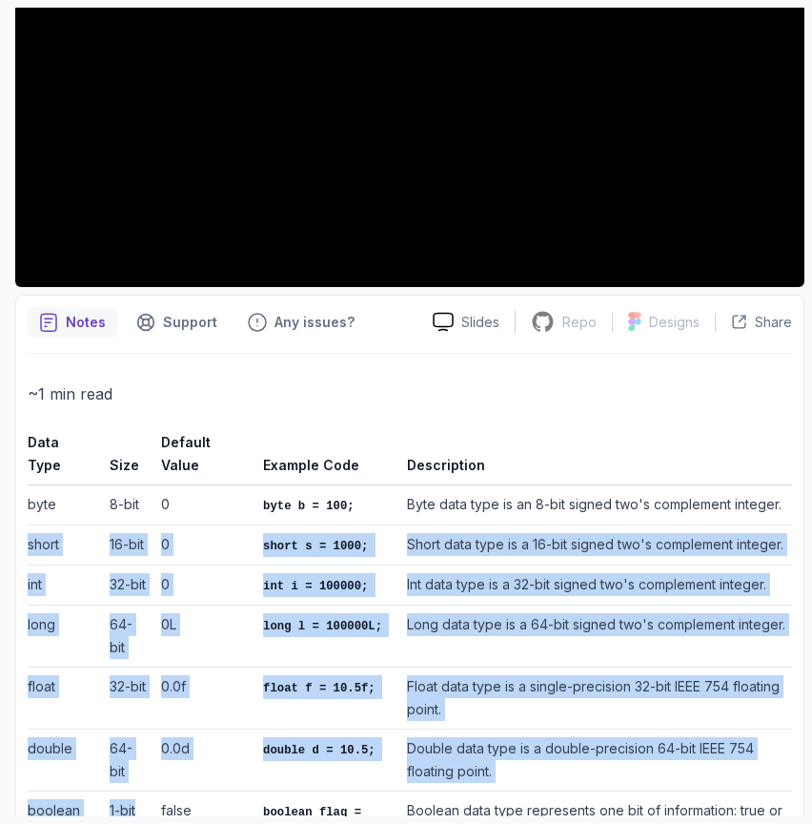
scroll to position [583, 0]
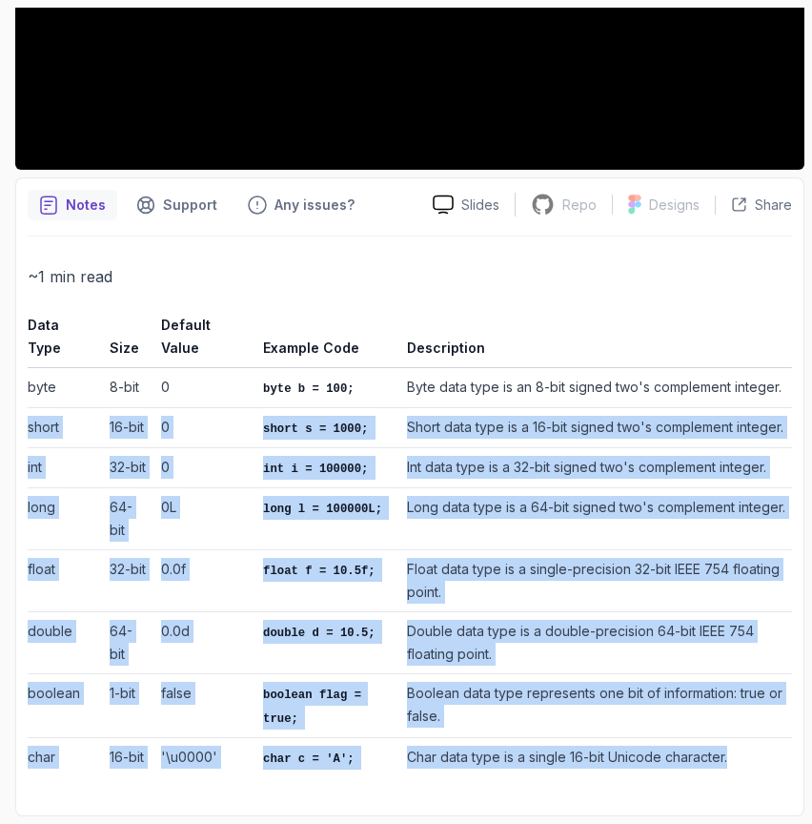
drag, startPoint x: 28, startPoint y: 539, endPoint x: 773, endPoint y: 760, distance: 777.7
click at [773, 760] on tbody "byte 8-bit 0 byte b = 100; Byte data type is an 8-bit signed two's complement i…" at bounding box center [410, 572] width 765 height 410
copy tbody "short 16-bit 0 short s = 1000; Short data type is a 16-bit signed two's complem…"
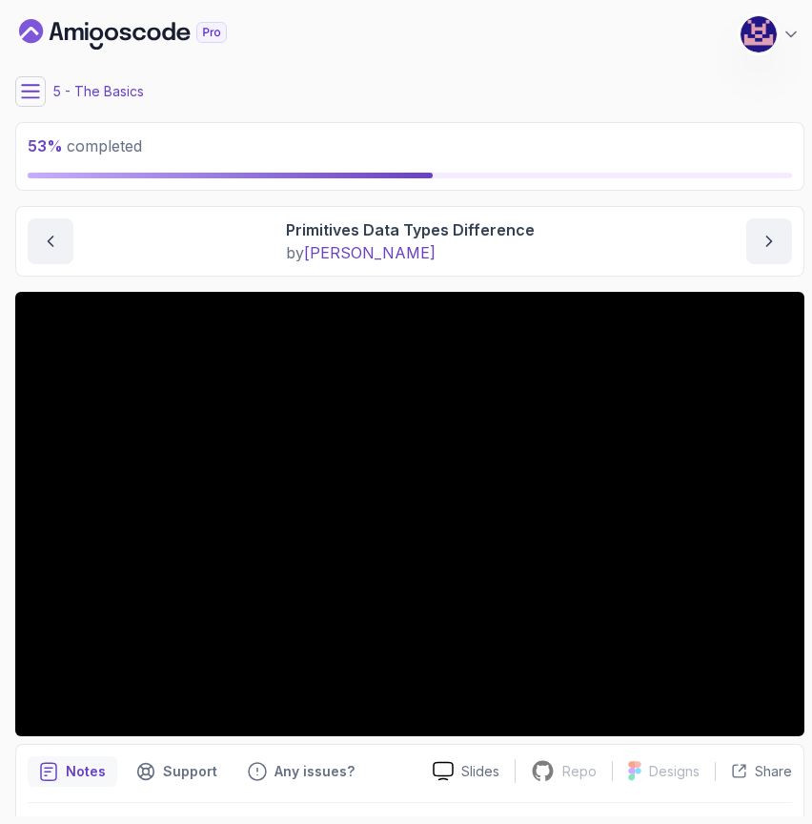
click at [27, 95] on icon at bounding box center [30, 91] width 19 height 19
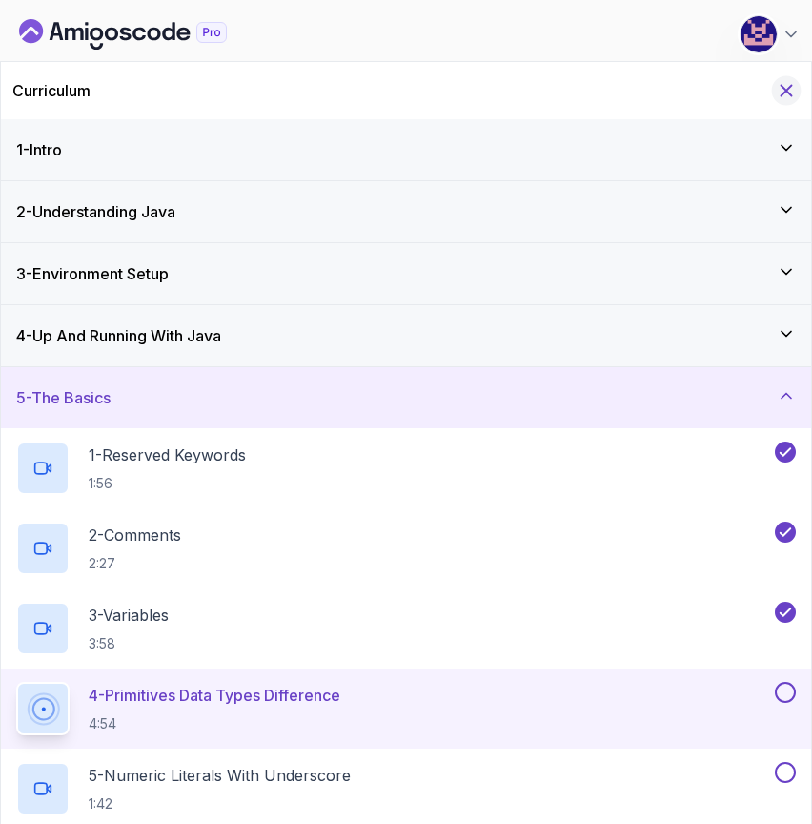
click at [783, 89] on icon "Hide Curriculum for mobile" at bounding box center [786, 90] width 21 height 21
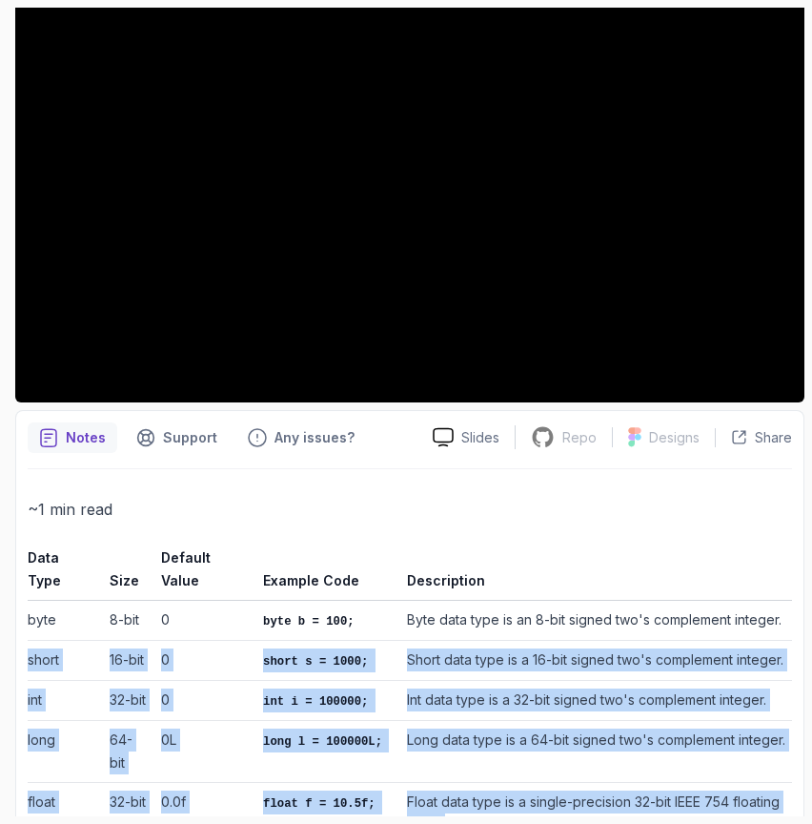
scroll to position [583, 0]
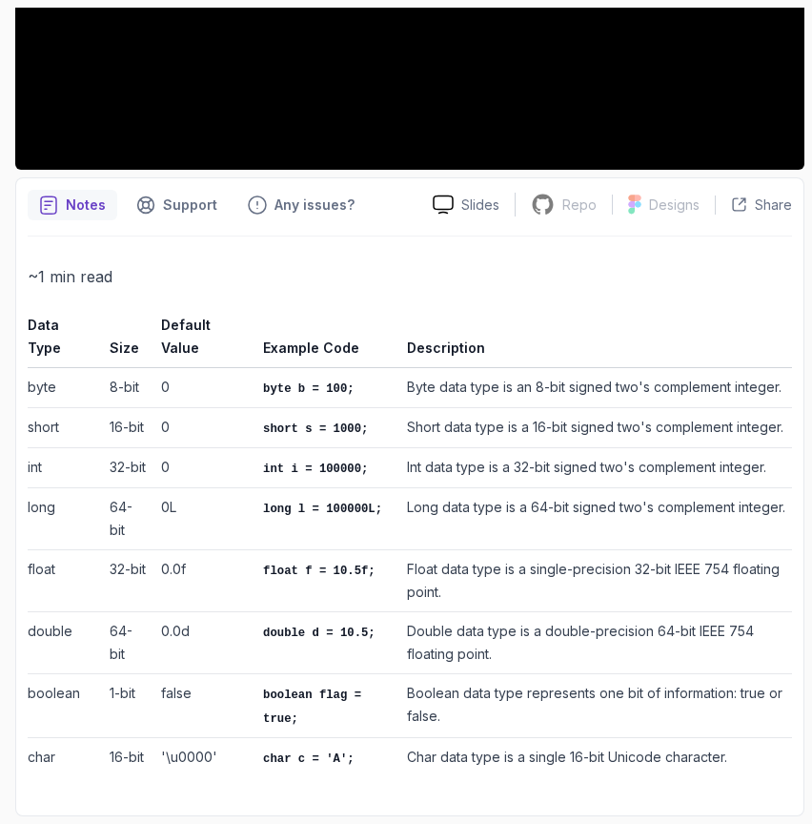
click at [202, 346] on th "Default Value" at bounding box center [204, 340] width 102 height 55
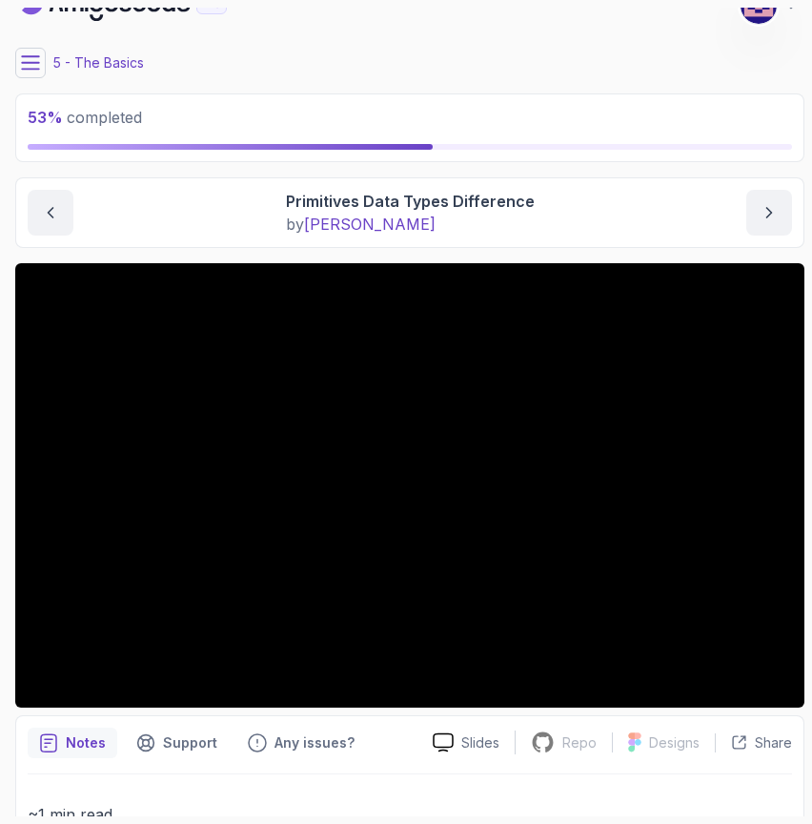
scroll to position [0, 0]
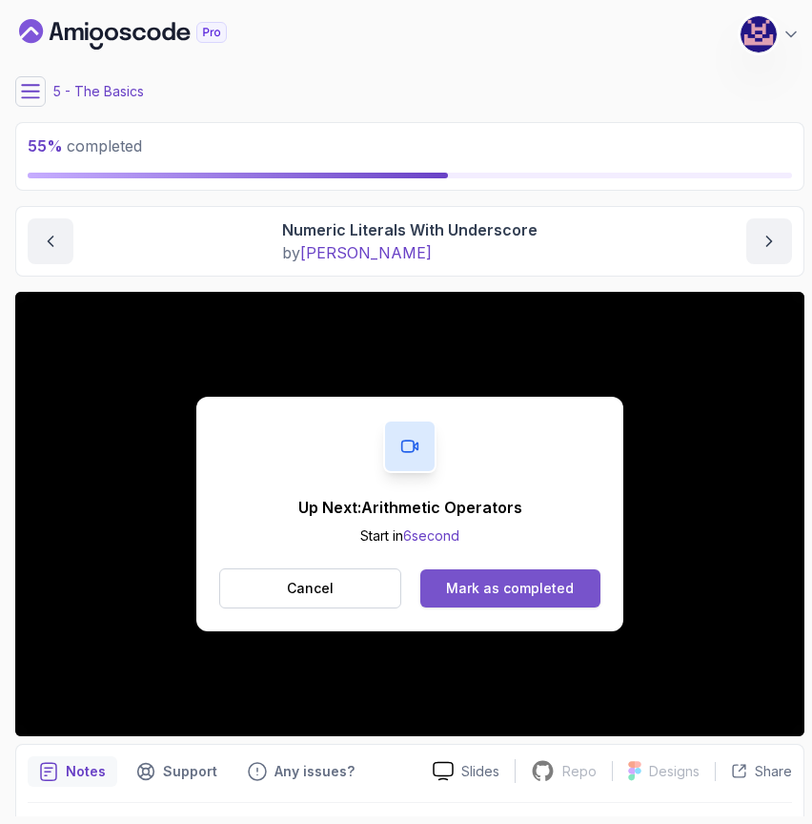
click at [503, 588] on div "Mark as completed" at bounding box center [510, 588] width 128 height 19
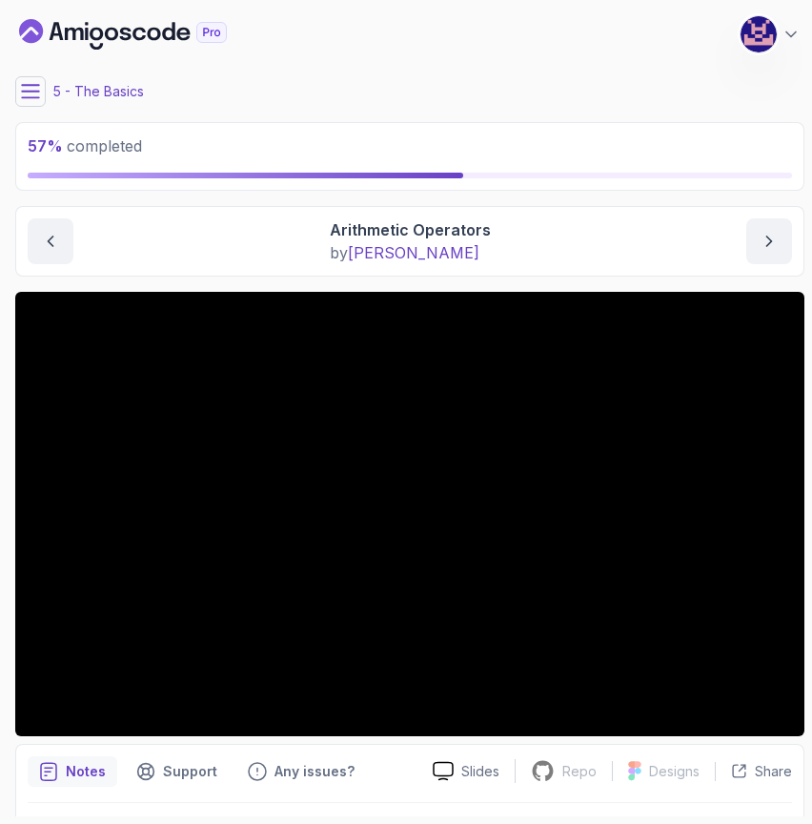
click at [37, 90] on icon at bounding box center [30, 91] width 19 height 19
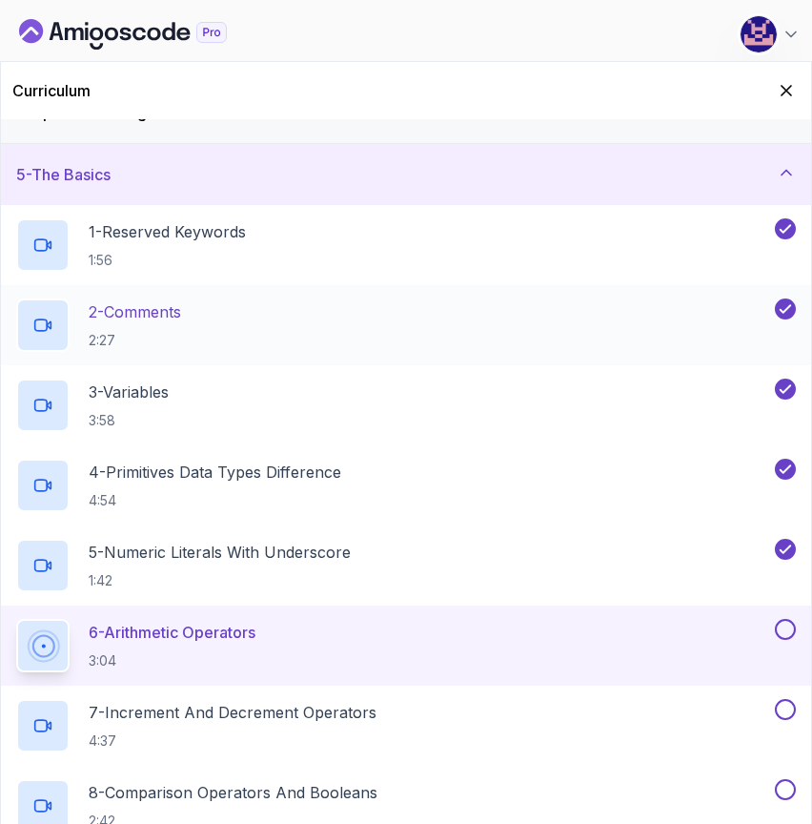
scroll to position [237, 0]
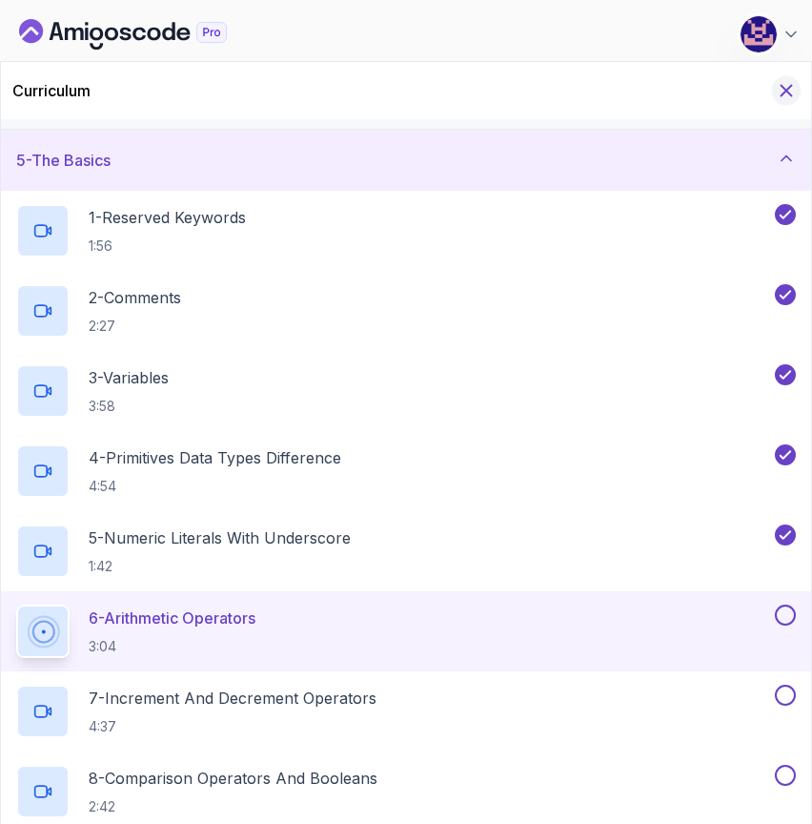
click at [788, 94] on icon "Hide Curriculum for mobile" at bounding box center [786, 90] width 21 height 21
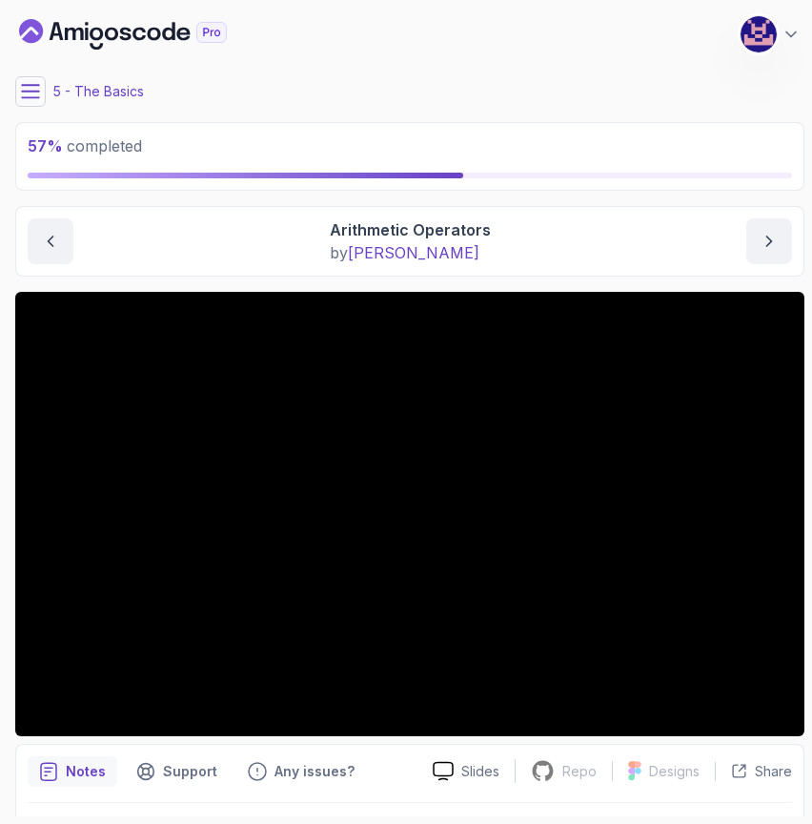
scroll to position [52, 0]
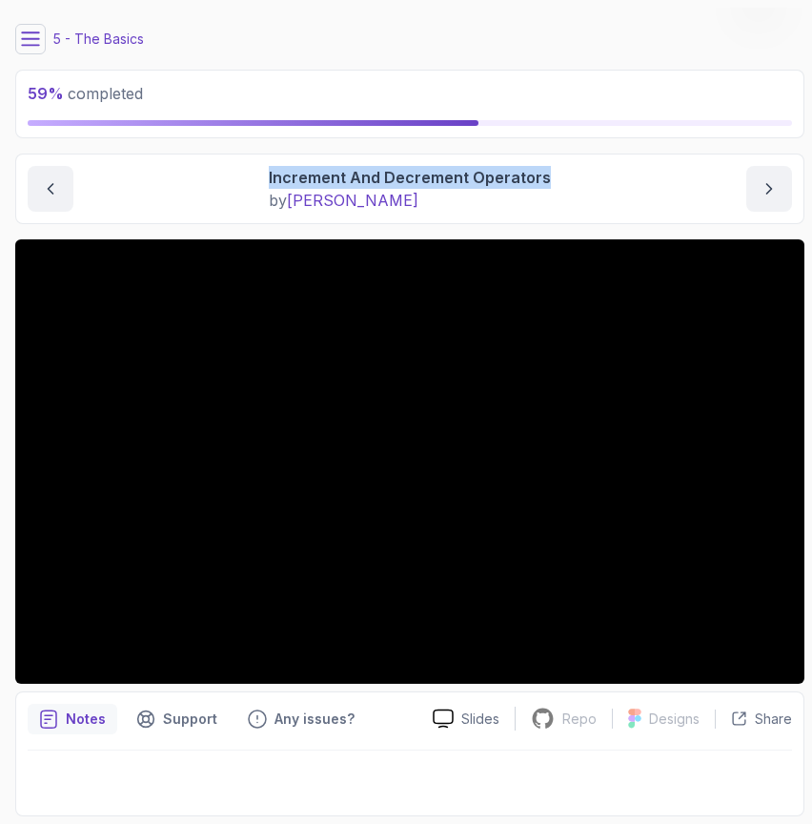
drag, startPoint x: 270, startPoint y: 176, endPoint x: 567, endPoint y: 174, distance: 297.5
click at [567, 174] on div "Increment And Decrement Operators by nelson" at bounding box center [410, 189] width 765 height 46
copy p "Increment And Decrement Operators"
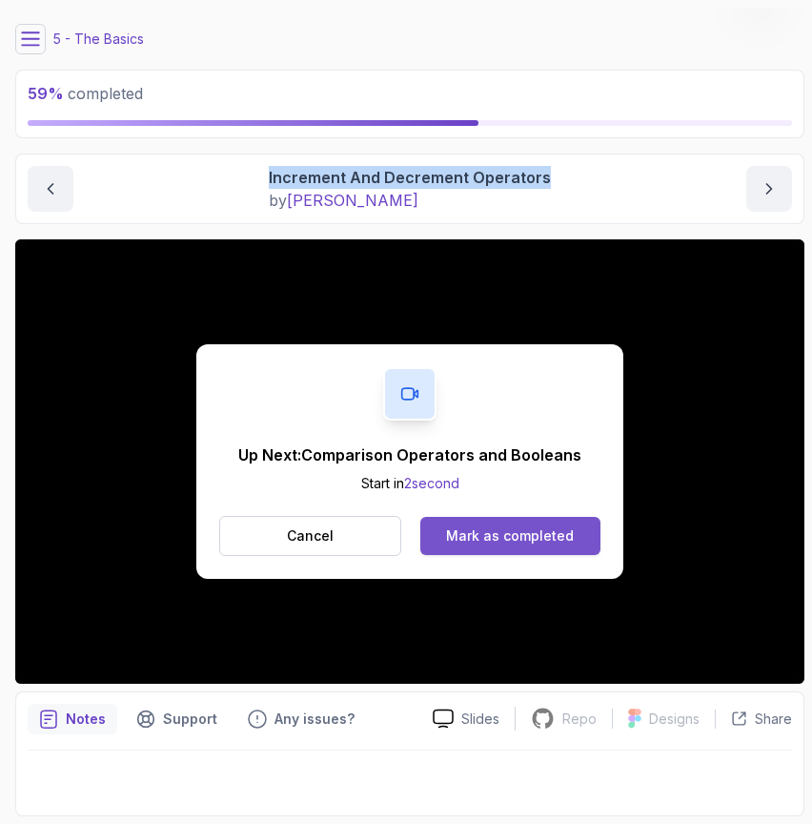
click at [511, 532] on div "Mark as completed" at bounding box center [510, 535] width 128 height 19
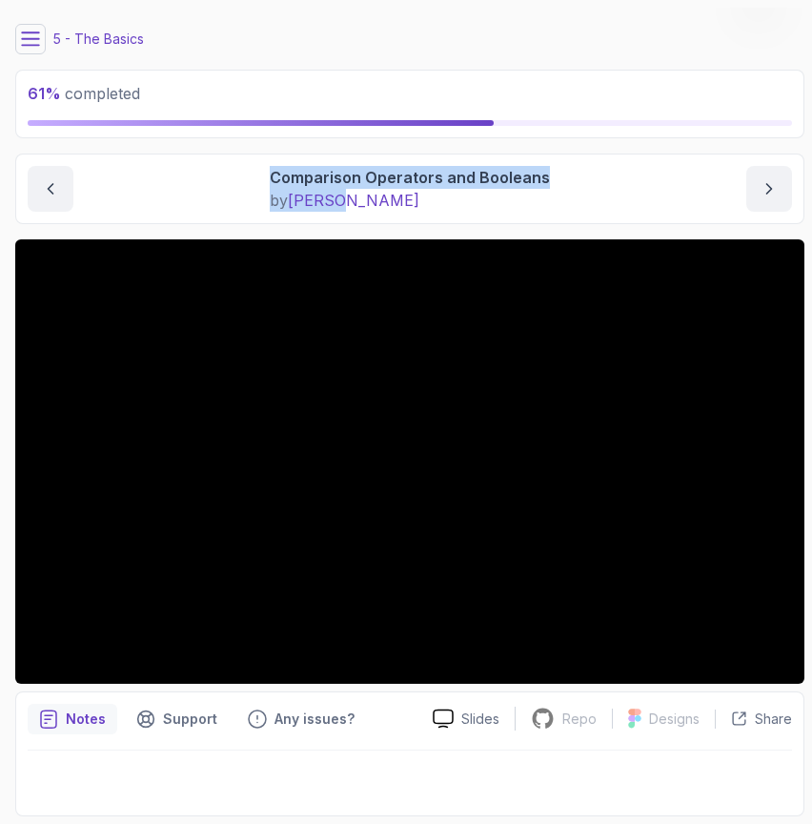
drag, startPoint x: 273, startPoint y: 176, endPoint x: 592, endPoint y: 195, distance: 320.0
click at [592, 195] on div "Comparison Operators and Booleans by nelson" at bounding box center [410, 189] width 765 height 46
copy div "Comparison Operators and Booleans by nelson"
click at [426, 183] on p "Short Hand Re Assignment" at bounding box center [410, 177] width 201 height 23
drag, startPoint x: 312, startPoint y: 178, endPoint x: 536, endPoint y: 181, distance: 224.1
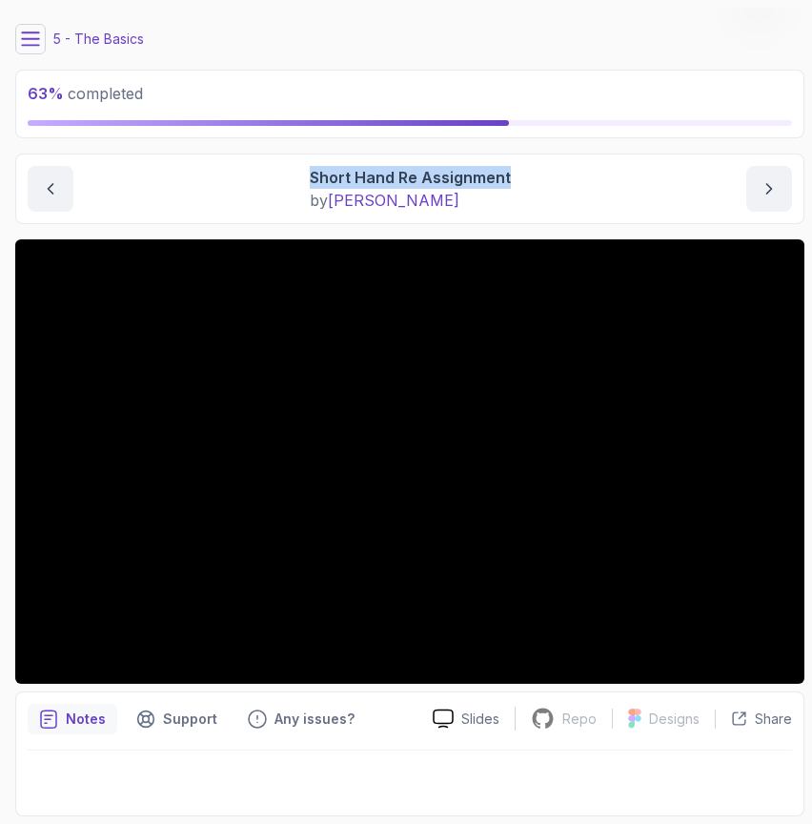
click at [537, 181] on div "Short Hand Re Assignment by nelson" at bounding box center [410, 189] width 765 height 46
copy p "Short Hand Re Assignment"
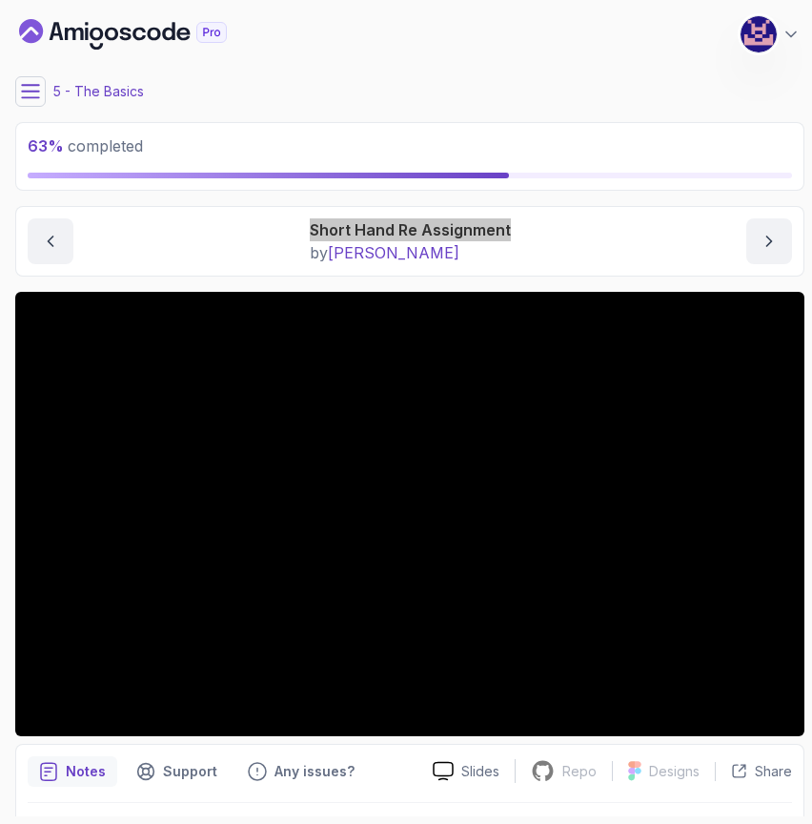
scroll to position [52, 0]
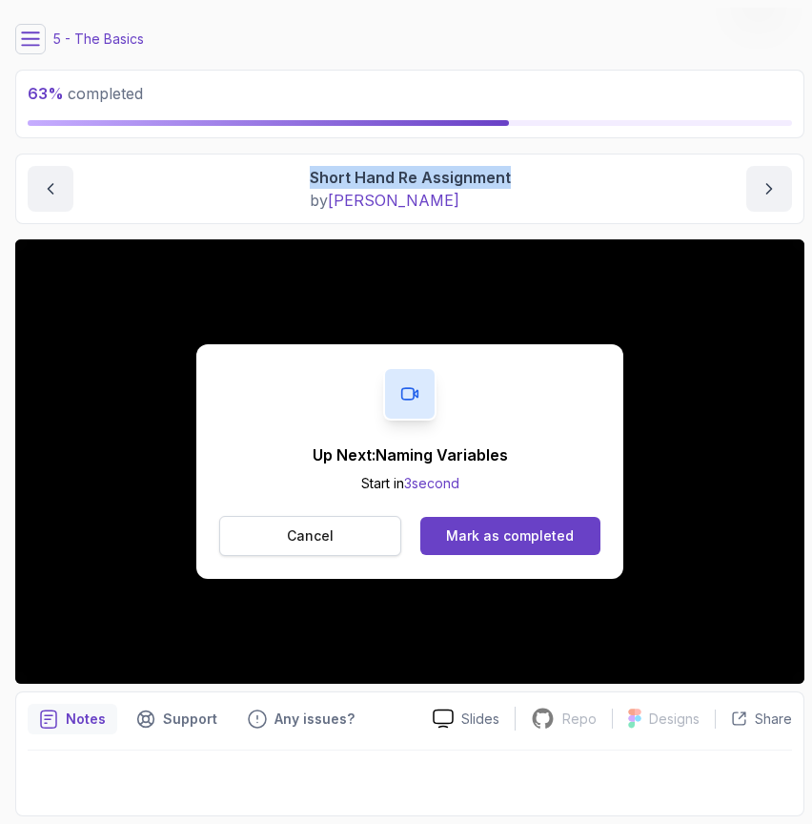
click at [332, 532] on button "Cancel" at bounding box center [310, 536] width 182 height 40
click at [483, 530] on div "Mark as completed" at bounding box center [510, 535] width 128 height 19
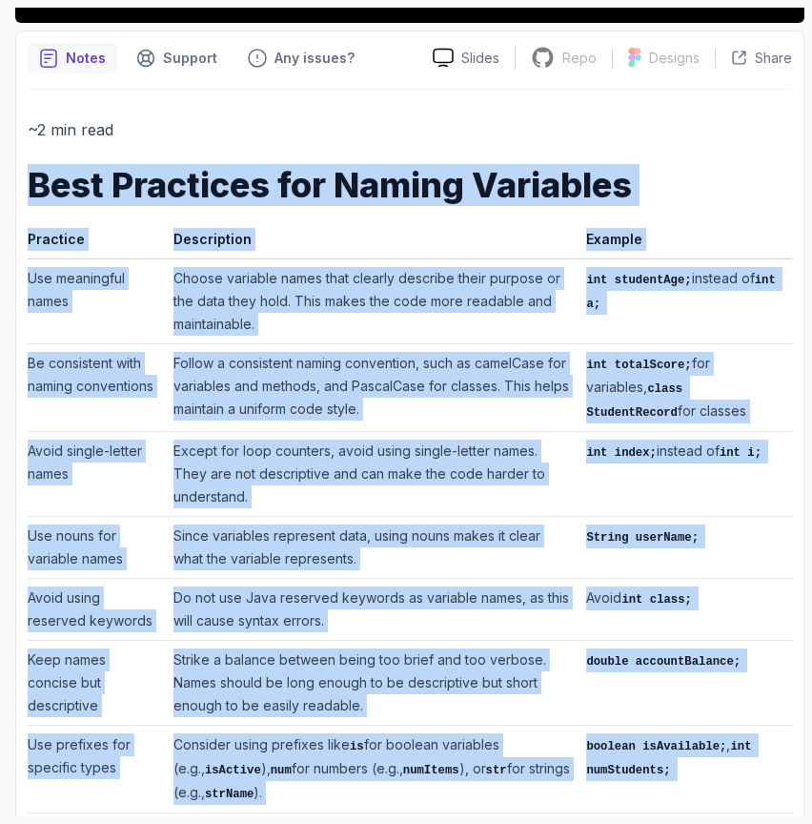
scroll to position [977, 0]
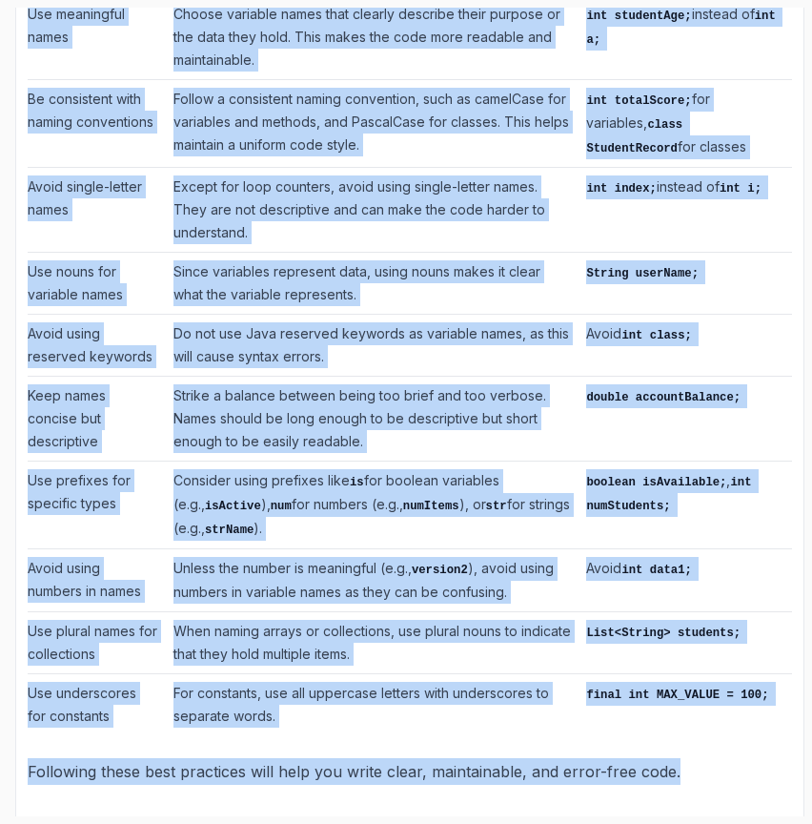
drag, startPoint x: 31, startPoint y: 182, endPoint x: 709, endPoint y: 759, distance: 890.8
click at [709, 759] on div "~2 min read Best Practices for Naming Variables Practice Description Example Us…" at bounding box center [410, 318] width 765 height 932
copy div "Best Practices for Naming Variables Practice Description Example Use meaningful…"
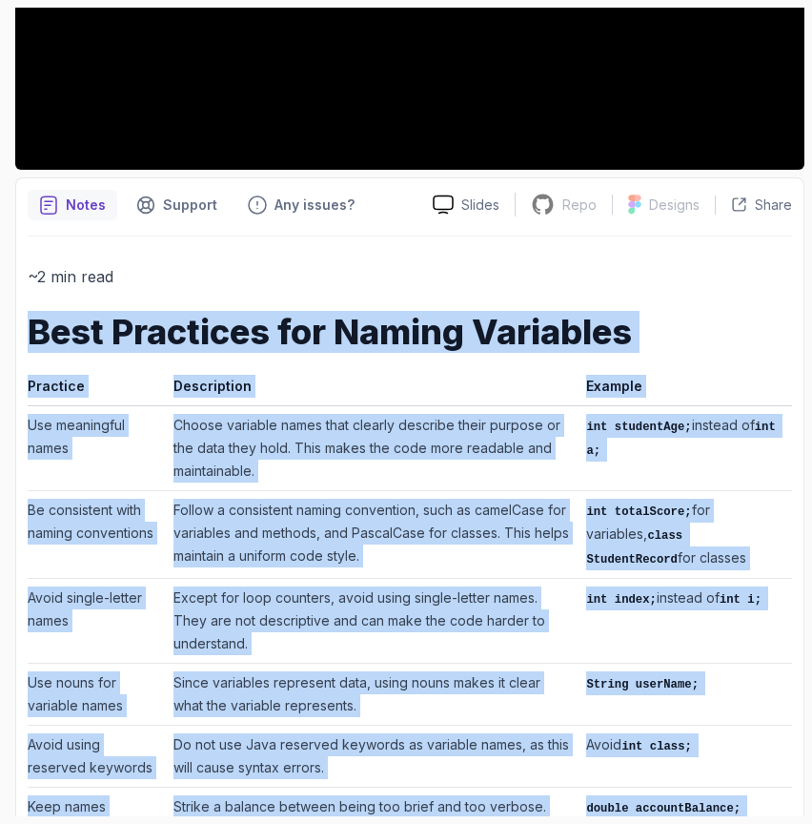
scroll to position [516, 0]
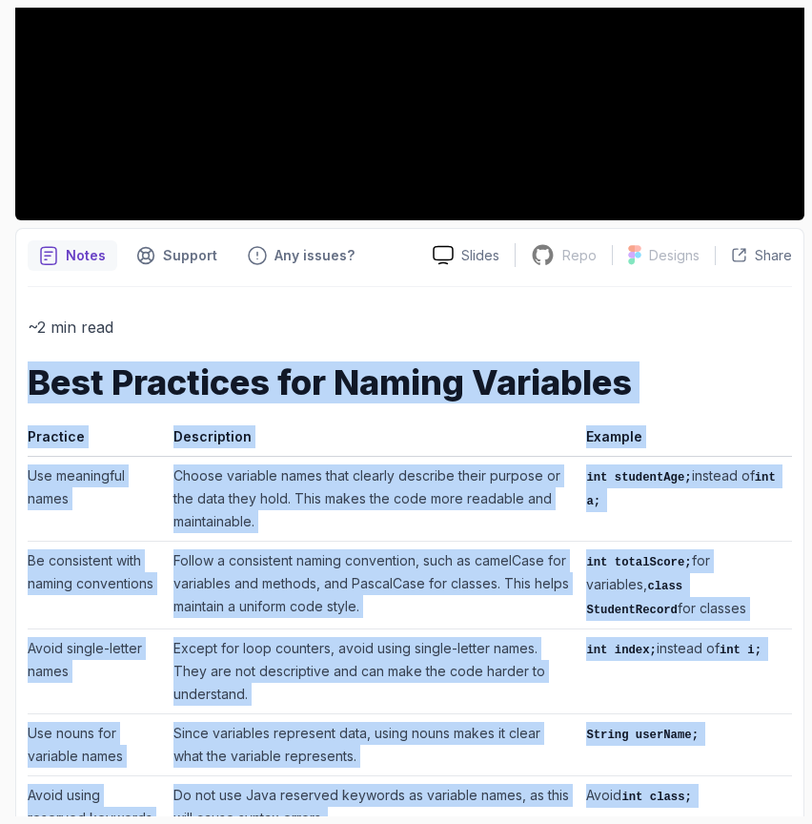
copy div "Best Practices for Naming Variables Practice Description Example Use meaningful…"
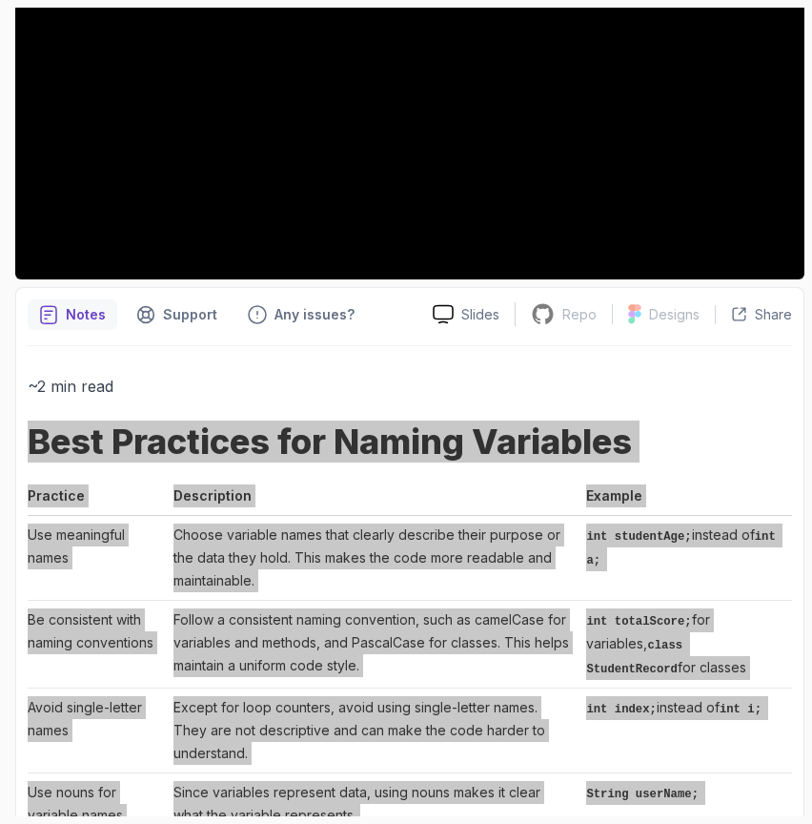
scroll to position [521, 0]
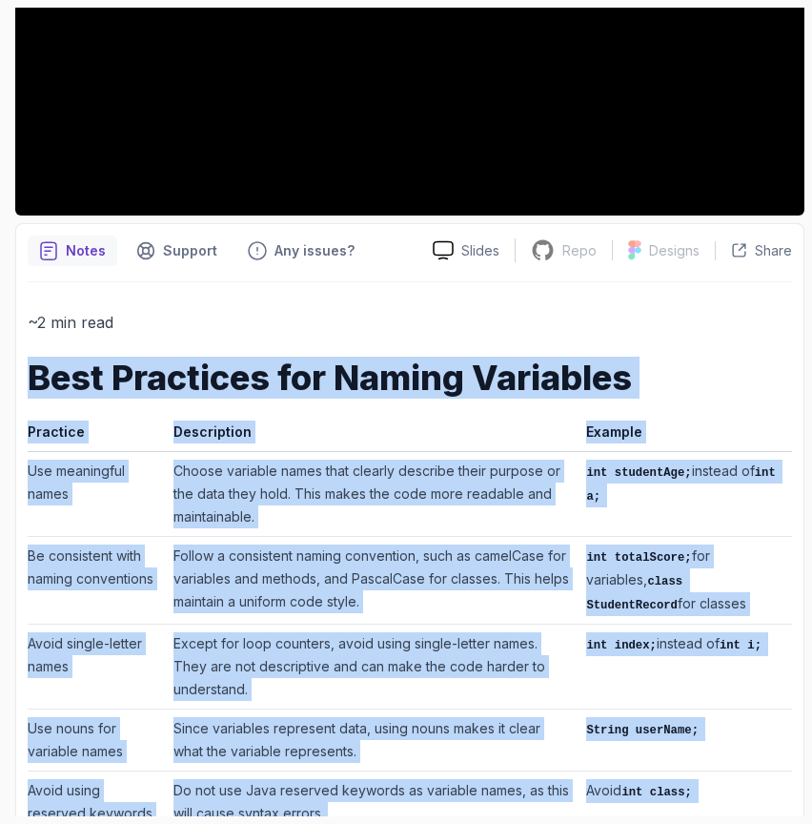
click at [133, 494] on td "Use meaningful names" at bounding box center [97, 493] width 138 height 85
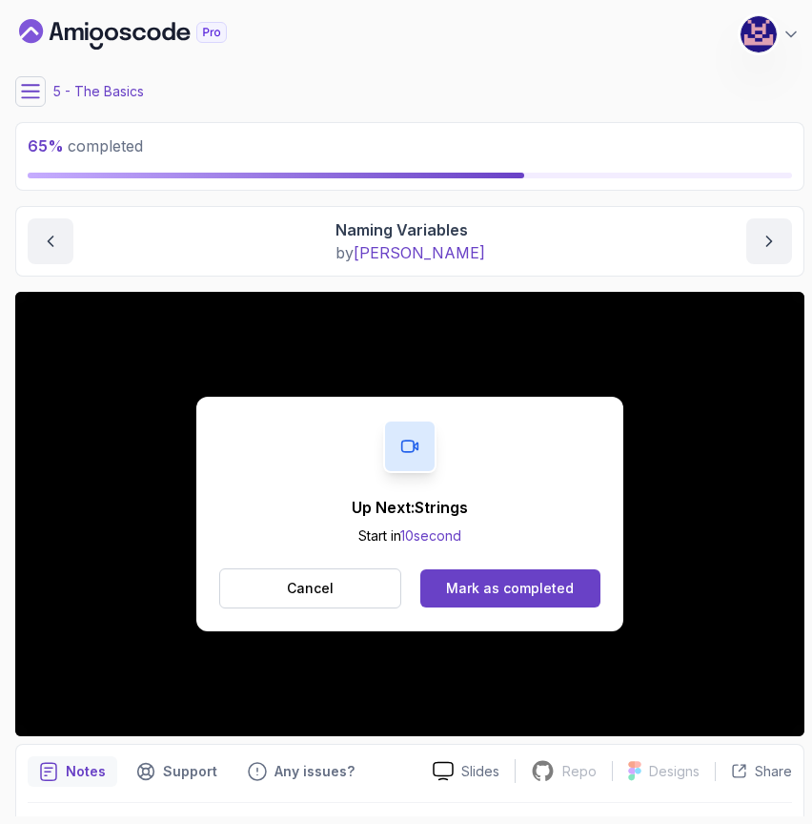
scroll to position [69, 0]
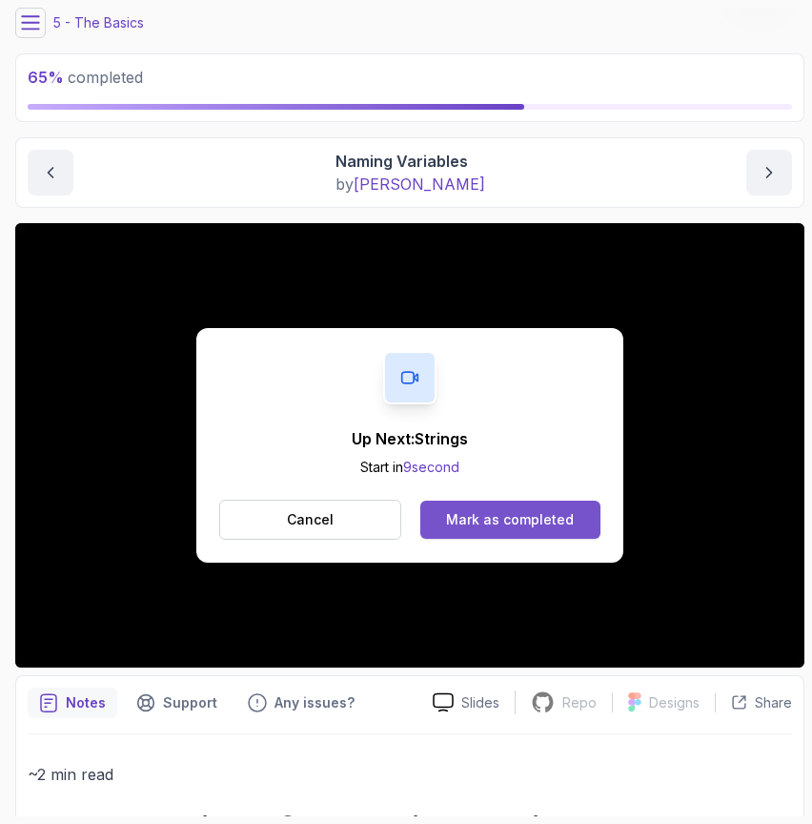
click at [507, 519] on div "Mark as completed" at bounding box center [510, 519] width 128 height 19
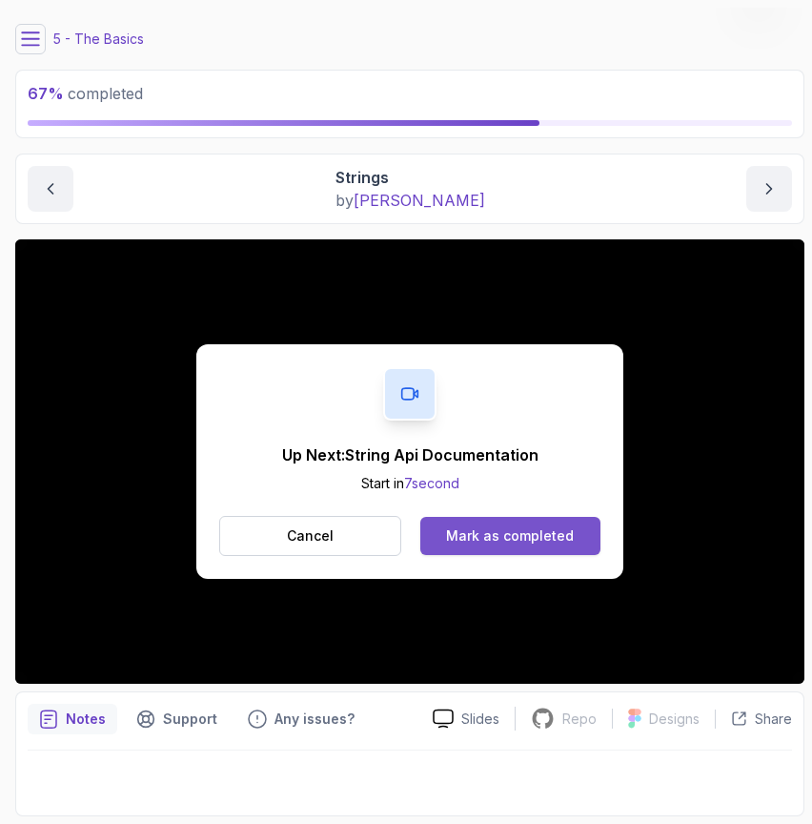
click at [485, 534] on div "Mark as completed" at bounding box center [510, 535] width 128 height 19
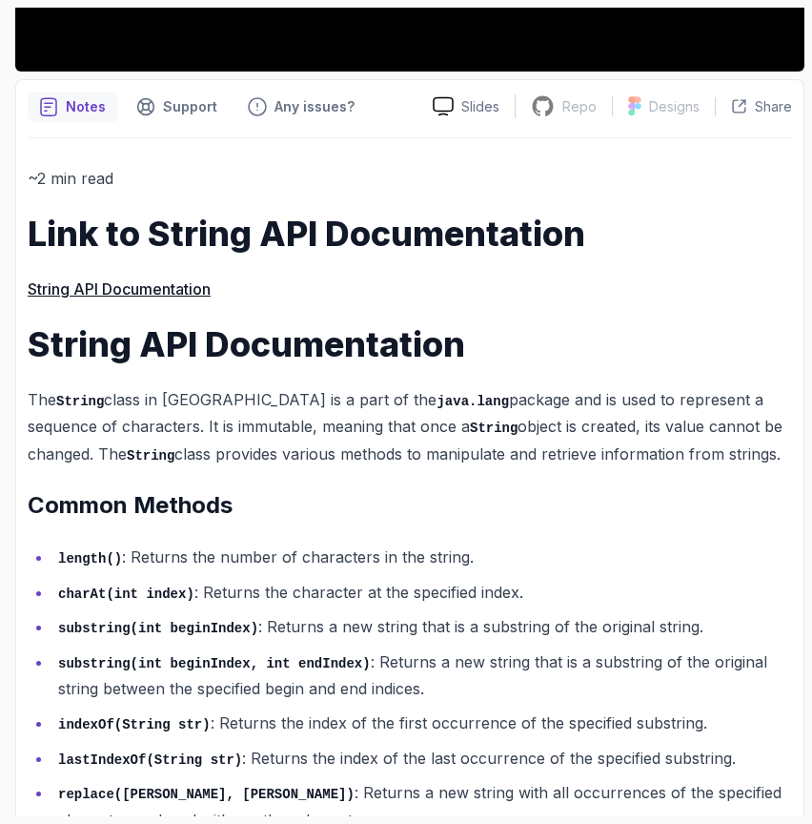
scroll to position [660, 0]
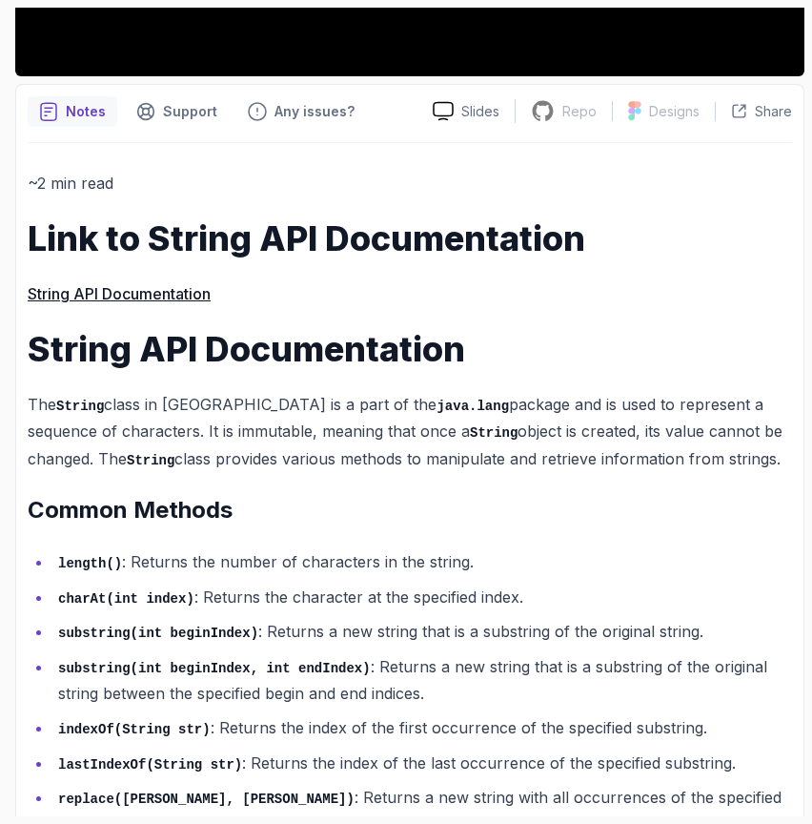
click at [51, 226] on h1 "Link to String API Documentation" at bounding box center [410, 238] width 765 height 38
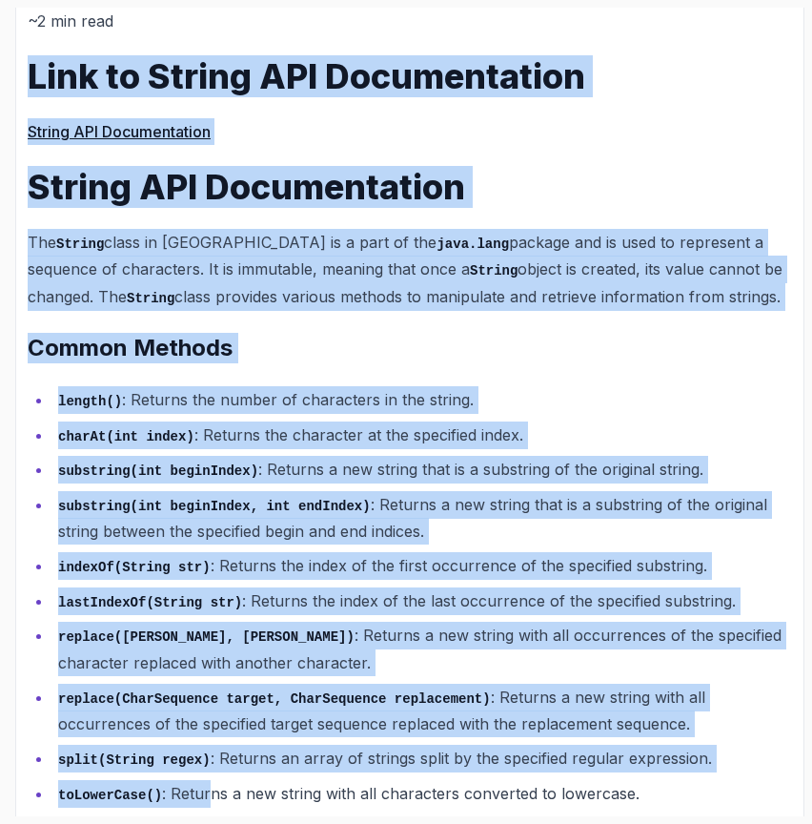
scroll to position [921, 0]
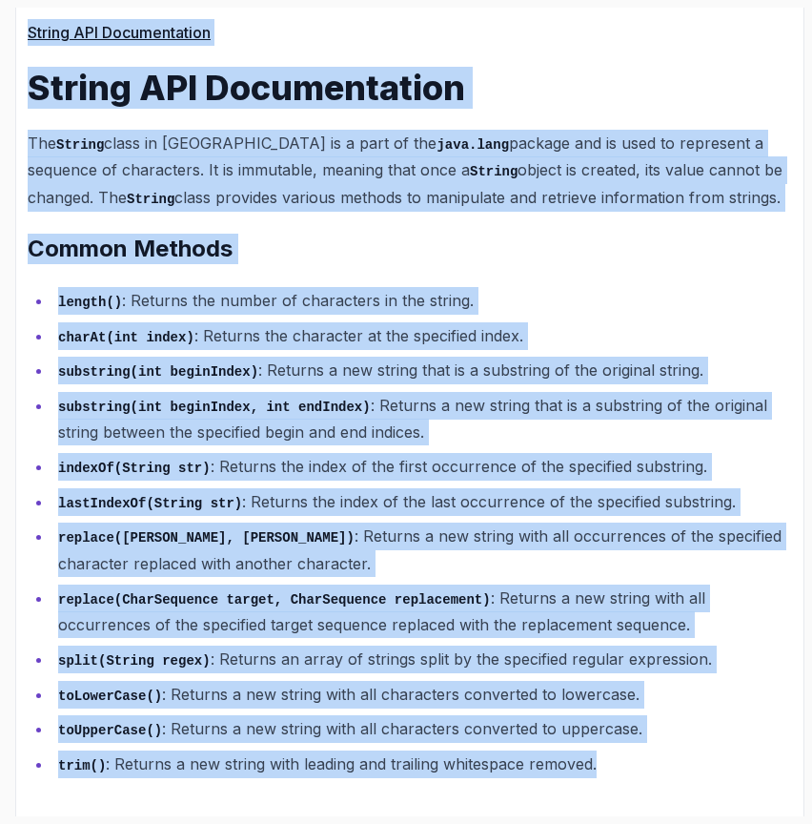
drag, startPoint x: 29, startPoint y: 233, endPoint x: 671, endPoint y: 772, distance: 839.1
click at [671, 772] on div "~2 min read Link to String API Documentation String API Documentation String AP…" at bounding box center [410, 347] width 765 height 930
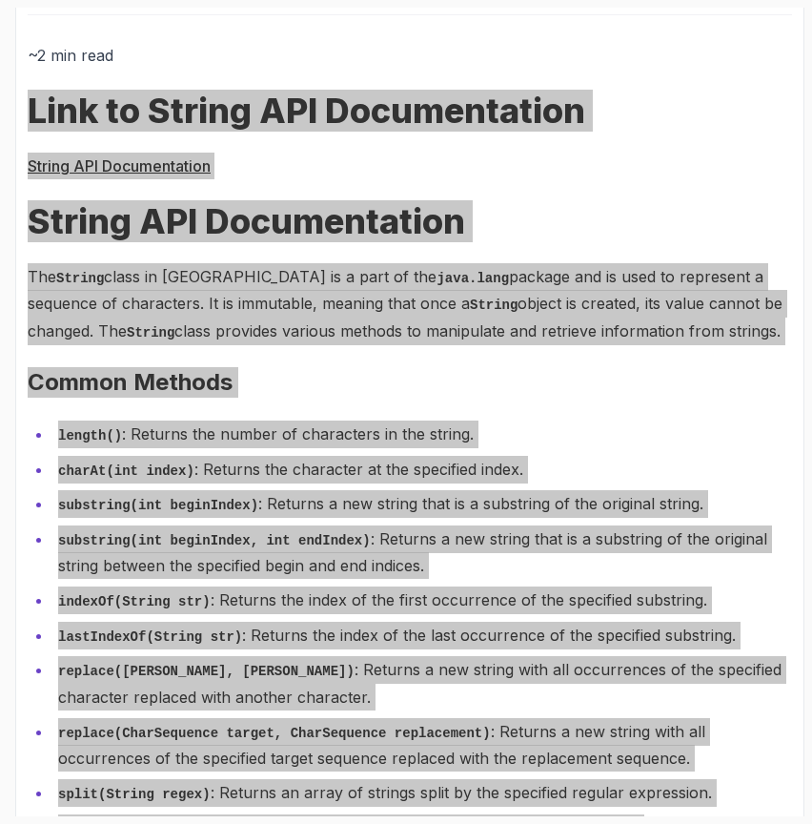
scroll to position [785, 0]
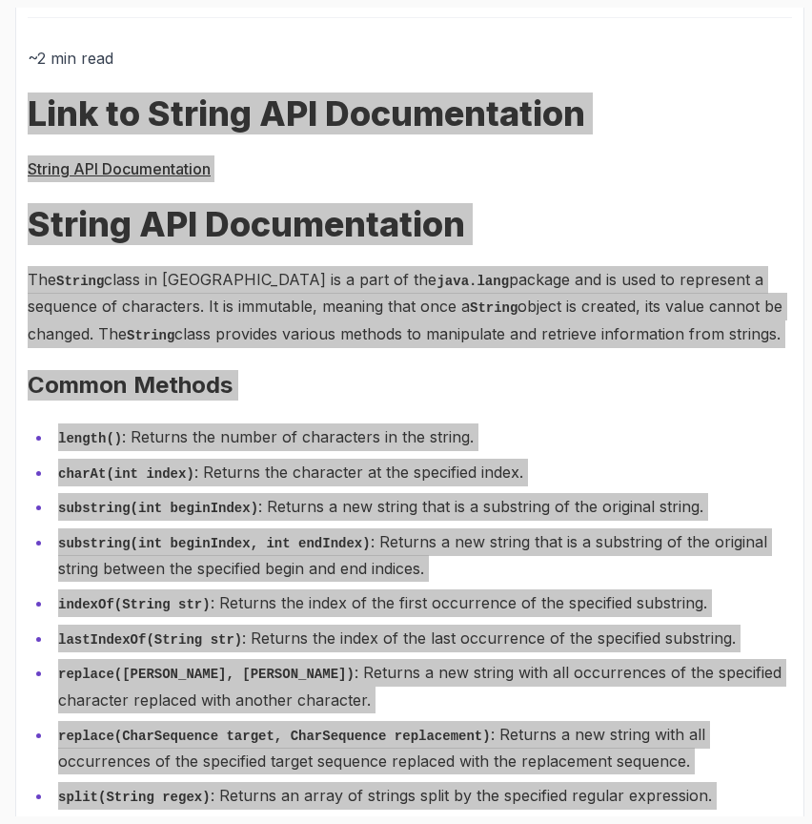
drag, startPoint x: 124, startPoint y: 164, endPoint x: 225, endPoint y: 96, distance: 121.6
click at [225, 96] on div "~2 min read Link to String API Documentation String API Documentation String AP…" at bounding box center [410, 479] width 765 height 869
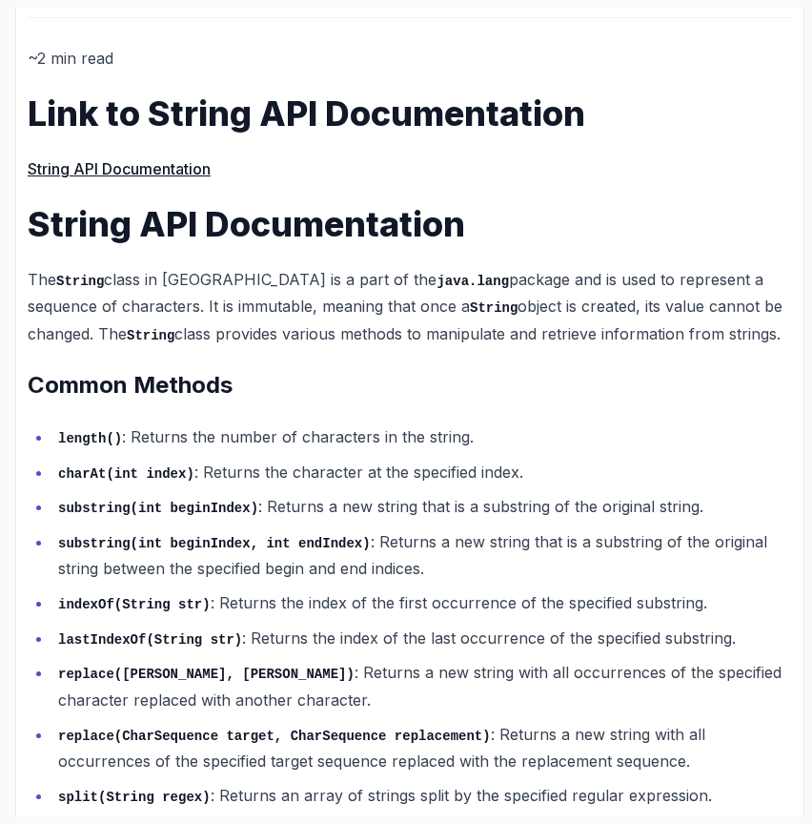
click at [273, 159] on p "String API Documentation" at bounding box center [410, 168] width 765 height 27
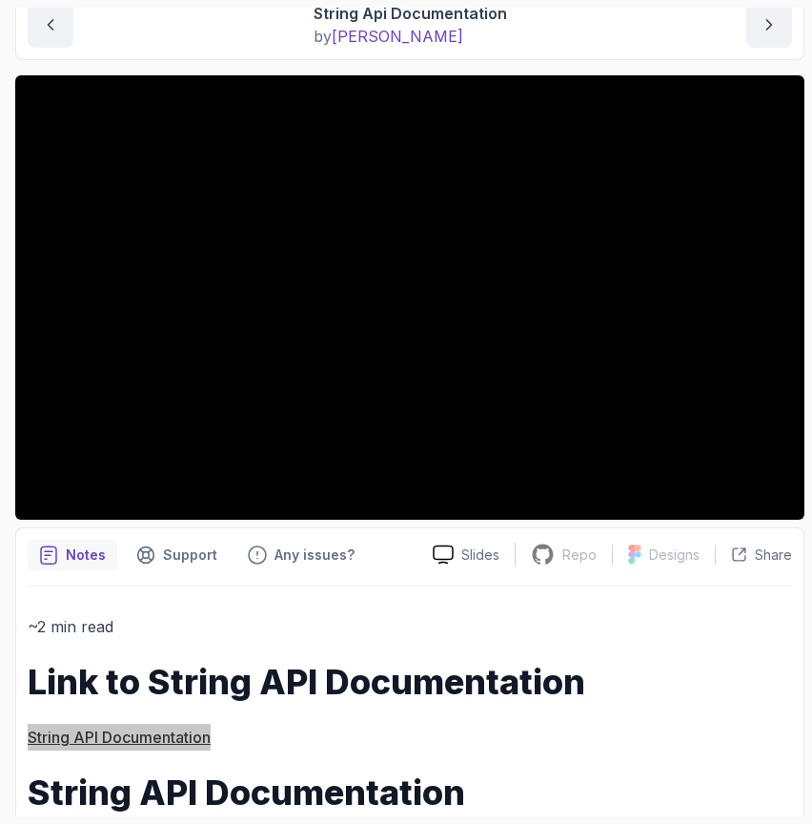
scroll to position [0, 0]
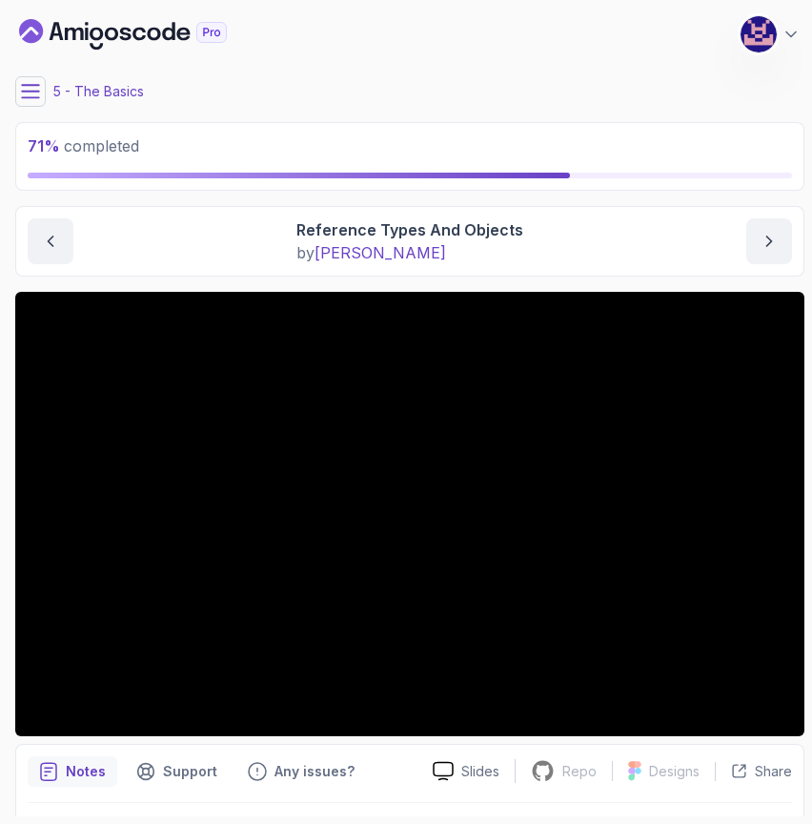
scroll to position [52, 0]
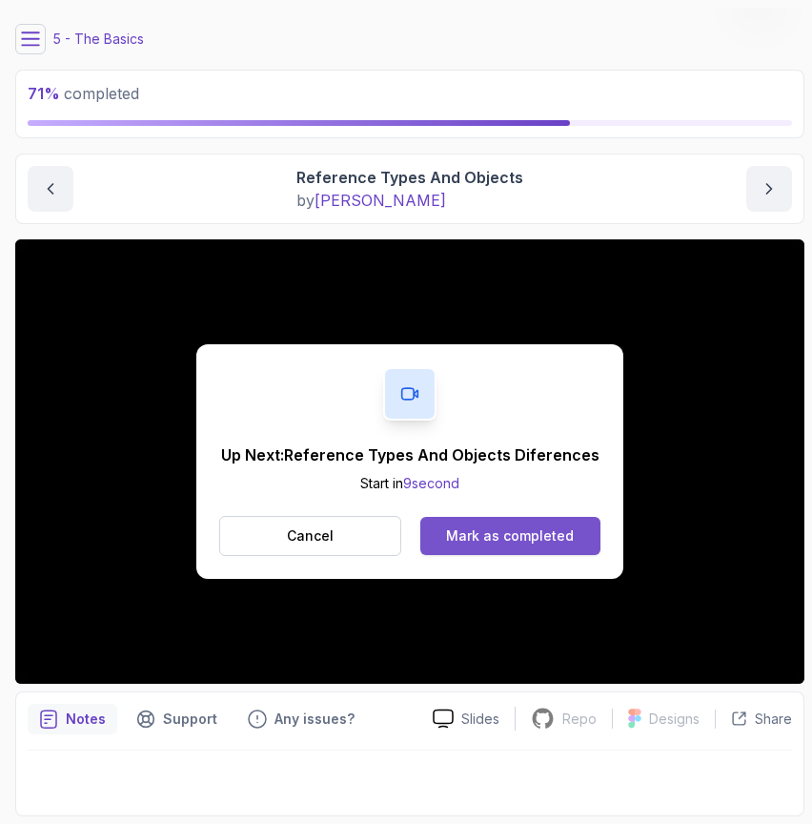
click at [485, 539] on div "Mark as completed" at bounding box center [510, 535] width 128 height 19
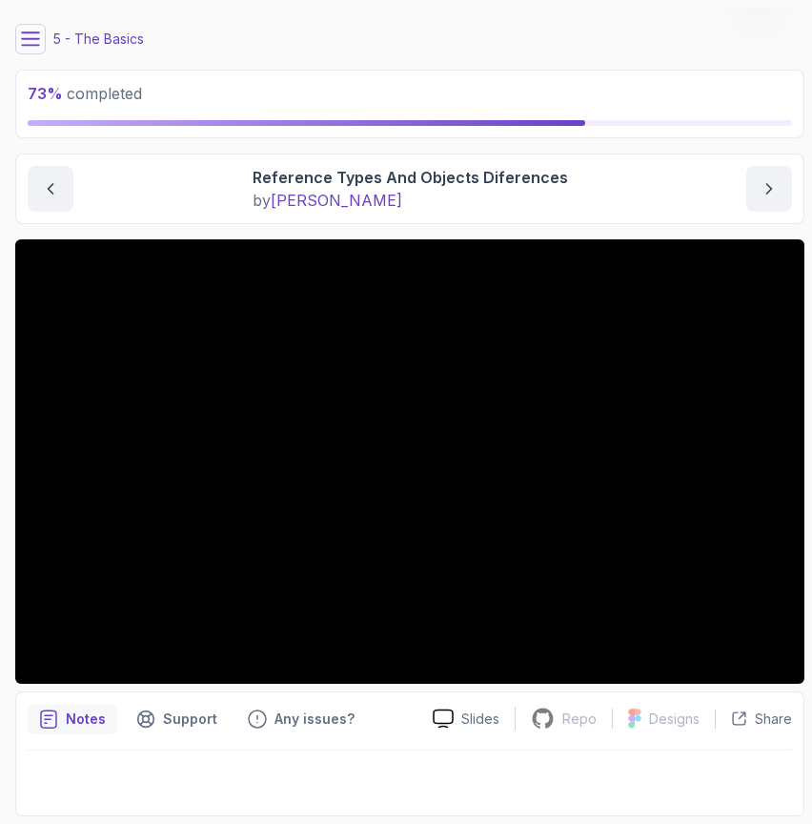
click at [29, 43] on icon at bounding box center [30, 39] width 19 height 19
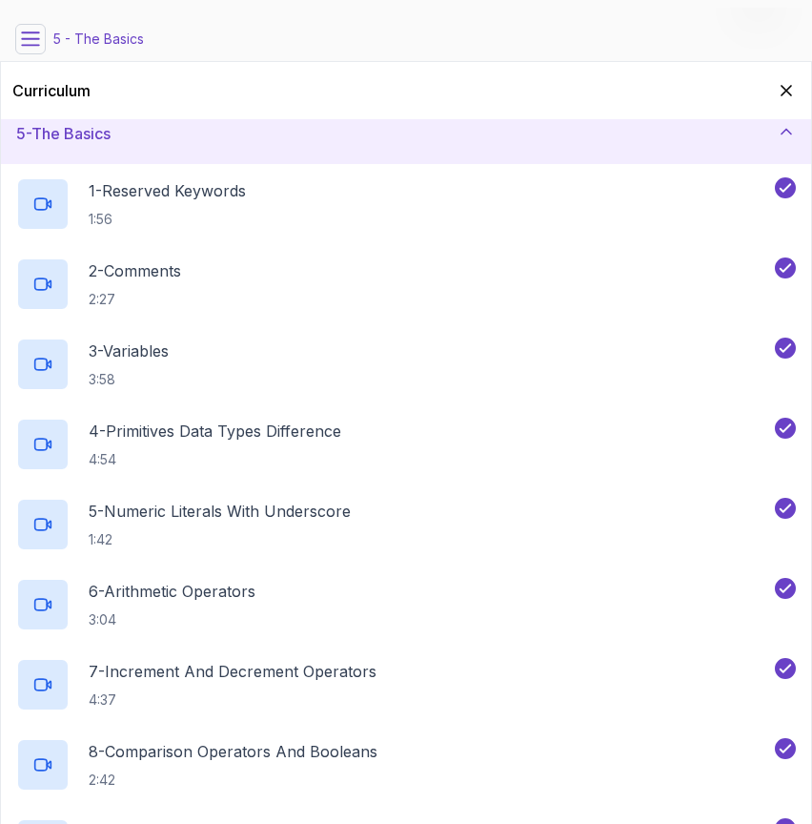
scroll to position [192, 0]
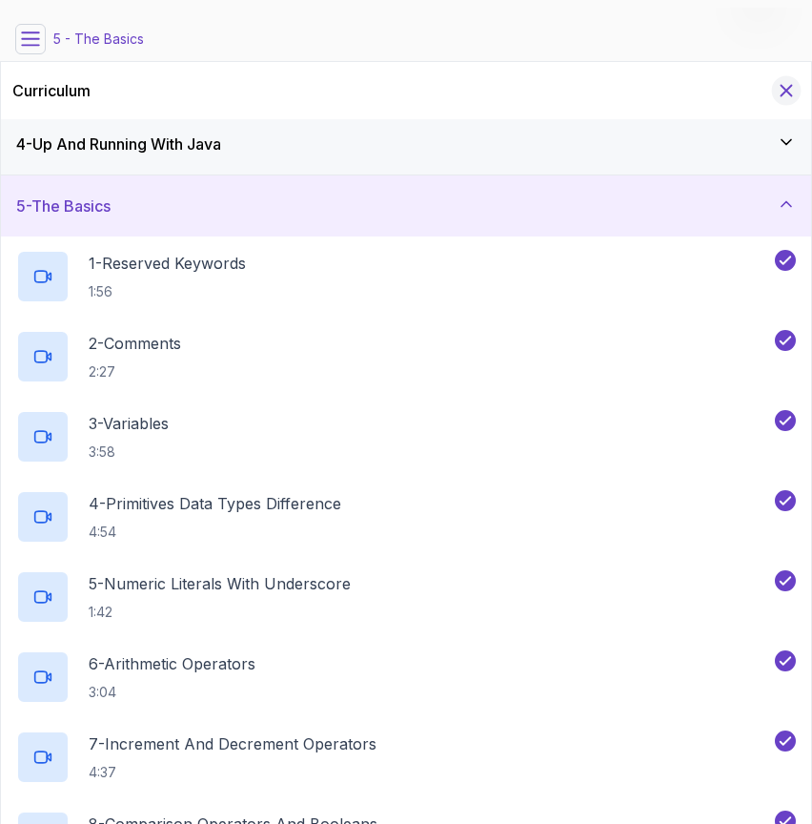
click at [789, 84] on icon "Hide Curriculum for mobile" at bounding box center [786, 90] width 21 height 21
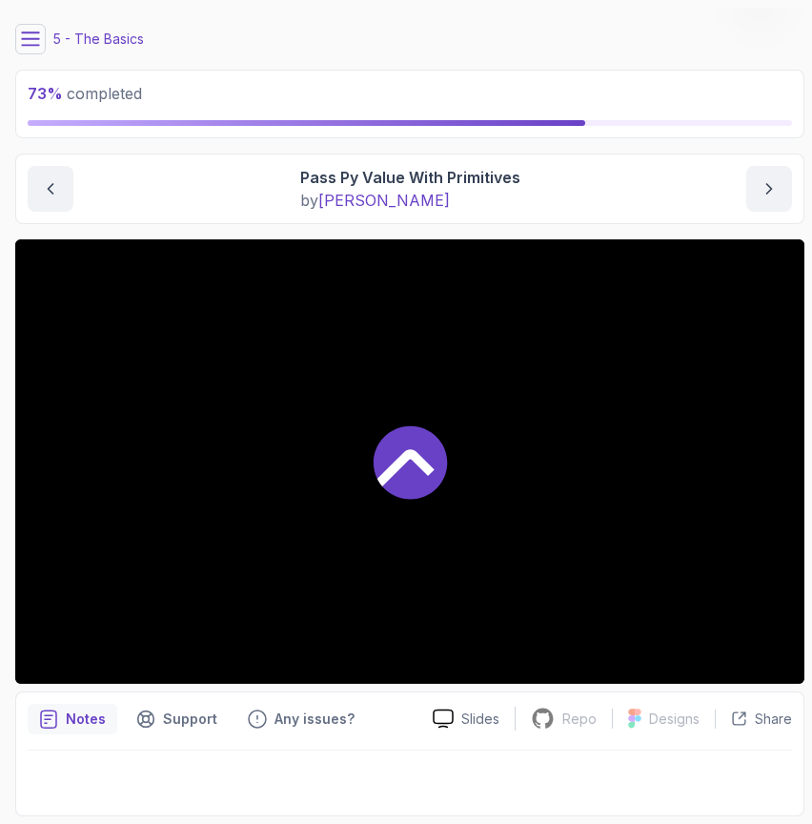
click at [502, 535] on div at bounding box center [409, 461] width 789 height 444
